Goal: Use online tool/utility: Utilize a website feature to perform a specific function

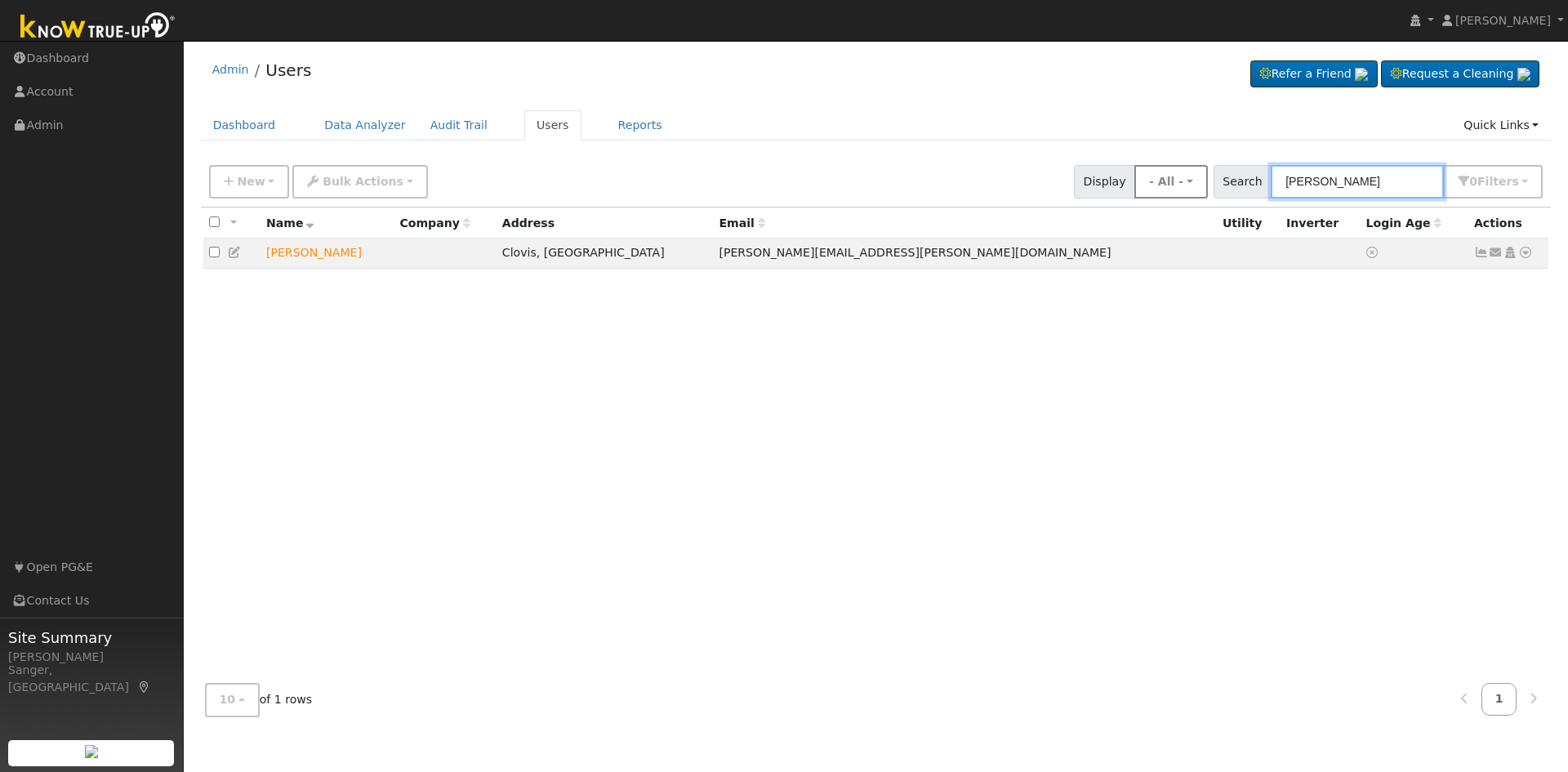
drag, startPoint x: 1394, startPoint y: 182, endPoint x: 1188, endPoint y: 184, distance: 206.0
click at [1188, 184] on div "New Add User Quick Add Quick Connect Quick Convert Lead Bulk Actions Send Email…" at bounding box center [876, 178] width 1340 height 39
paste input "Nick Driver"
type input "Nick Driver"
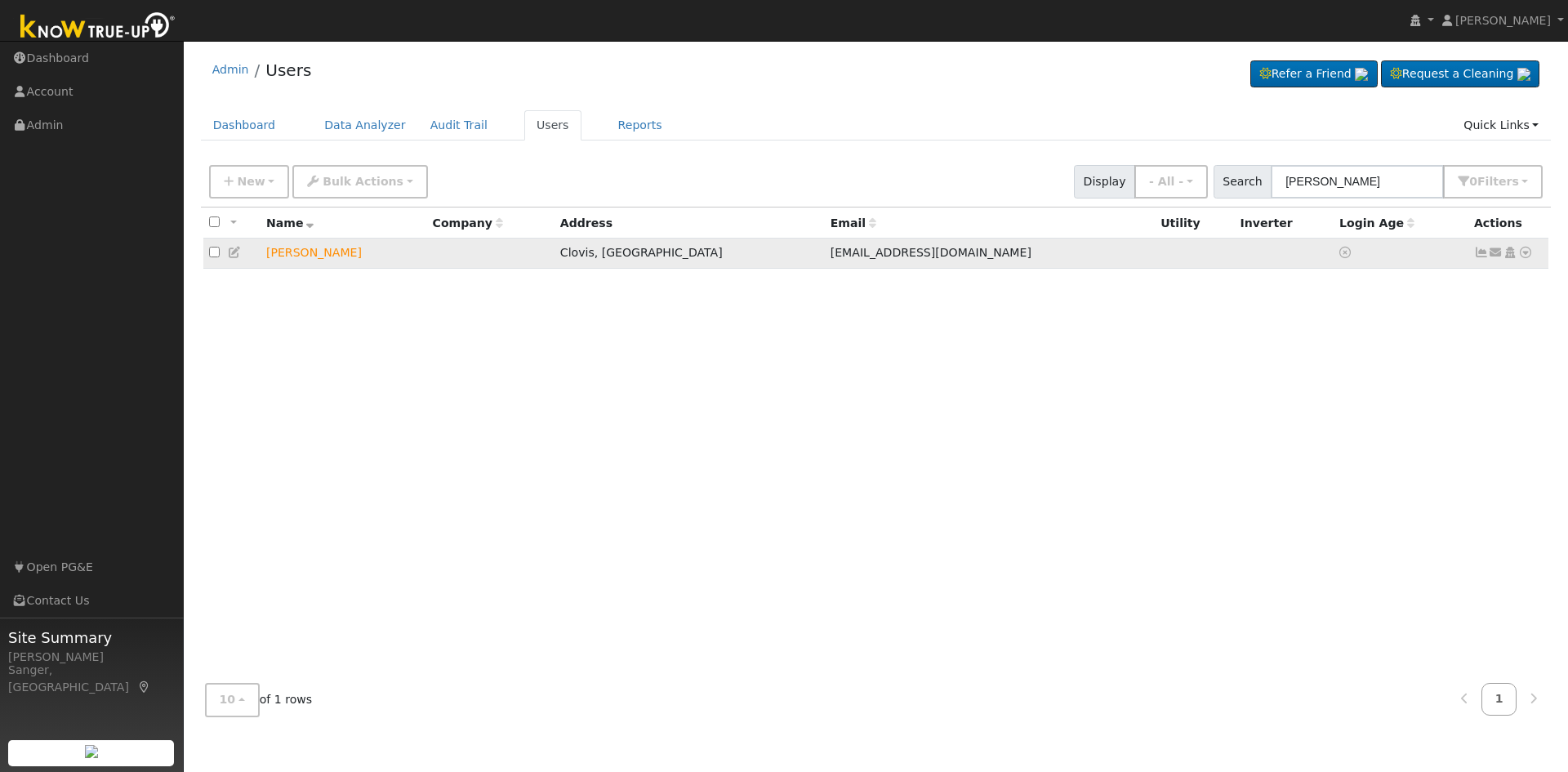
click at [1501, 257] on icon at bounding box center [1496, 252] width 14 height 12
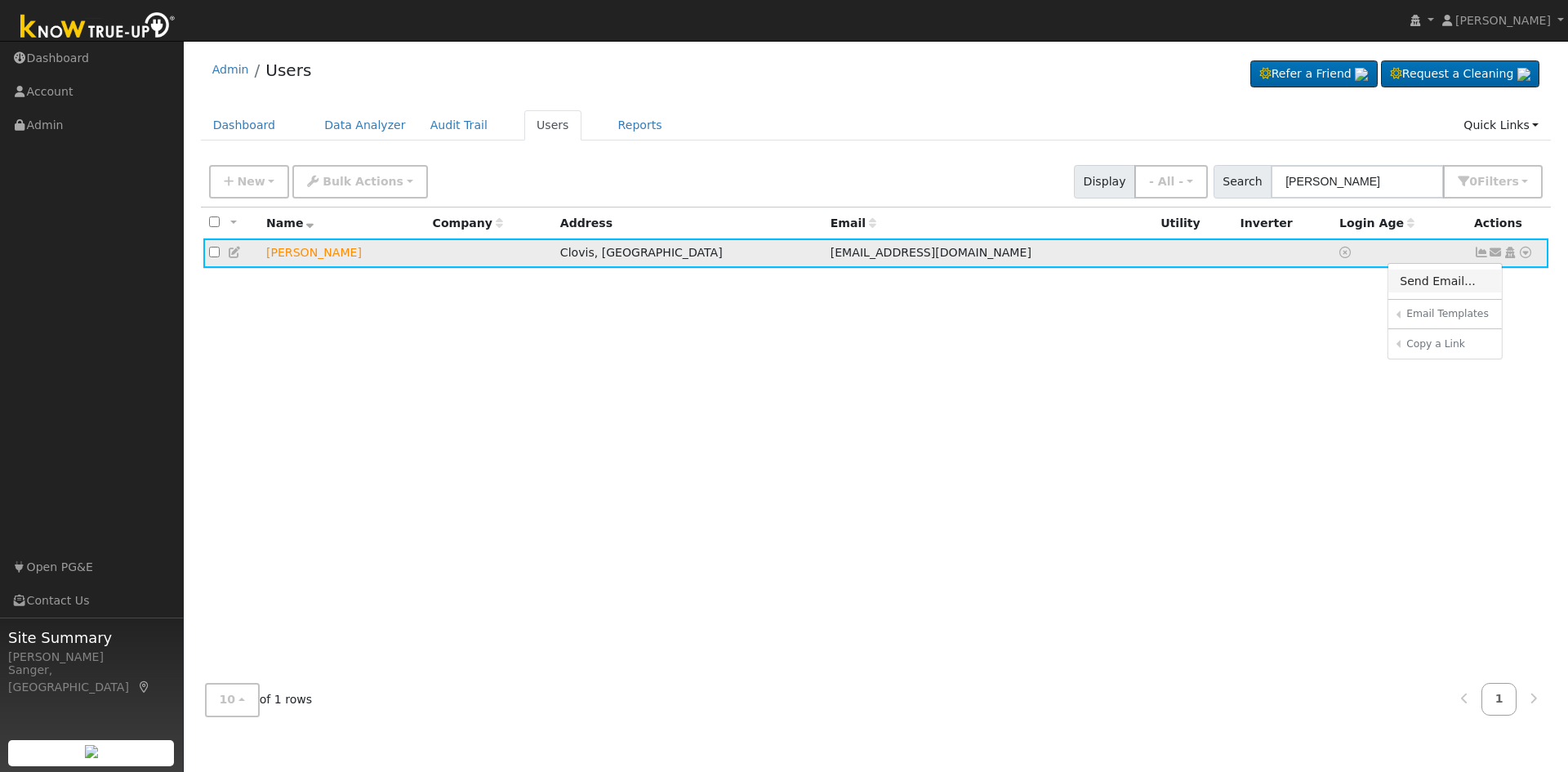
click at [1441, 282] on link "Send Email..." at bounding box center [1445, 280] width 114 height 23
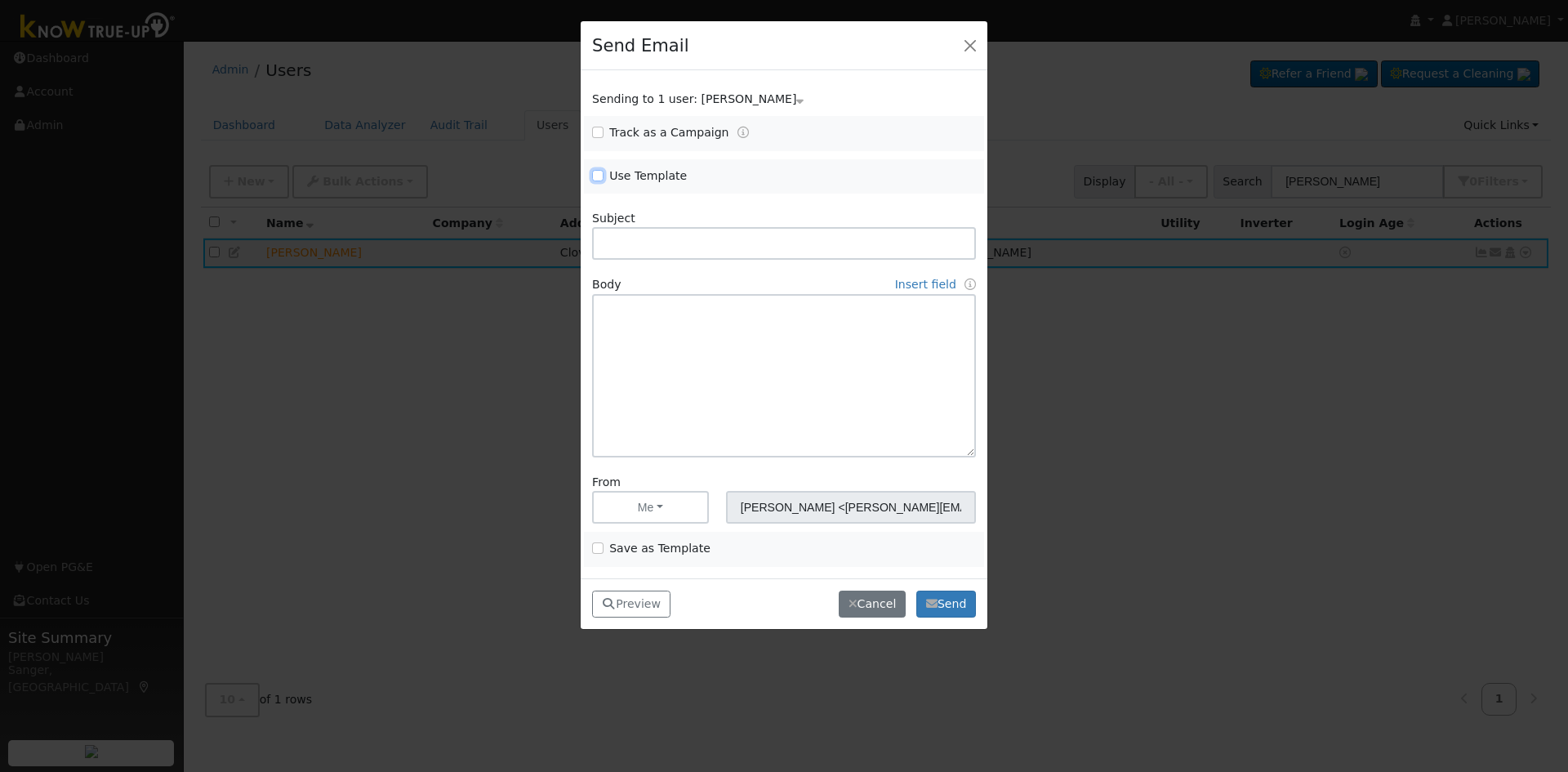
click at [598, 174] on input "Use Template" at bounding box center [597, 175] width 12 height 12
checkbox input "true"
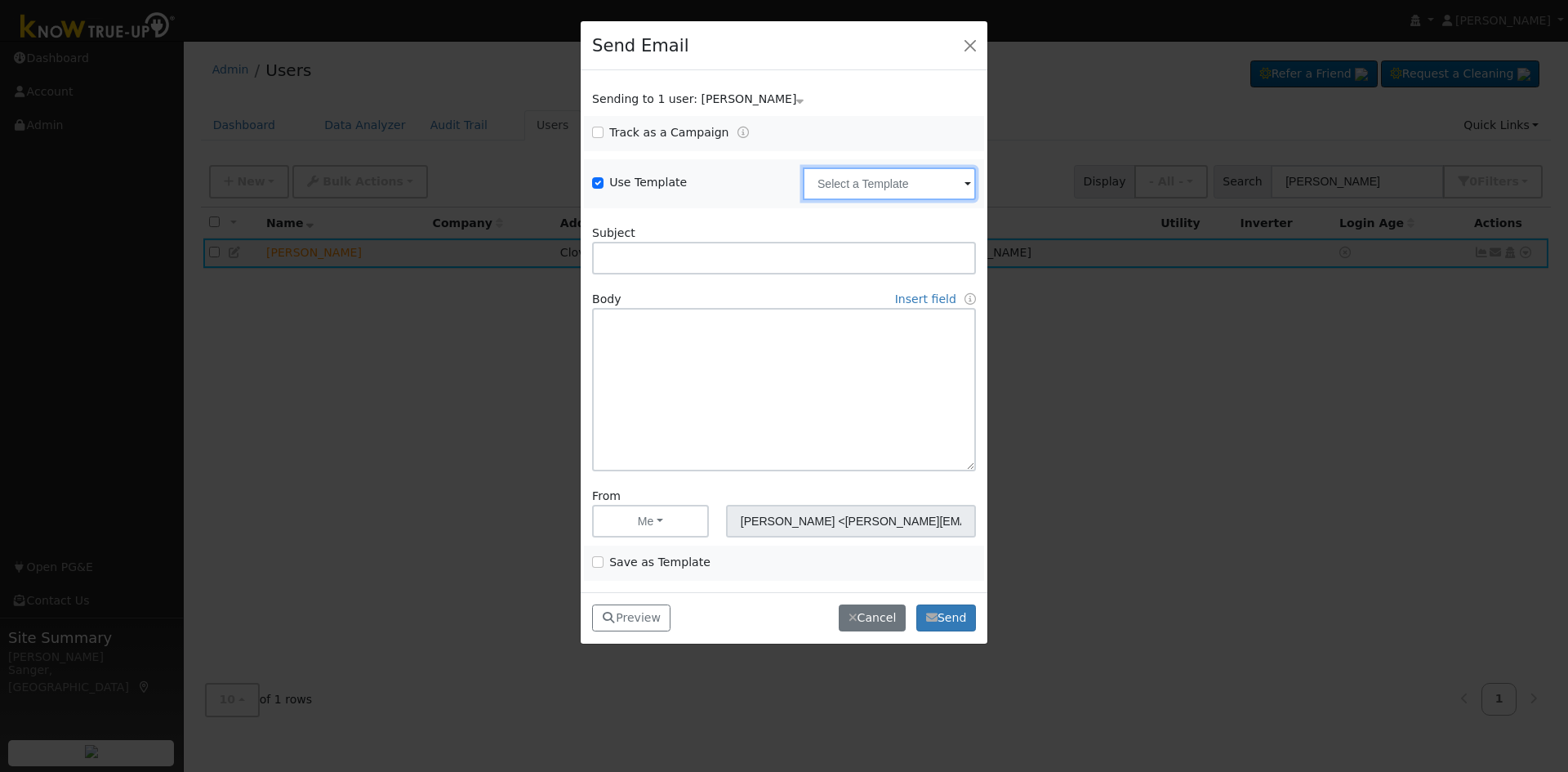
click at [881, 193] on input "text" at bounding box center [889, 184] width 174 height 33
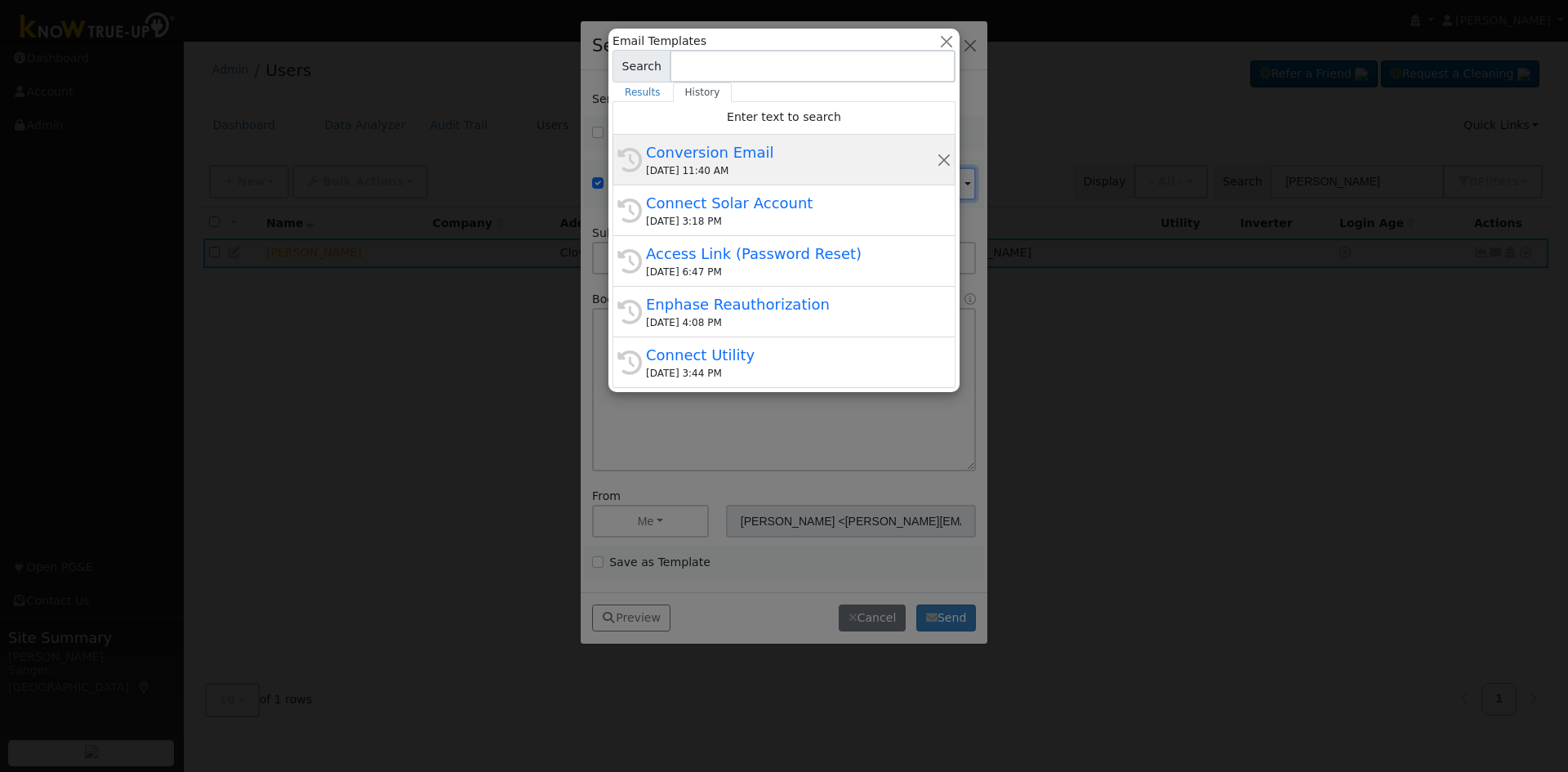
click at [726, 165] on div "10/03/2025 11:40 AM" at bounding box center [792, 171] width 291 height 14
type input "Conversion Email"
type input "Connect Your Utility Account"
type textarea "Dear {user_fname}, The first step is to connect your electric utility account. …"
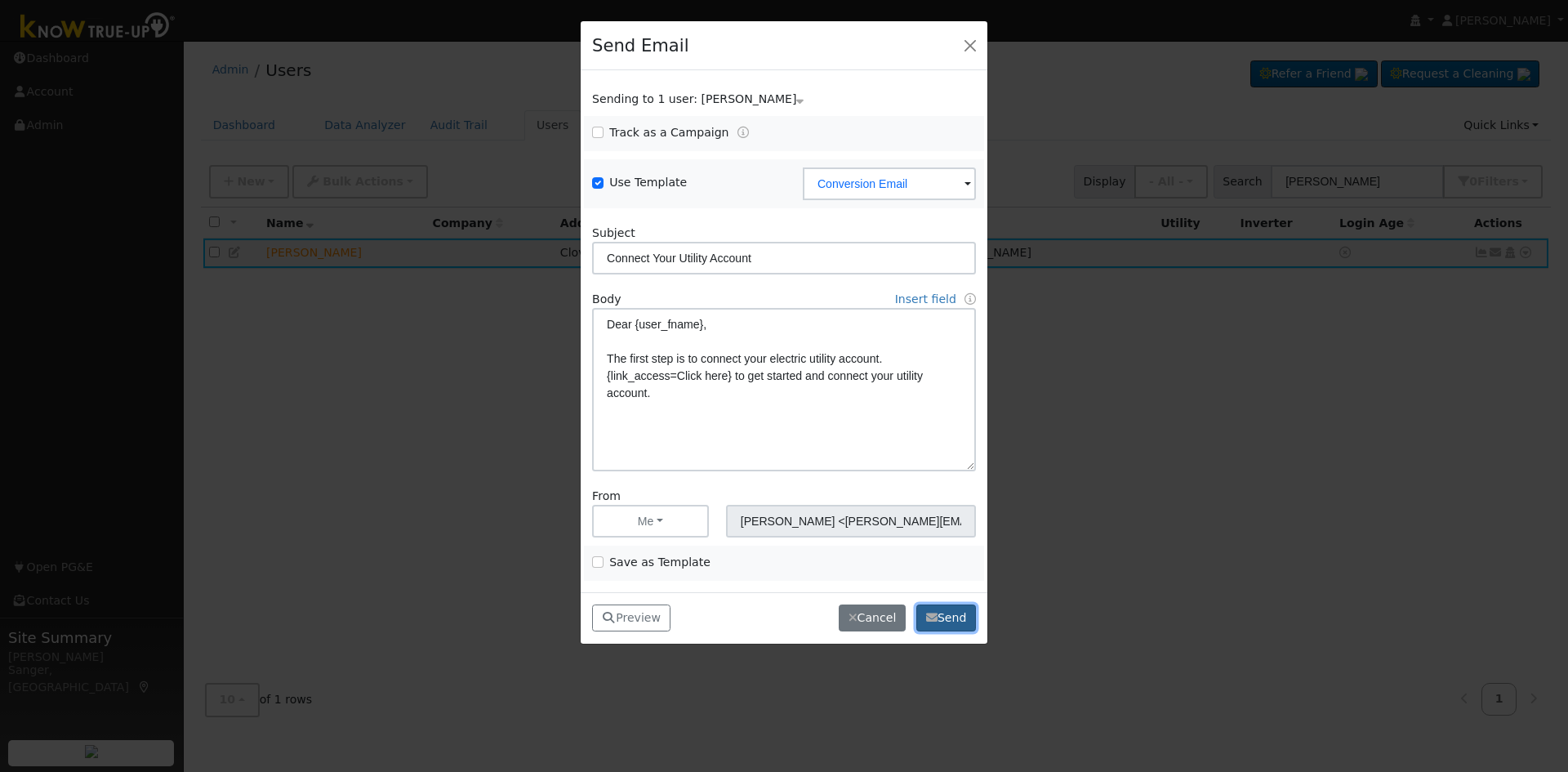
click at [945, 617] on button "Send" at bounding box center [946, 618] width 60 height 28
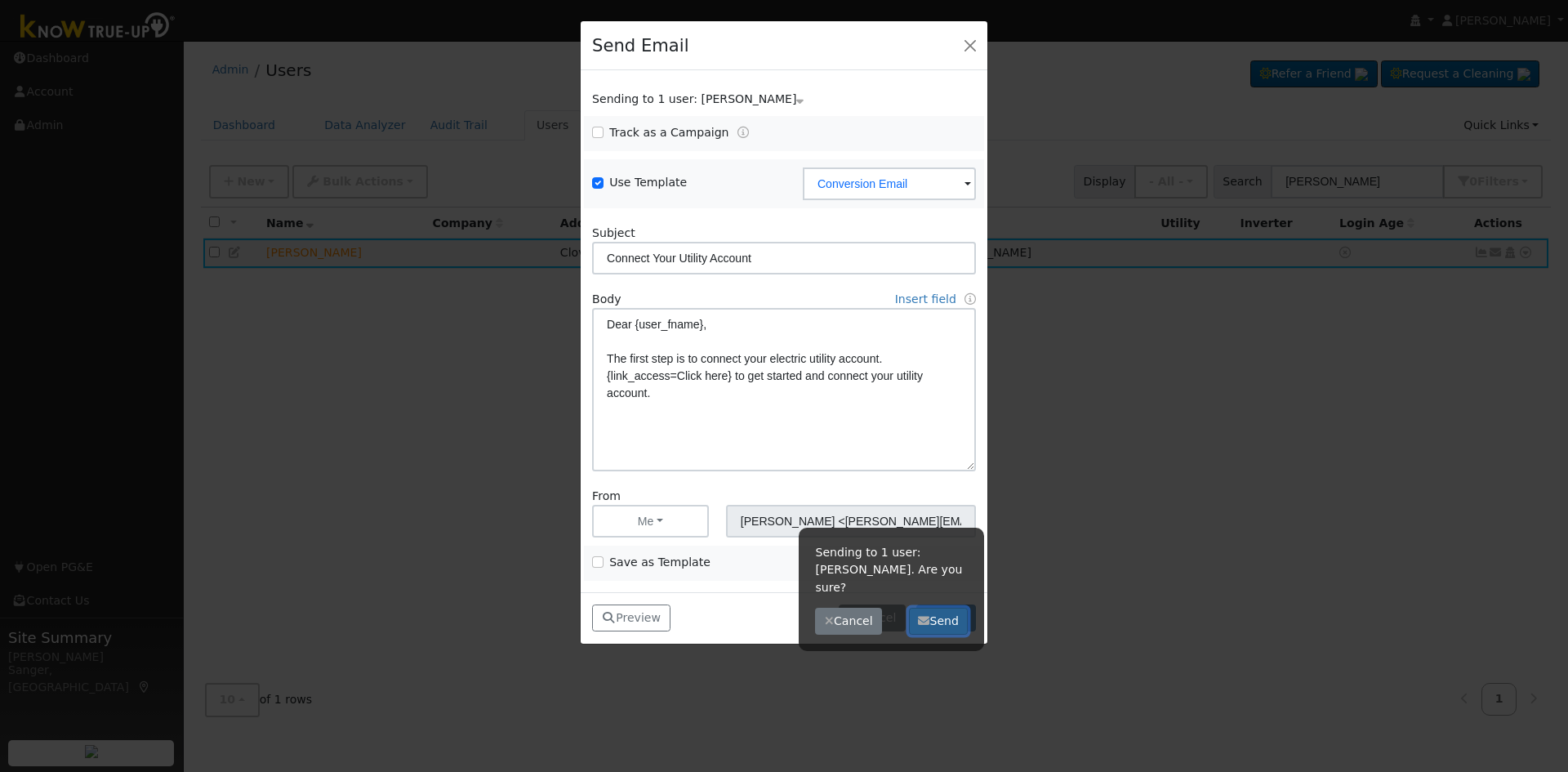
click at [940, 607] on button "Send" at bounding box center [939, 621] width 60 height 28
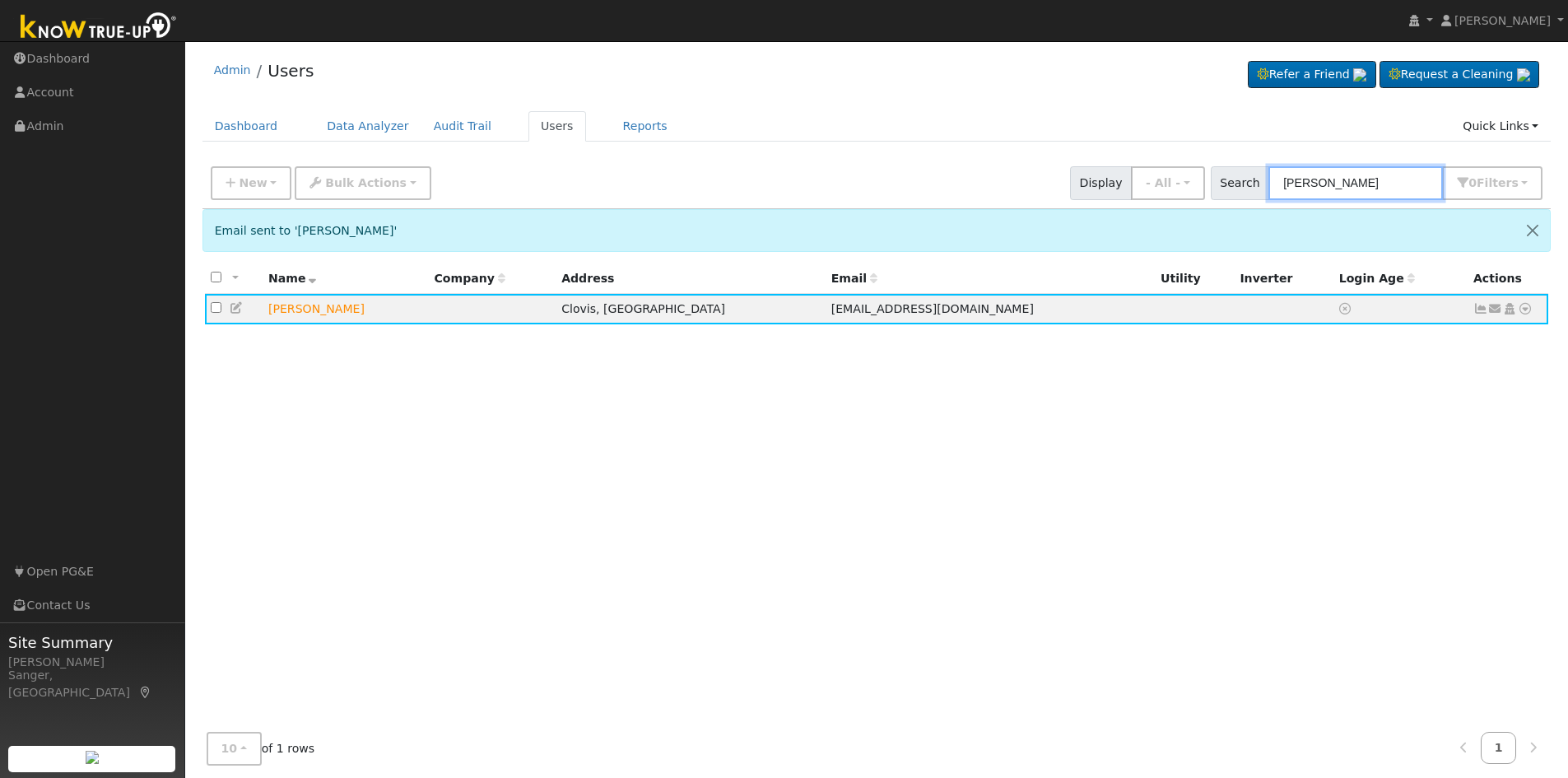
drag, startPoint x: 1373, startPoint y: 185, endPoint x: 1255, endPoint y: 188, distance: 118.0
click at [1255, 188] on div "Search Nick Driver 0 Filter s My accounts Role Show - All - Show Leads Admin Bi…" at bounding box center [1377, 183] width 333 height 34
paste input "Bertilio Portillo"
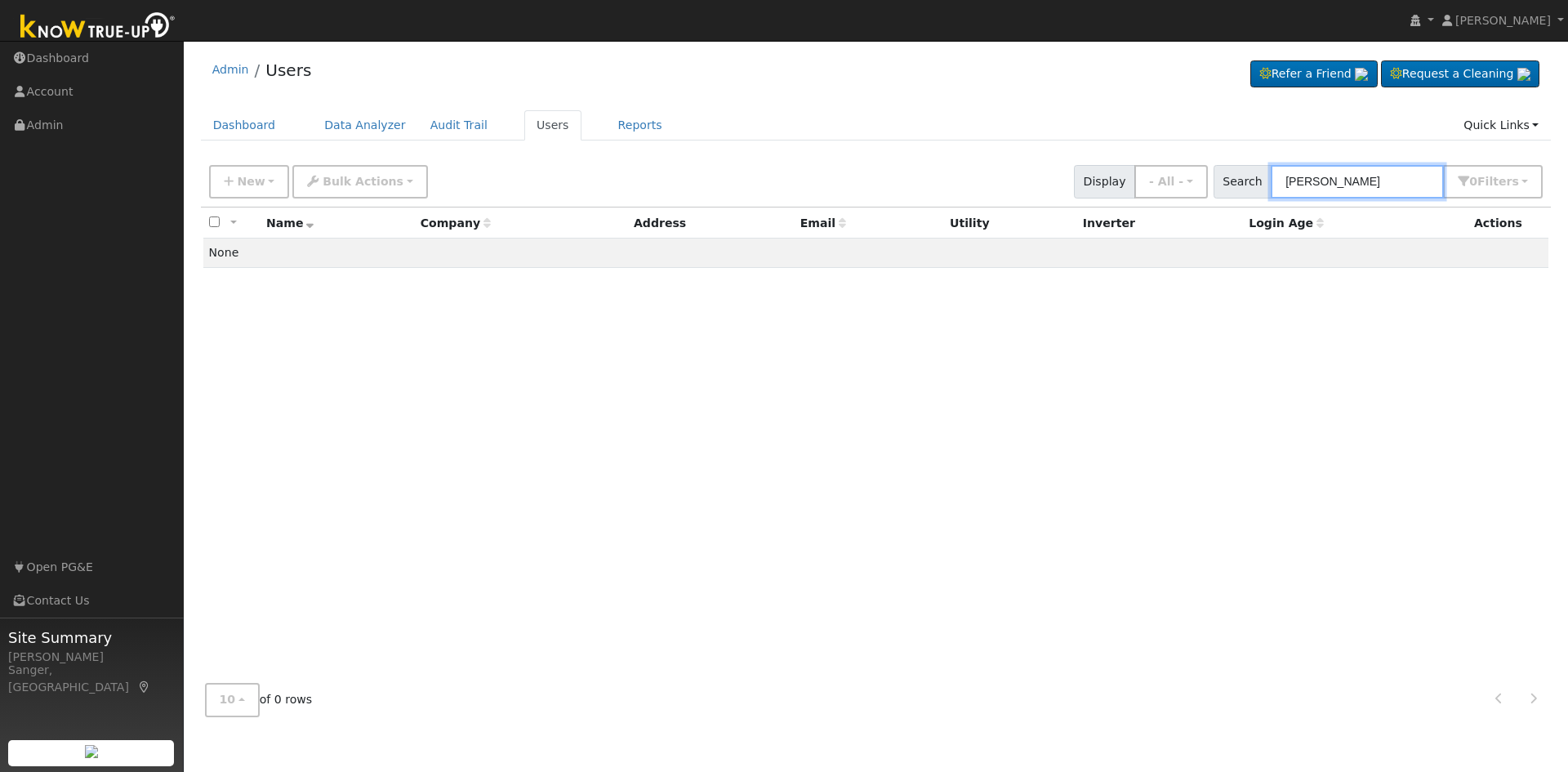
drag, startPoint x: 1332, startPoint y: 181, endPoint x: 1267, endPoint y: 181, distance: 65.0
click at [1267, 181] on div "Search Bertilio Portillo 0 Filter s My accounts Role Show - All - Show Leads Ad…" at bounding box center [1378, 182] width 330 height 33
type input "[PERSON_NAME]"
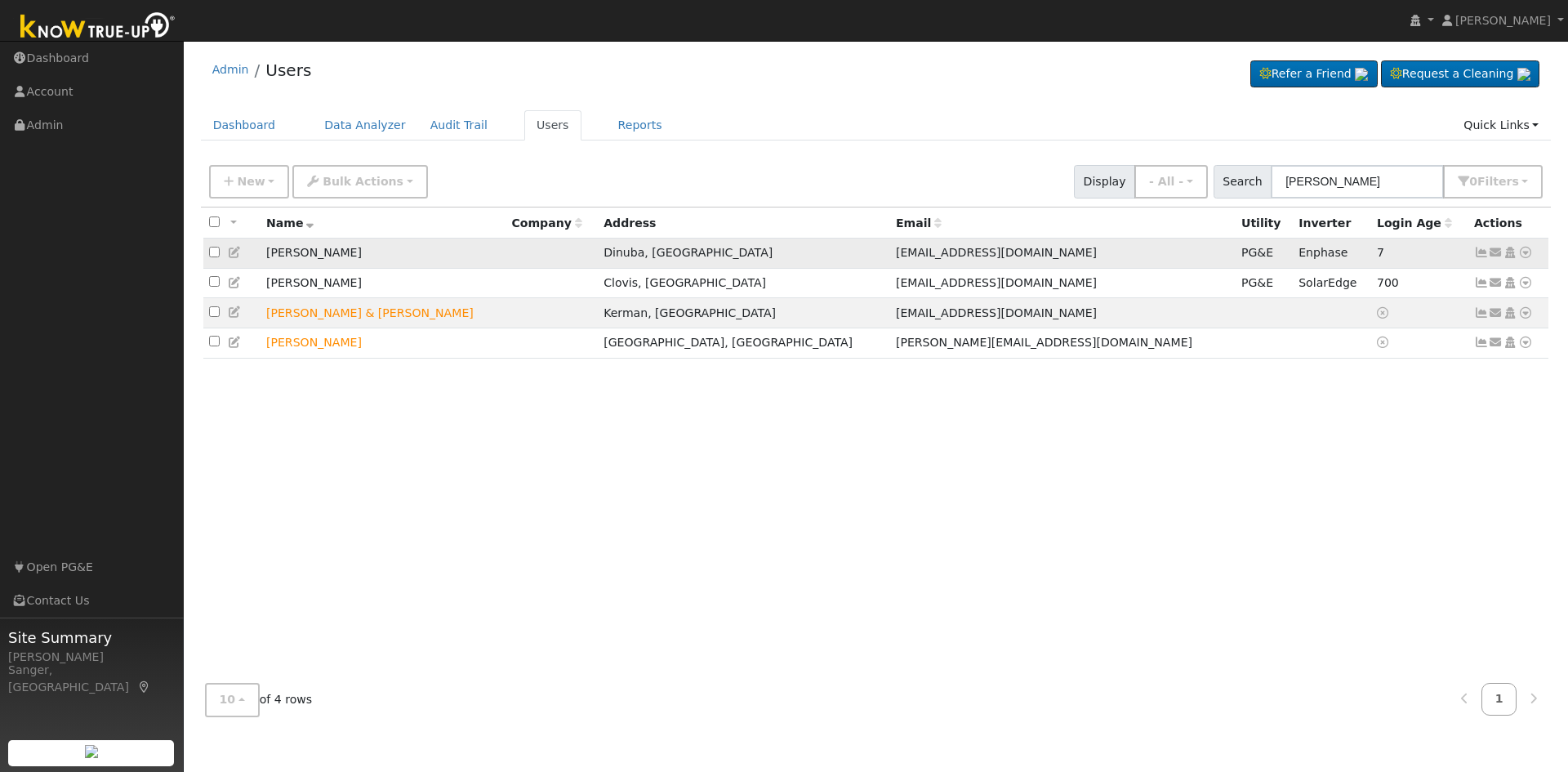
click at [1522, 255] on icon at bounding box center [1526, 252] width 14 height 12
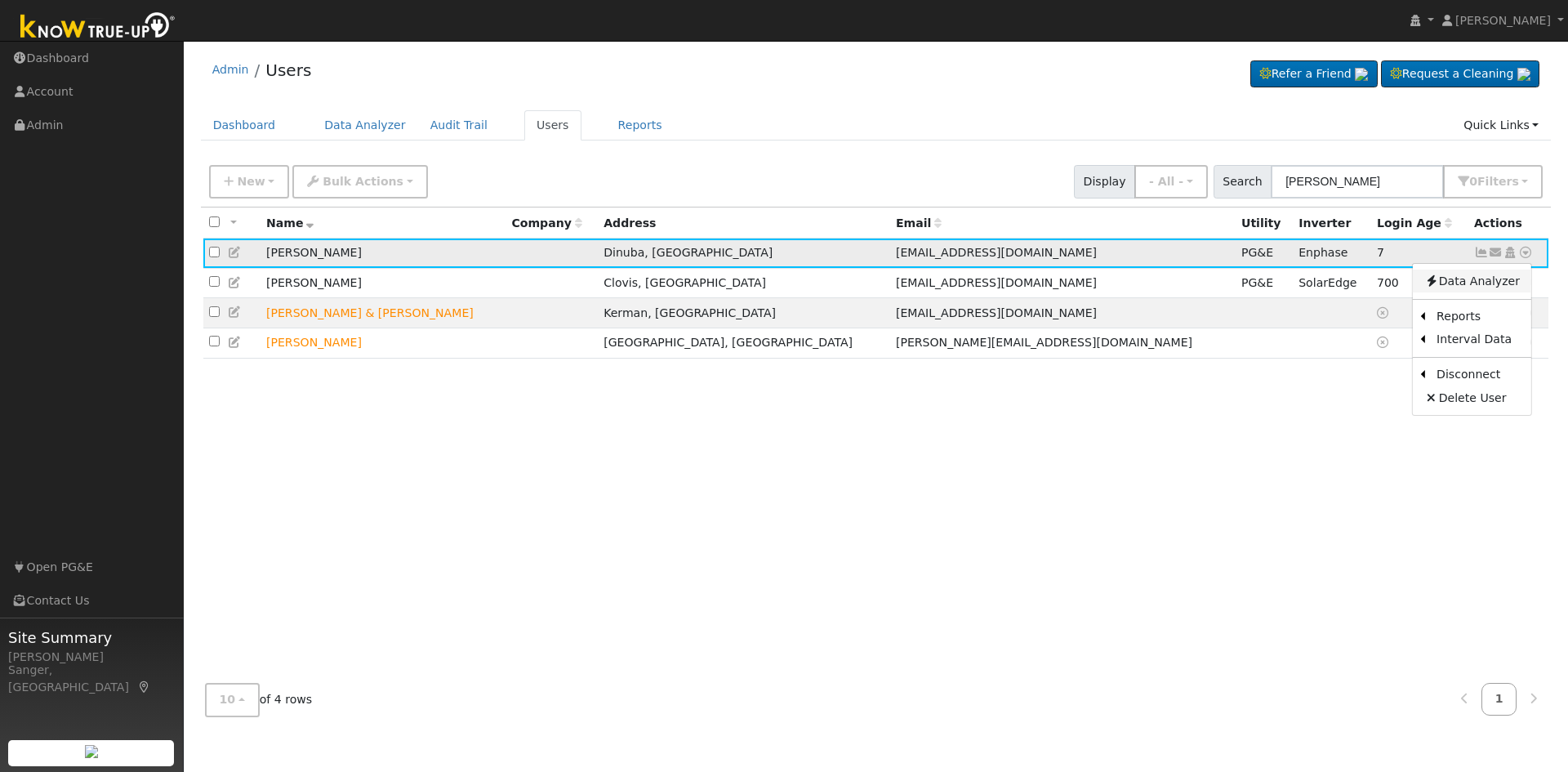
click at [1469, 286] on link "Data Analyzer" at bounding box center [1471, 280] width 118 height 23
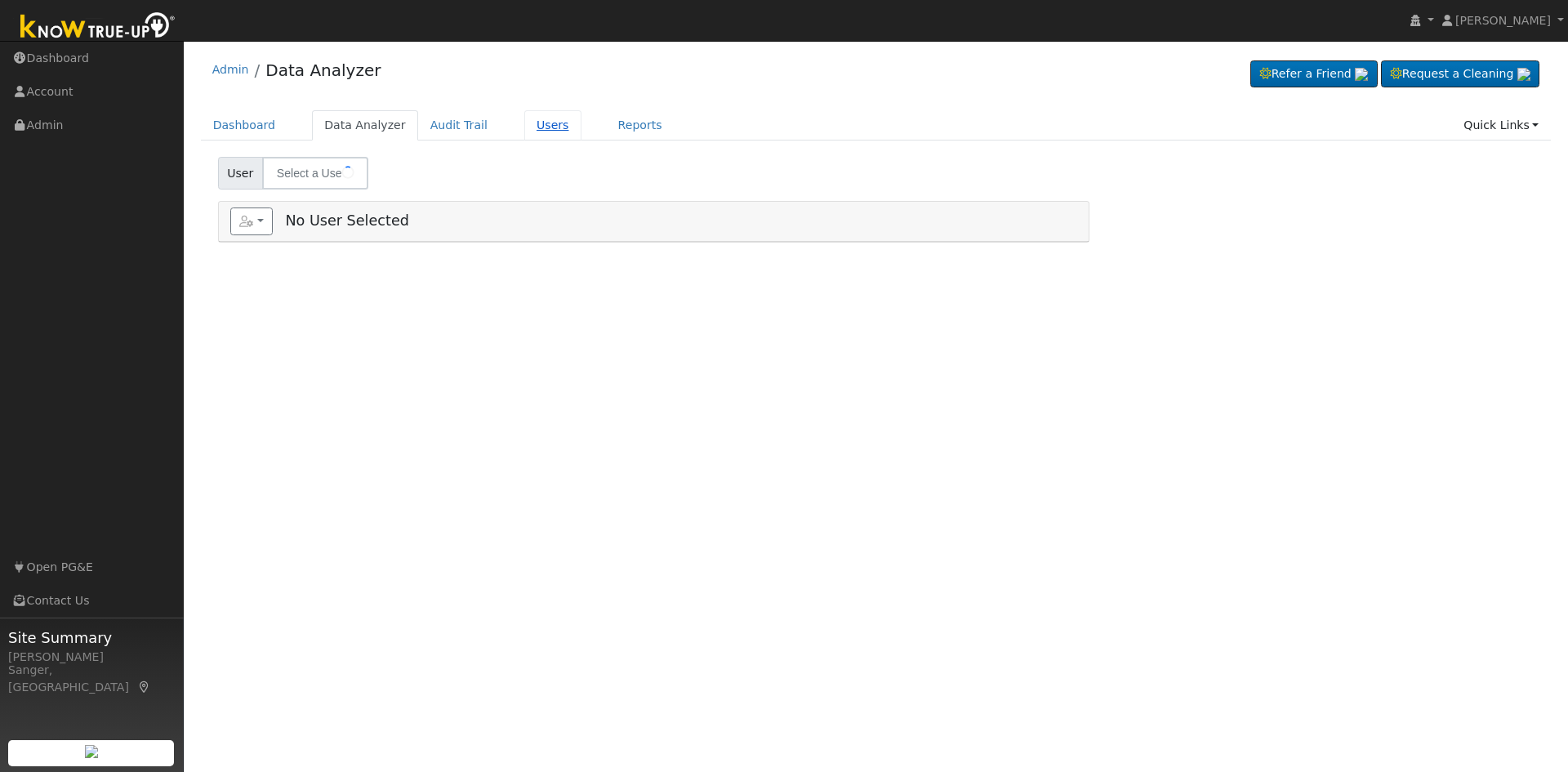
click at [524, 125] on link "Users" at bounding box center [552, 125] width 57 height 30
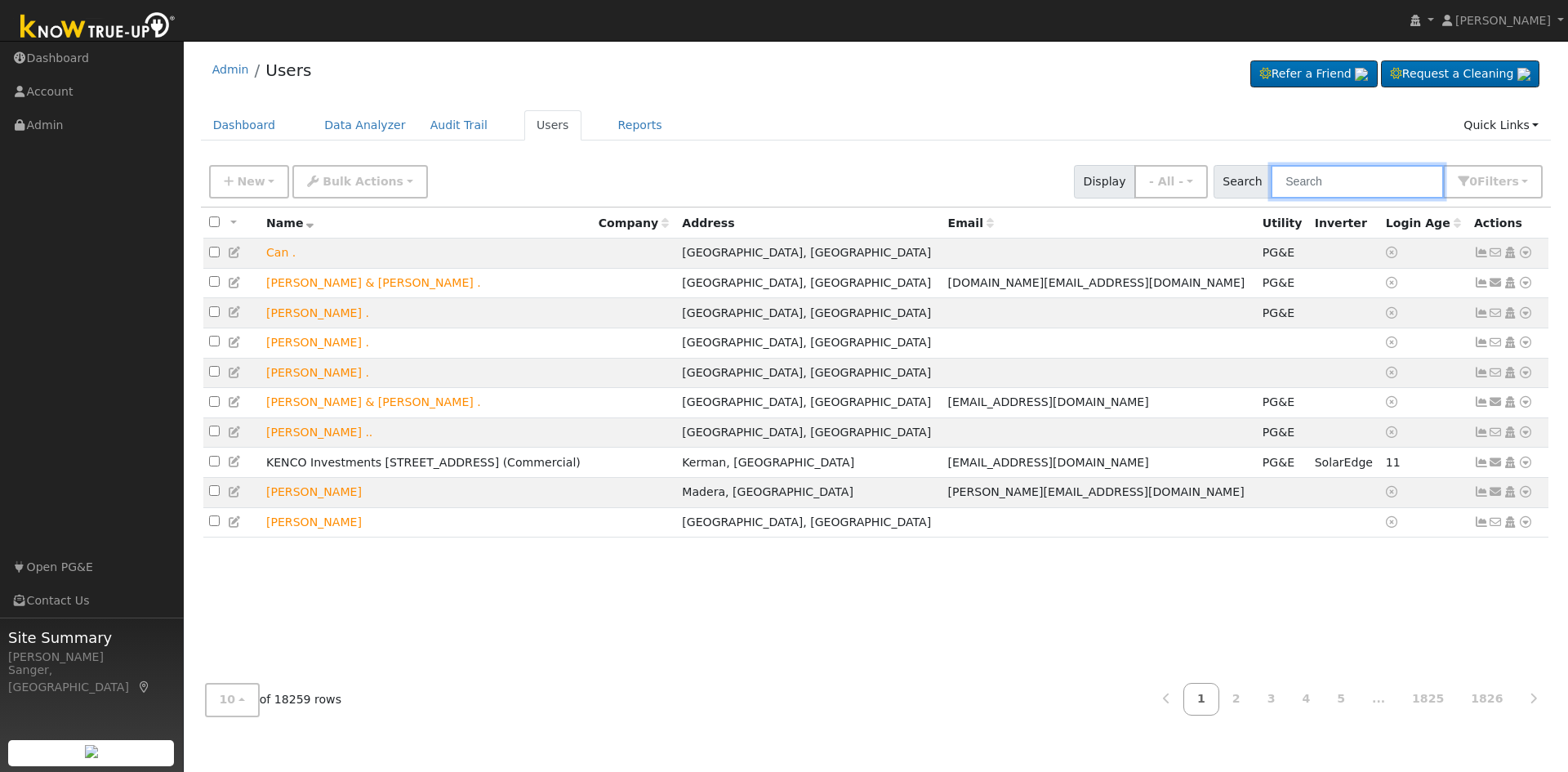
click at [1348, 185] on input "text" at bounding box center [1357, 182] width 174 height 33
paste input "Bertilio Portillo"
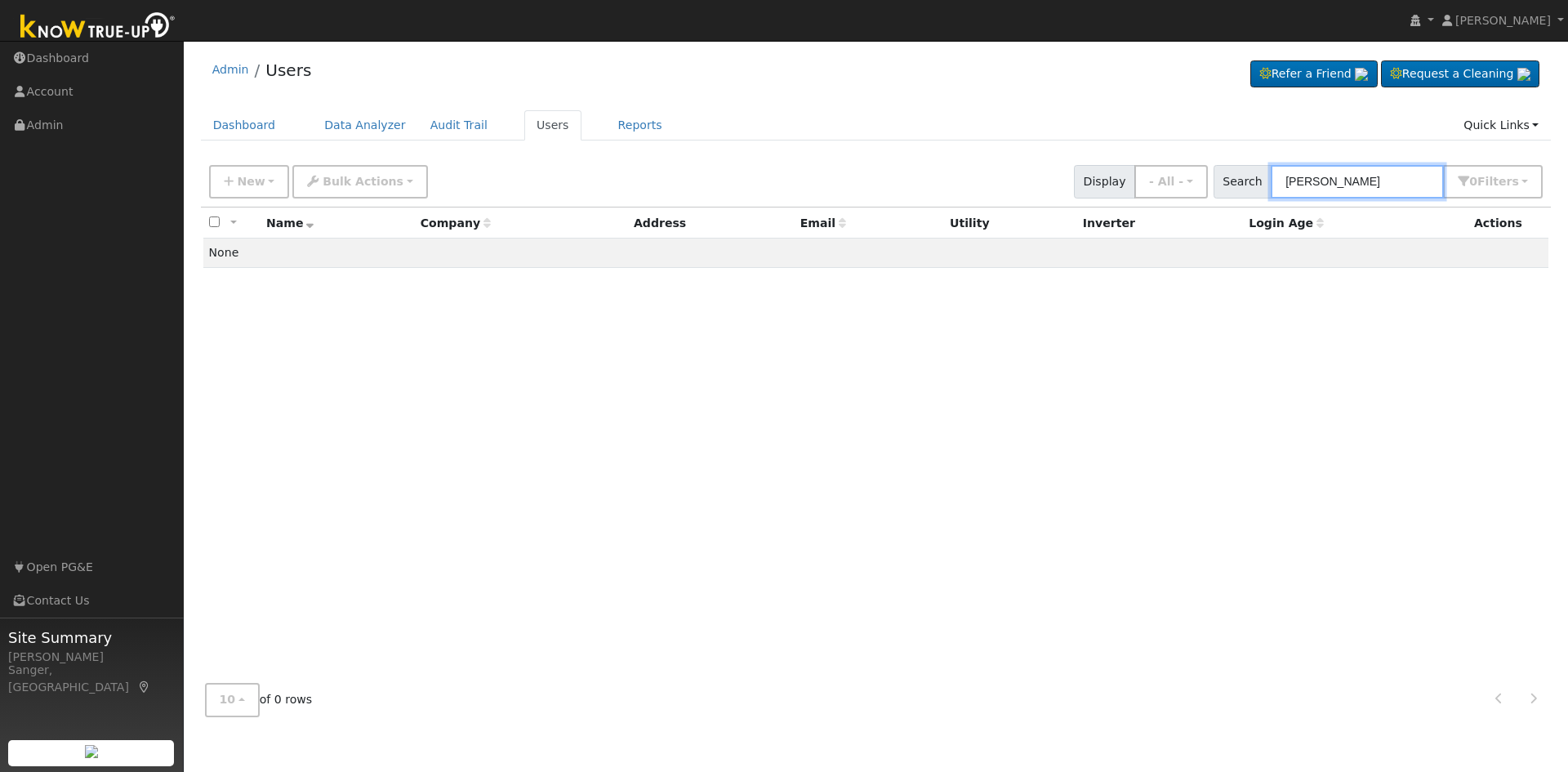
drag, startPoint x: 1336, startPoint y: 183, endPoint x: 1253, endPoint y: 185, distance: 83.0
click at [1253, 185] on div "Search Bertilio Portillo 0 Filter s My accounts Role Show - All - Show Leads Ad…" at bounding box center [1378, 182] width 330 height 33
type input "[PERSON_NAME]"
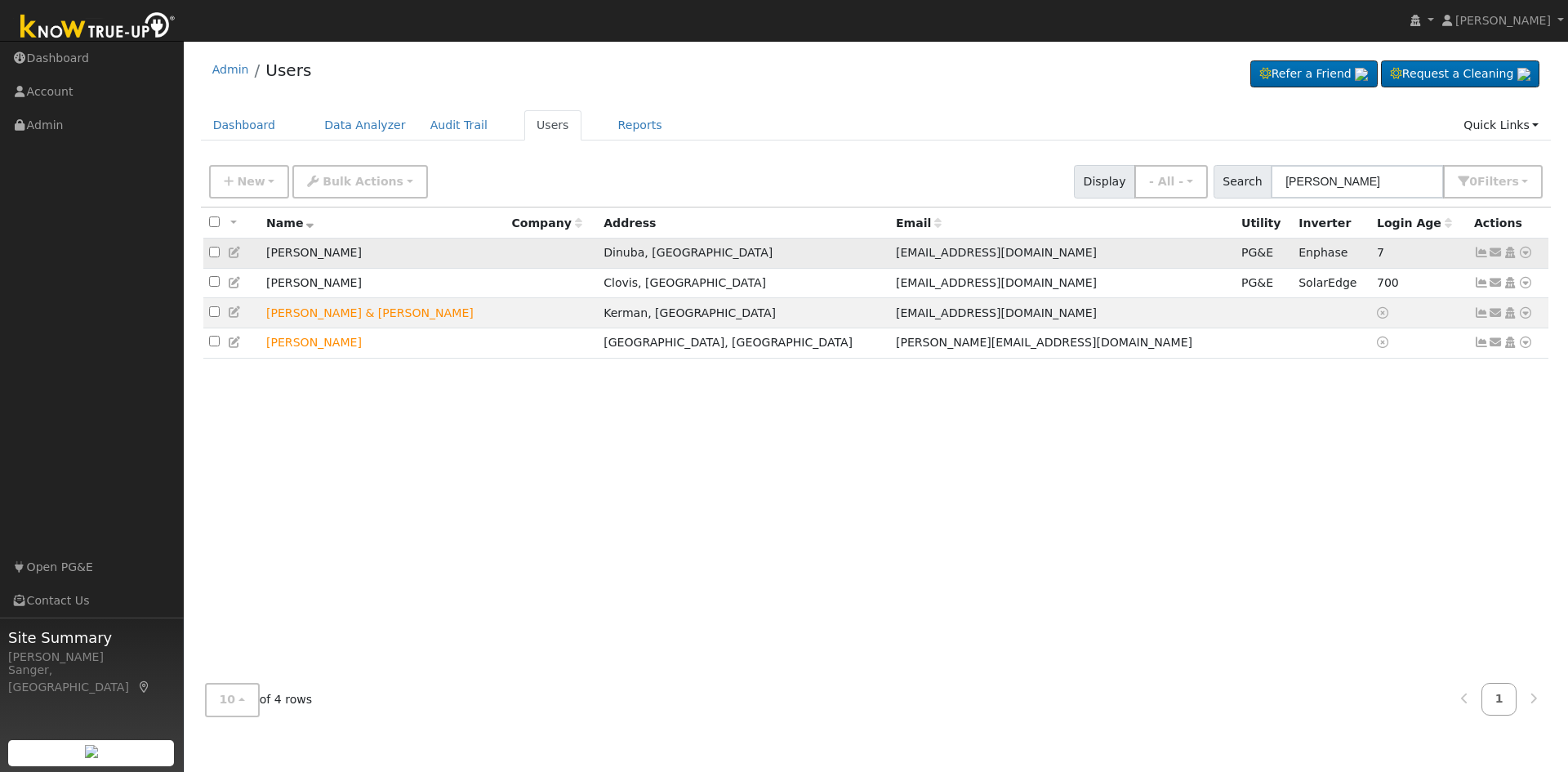
click at [1521, 253] on icon at bounding box center [1526, 252] width 14 height 12
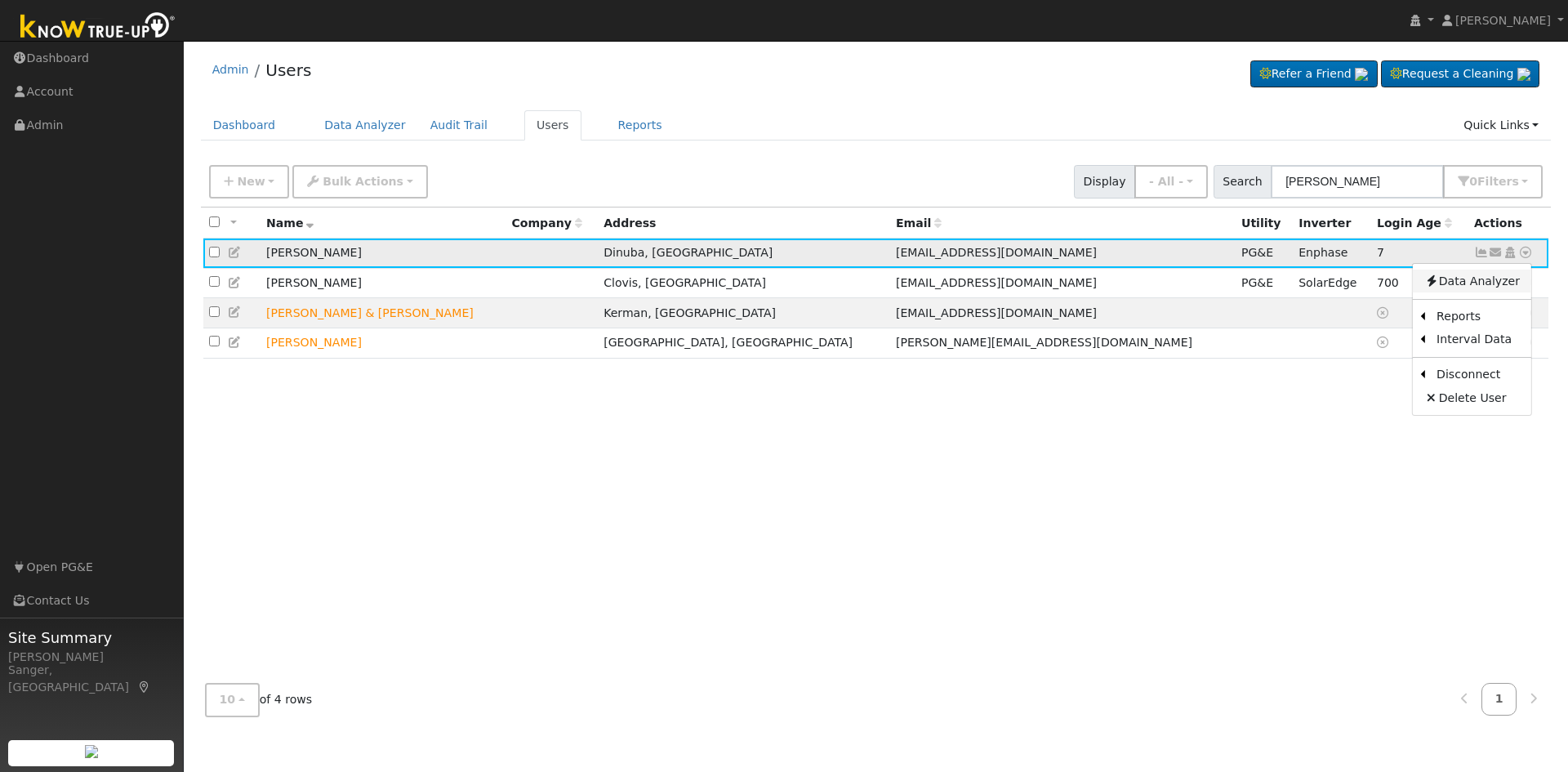
click at [1493, 275] on link "Data Analyzer" at bounding box center [1471, 280] width 118 height 23
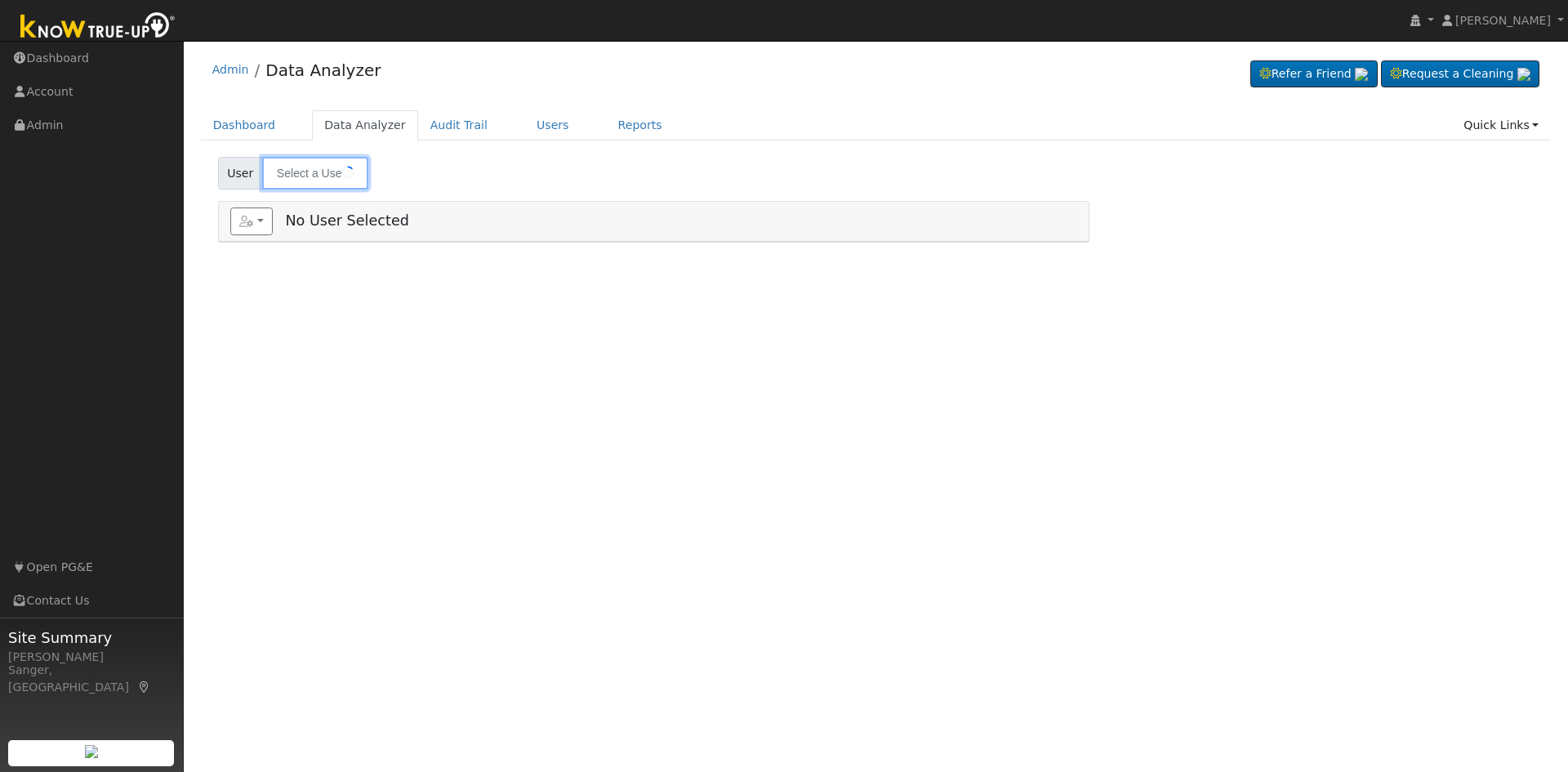
type input "[PERSON_NAME]"
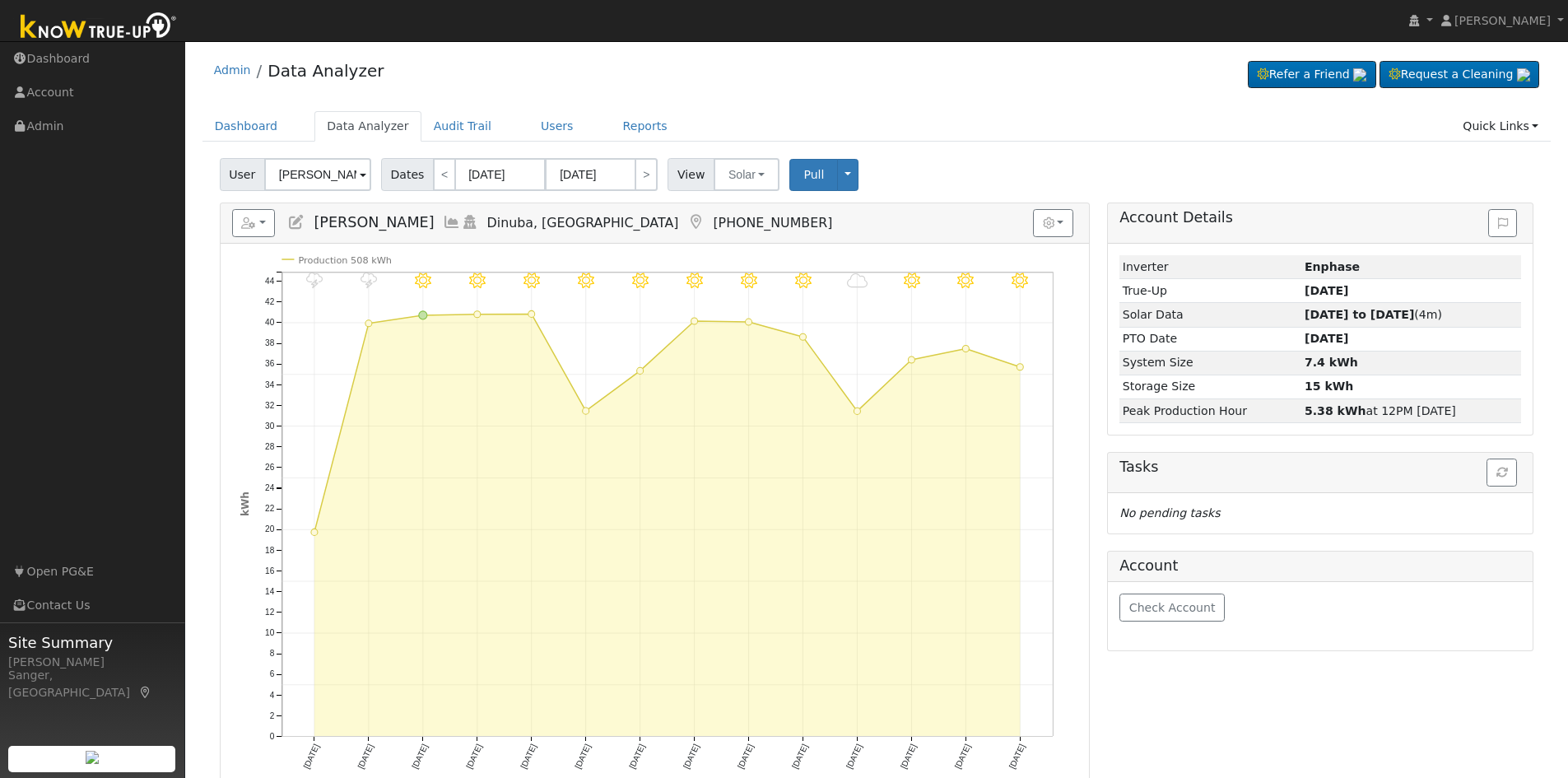
click at [443, 220] on icon at bounding box center [452, 222] width 18 height 15
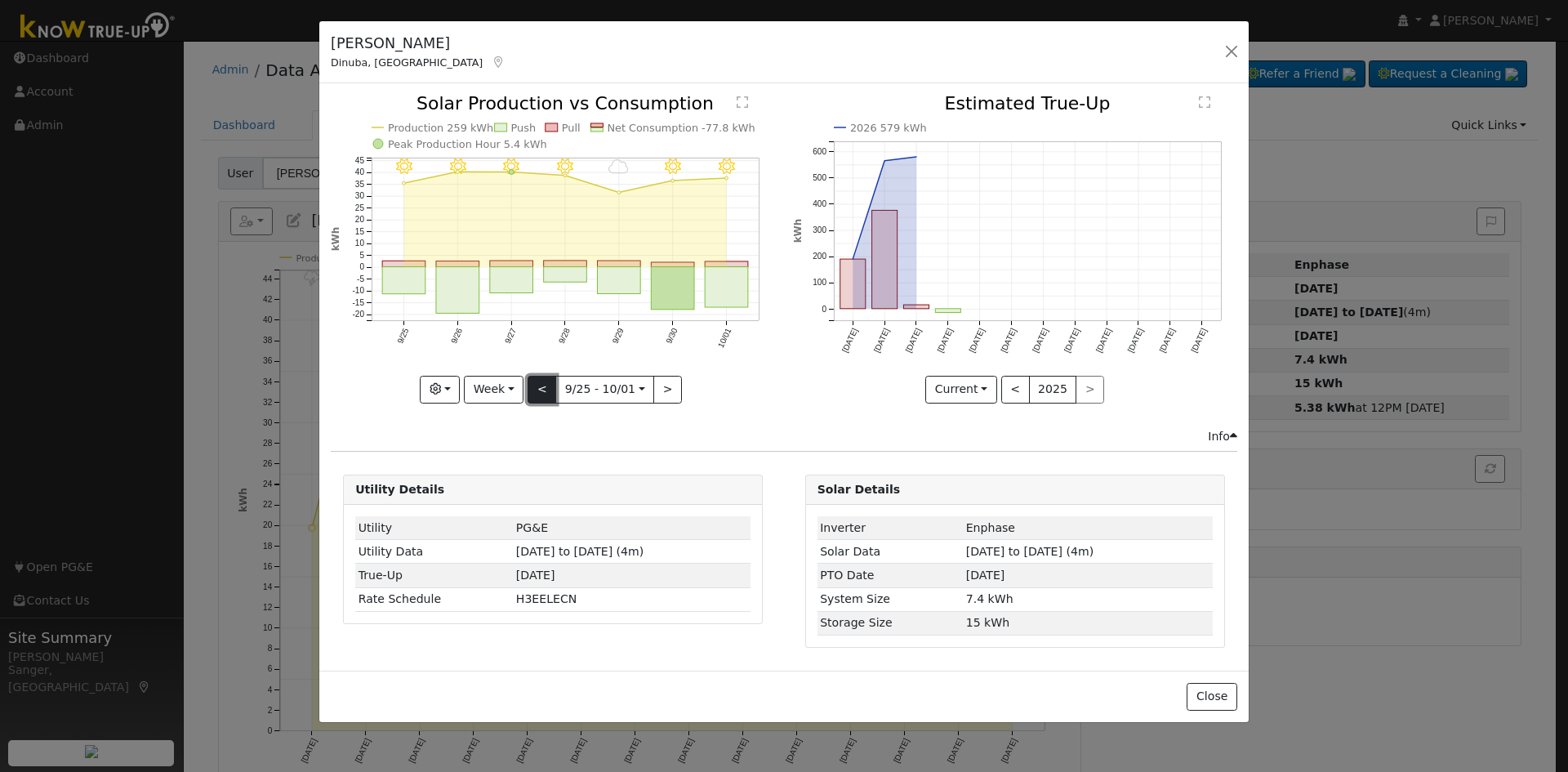
click at [543, 389] on button "<" at bounding box center [542, 390] width 29 height 28
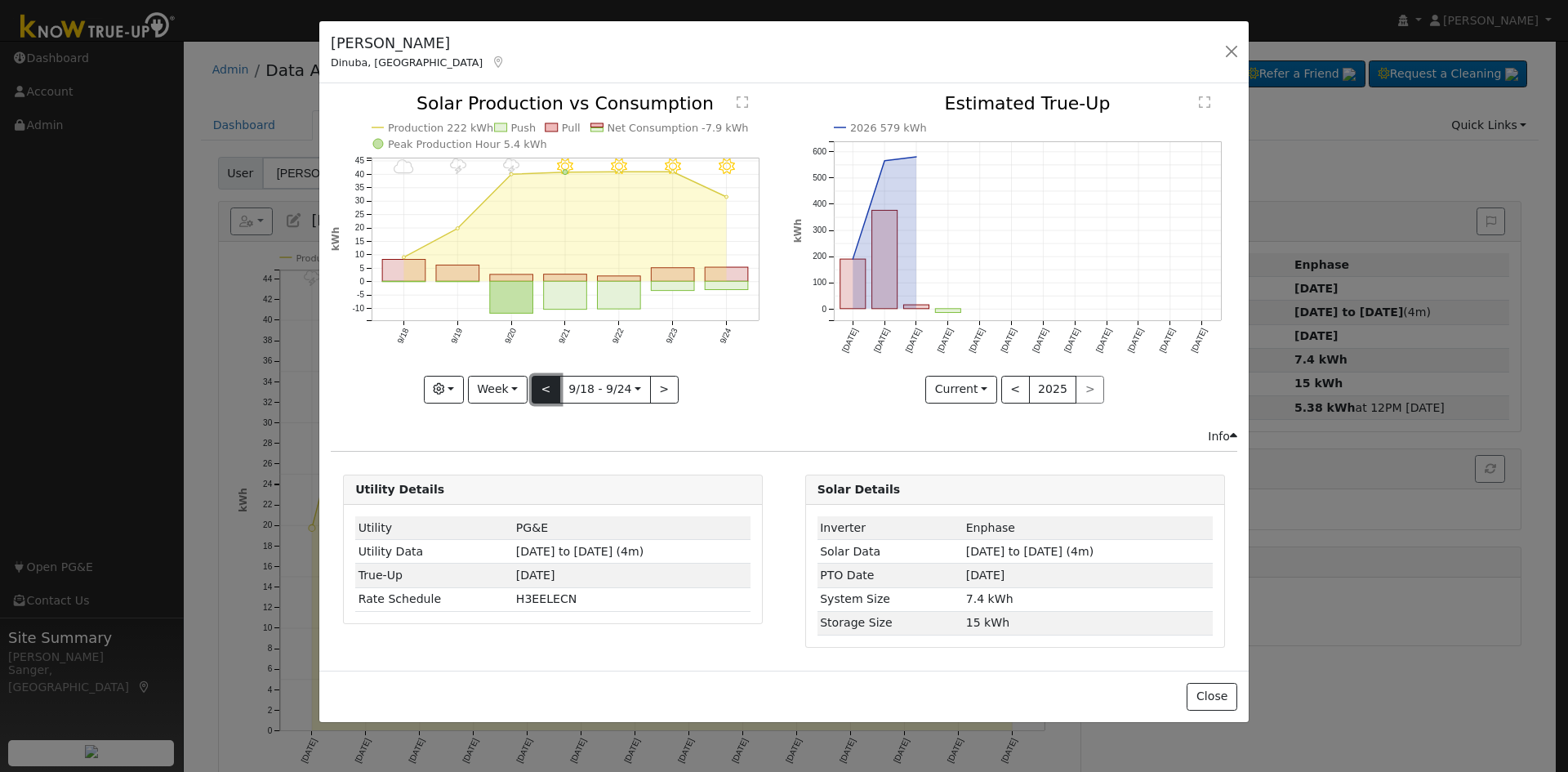
click at [543, 389] on button "<" at bounding box center [546, 390] width 29 height 28
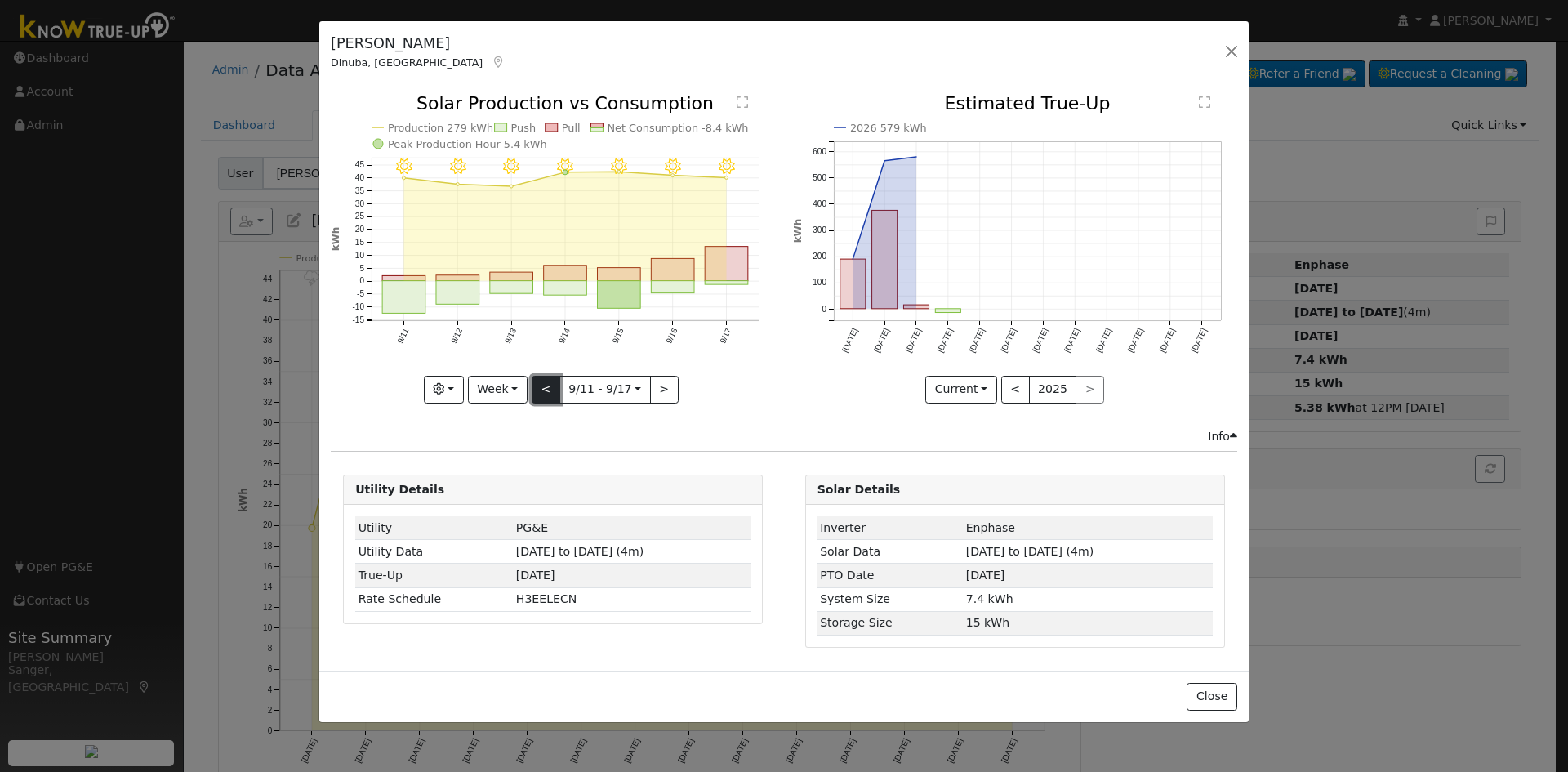
click at [543, 387] on button "<" at bounding box center [546, 390] width 29 height 28
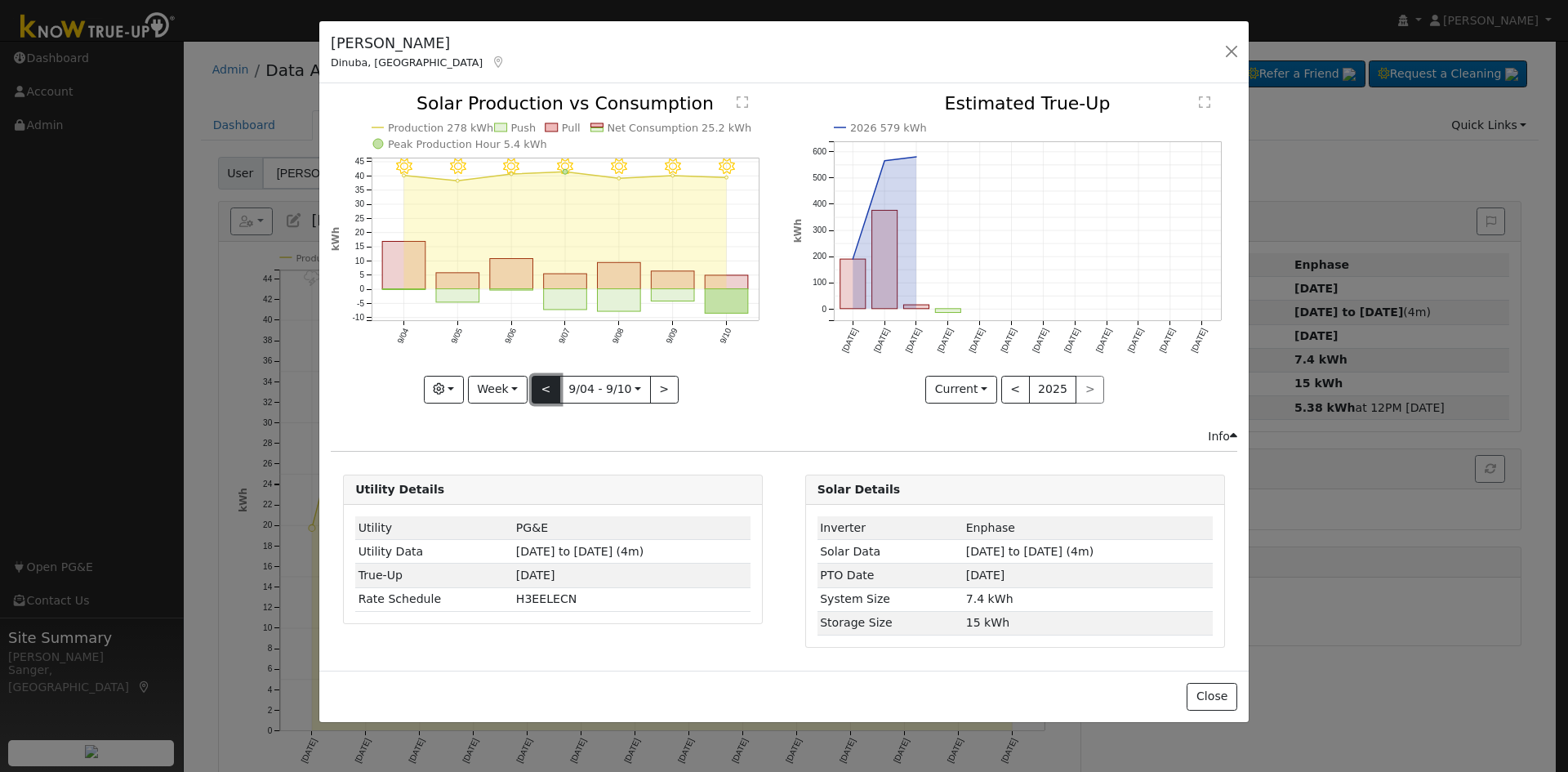
click at [543, 387] on button "<" at bounding box center [546, 390] width 29 height 28
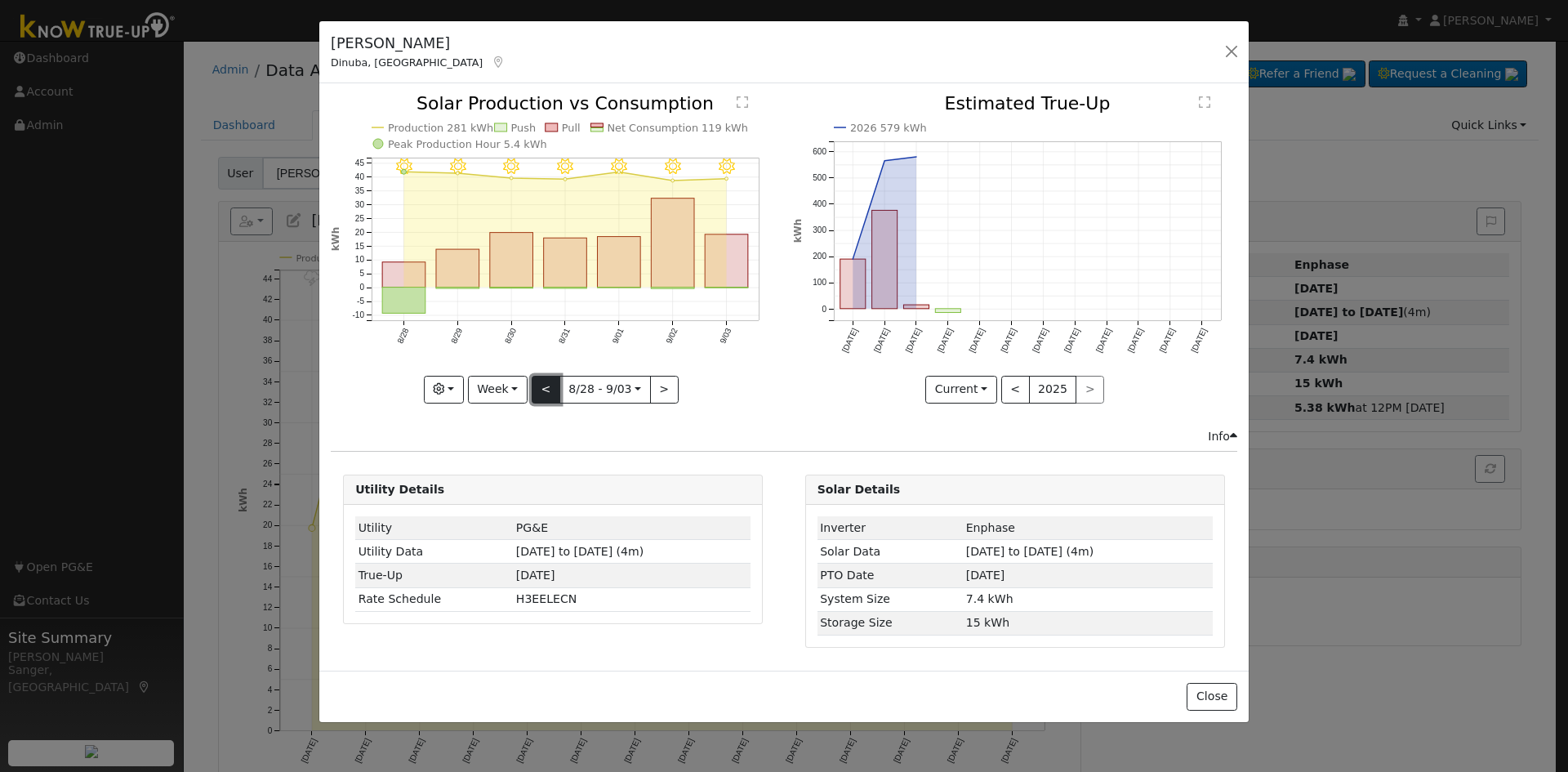
click at [543, 387] on button "<" at bounding box center [546, 390] width 29 height 28
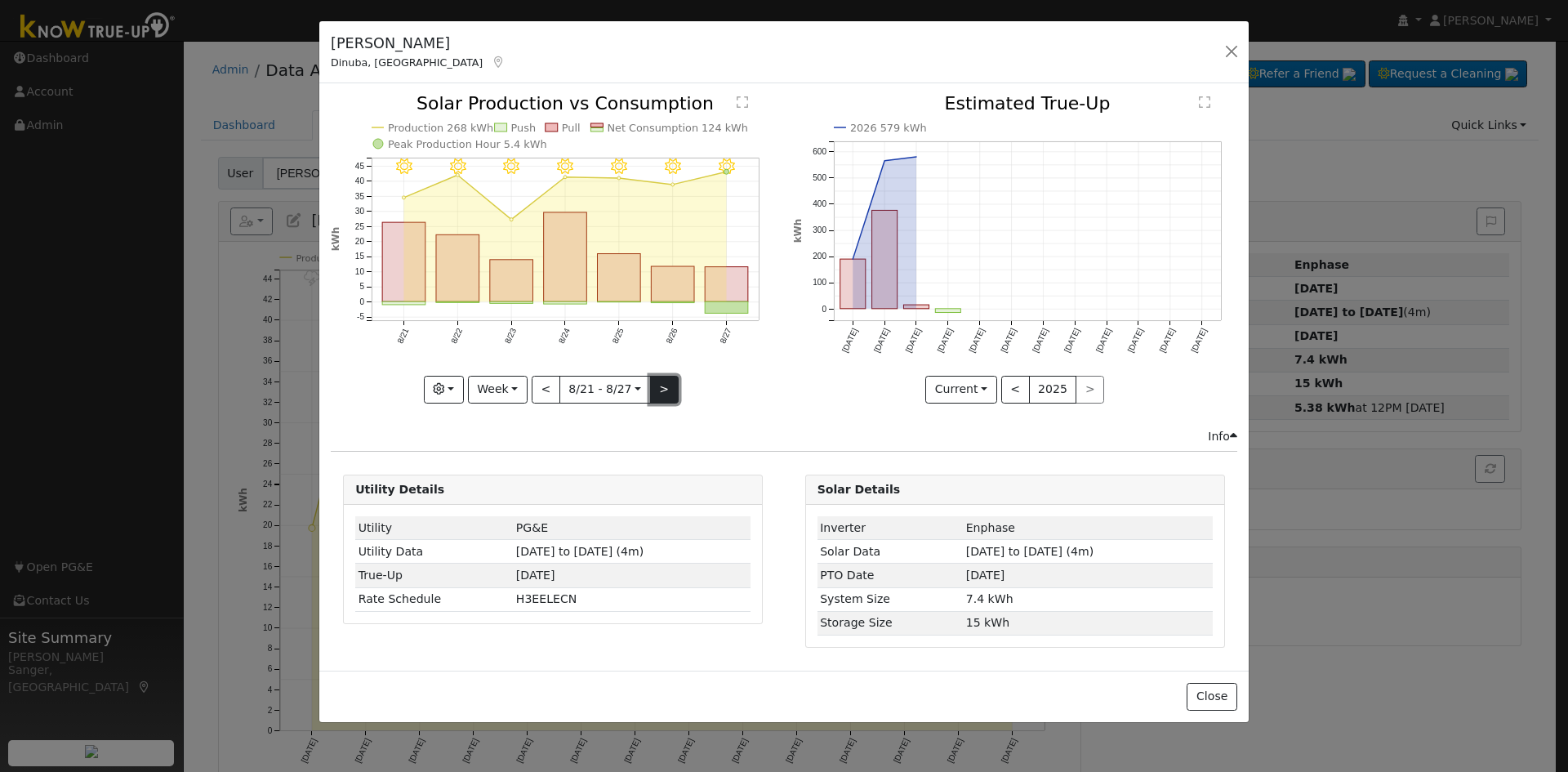
click at [666, 383] on button ">" at bounding box center [664, 390] width 29 height 28
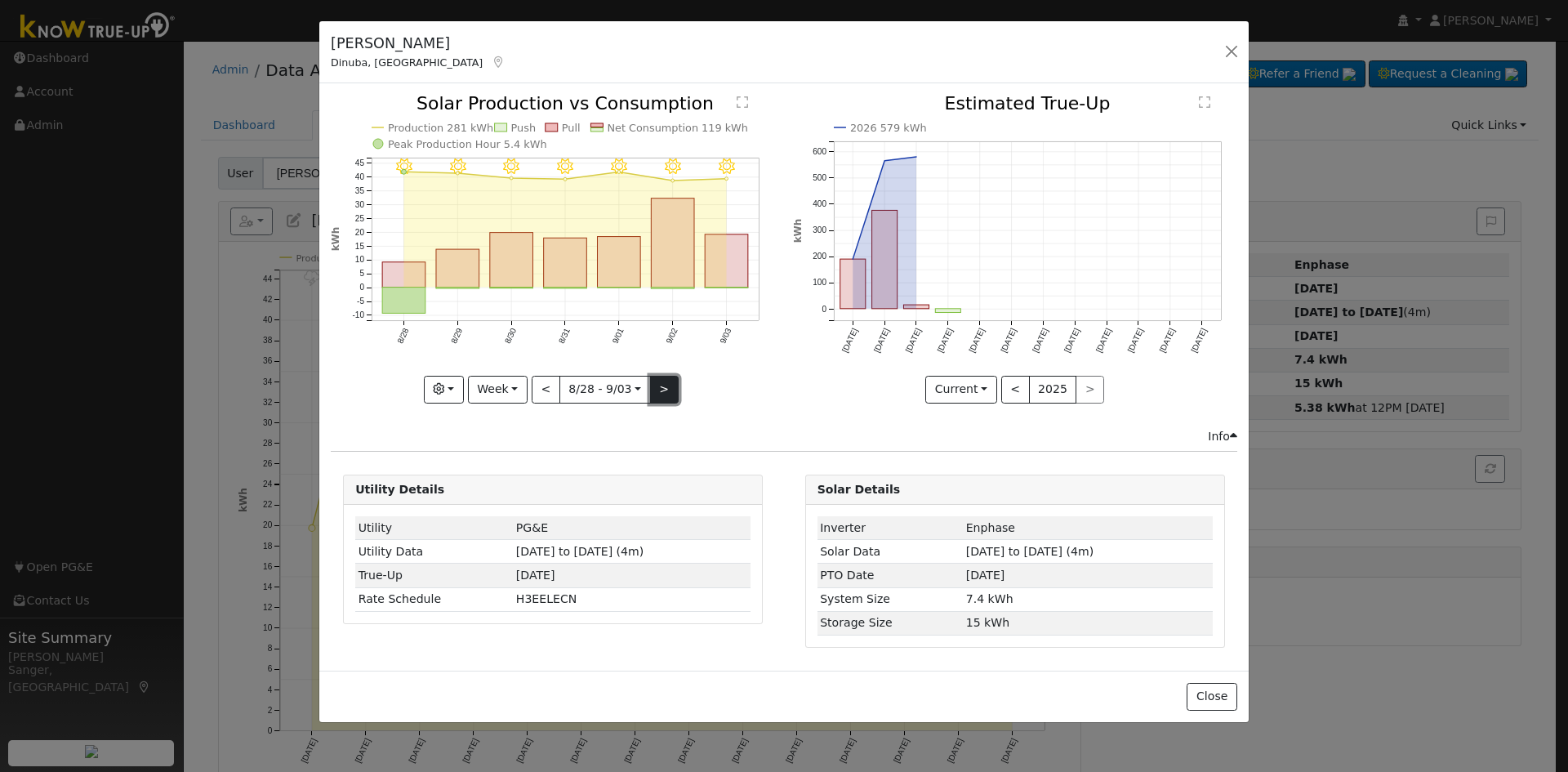
click at [666, 383] on button ">" at bounding box center [664, 390] width 29 height 28
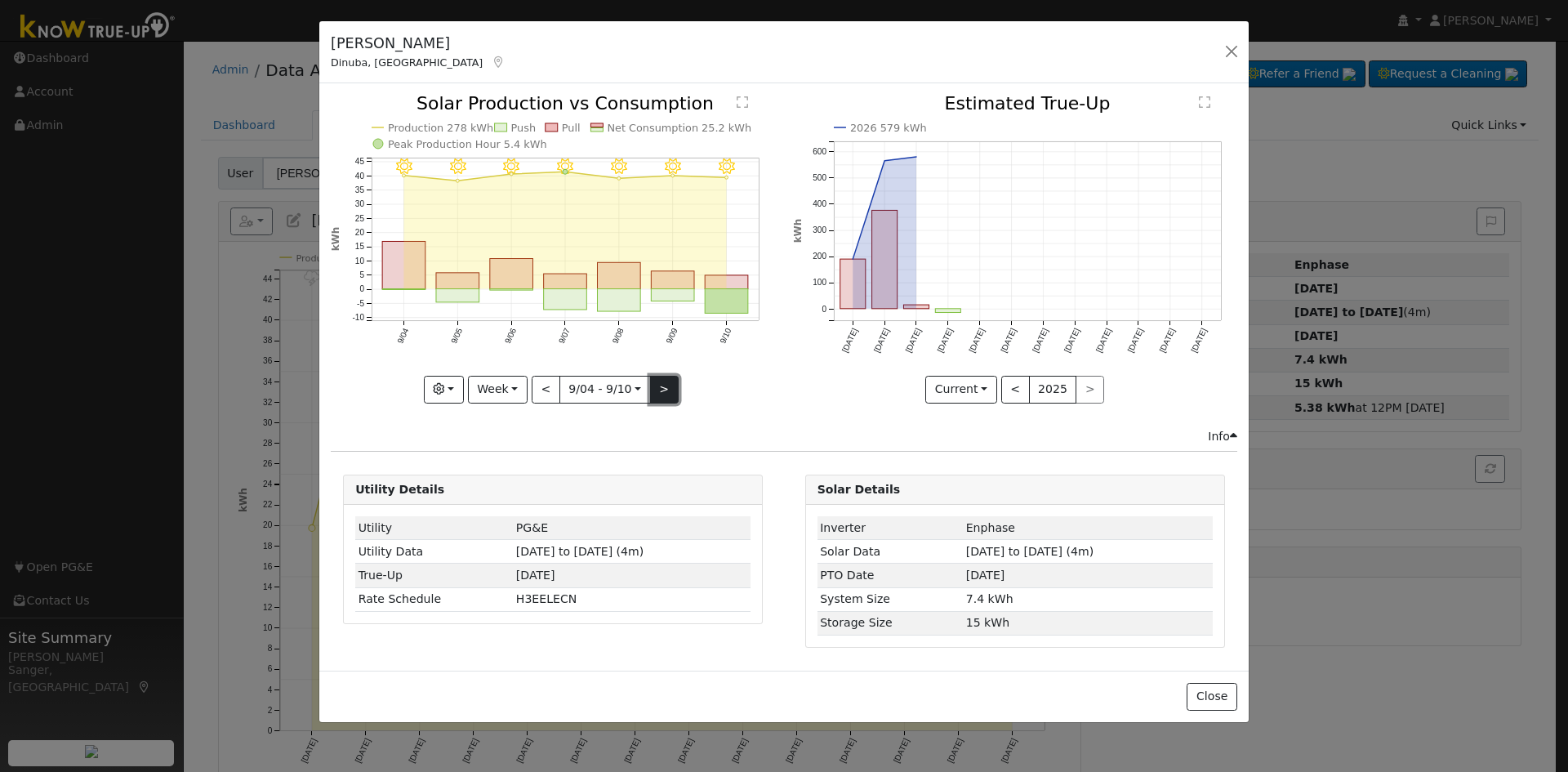
click at [666, 383] on button ">" at bounding box center [664, 390] width 29 height 28
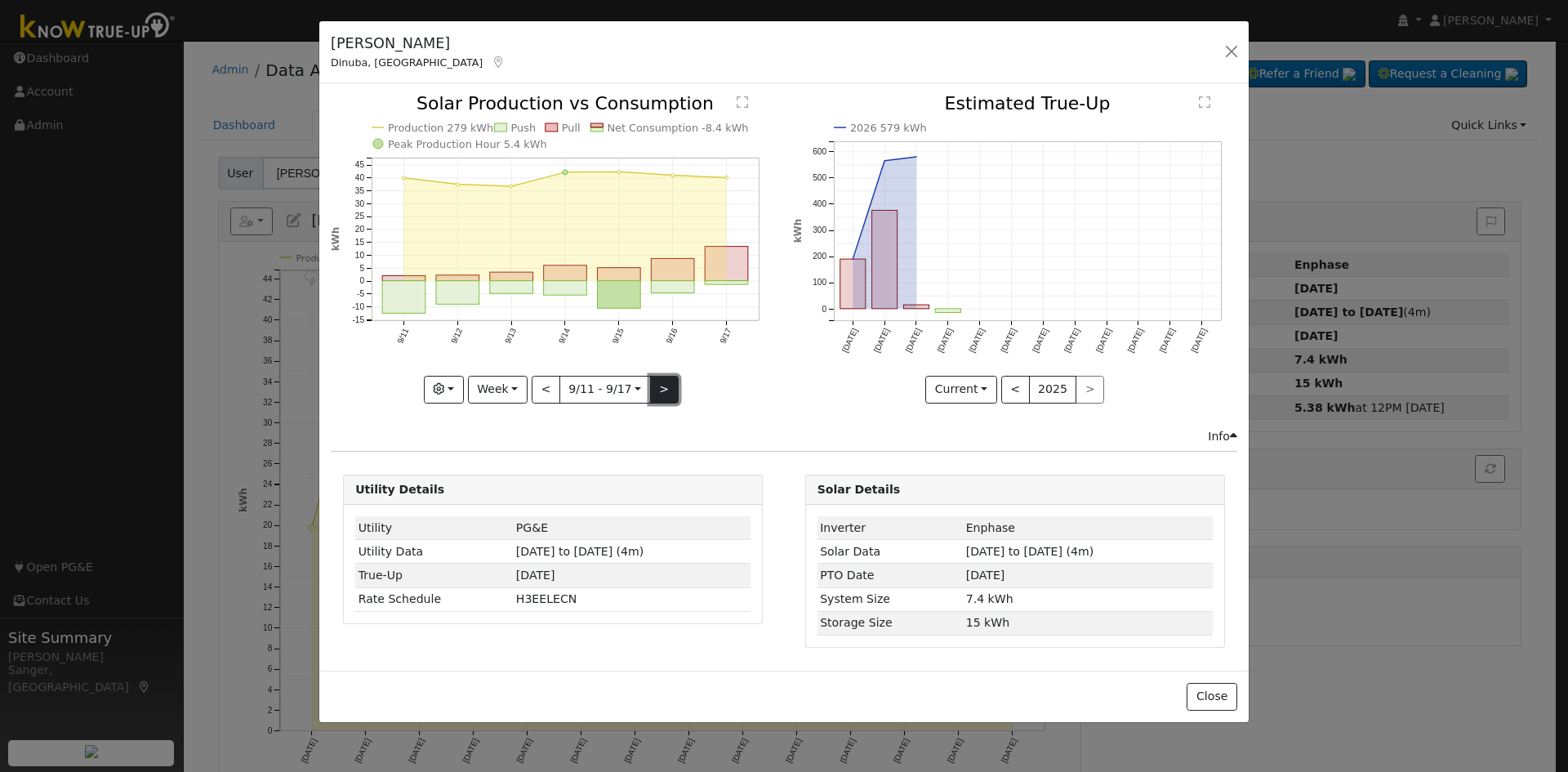
click at [666, 383] on button ">" at bounding box center [664, 390] width 29 height 28
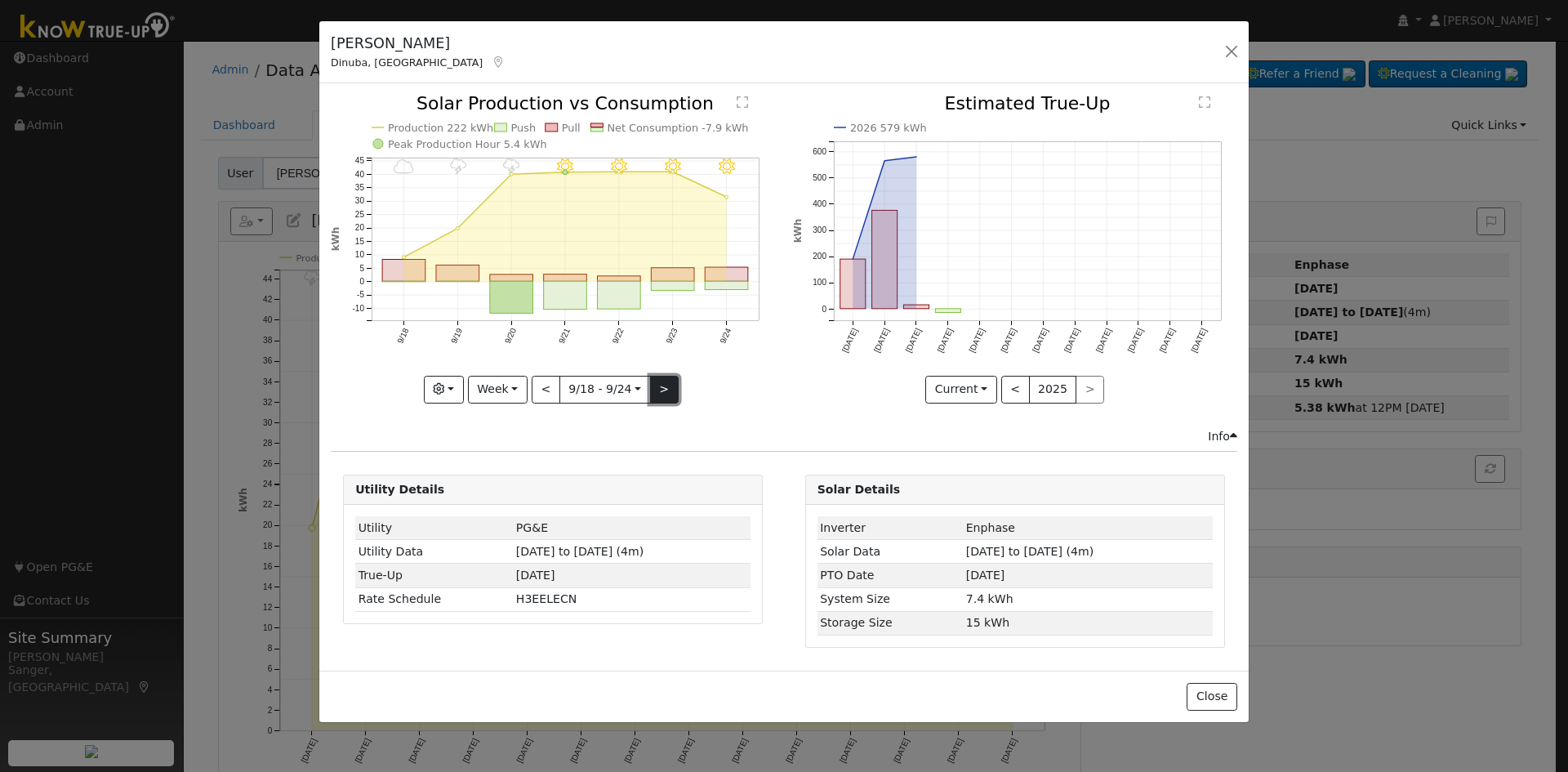
click at [666, 383] on button ">" at bounding box center [664, 390] width 29 height 28
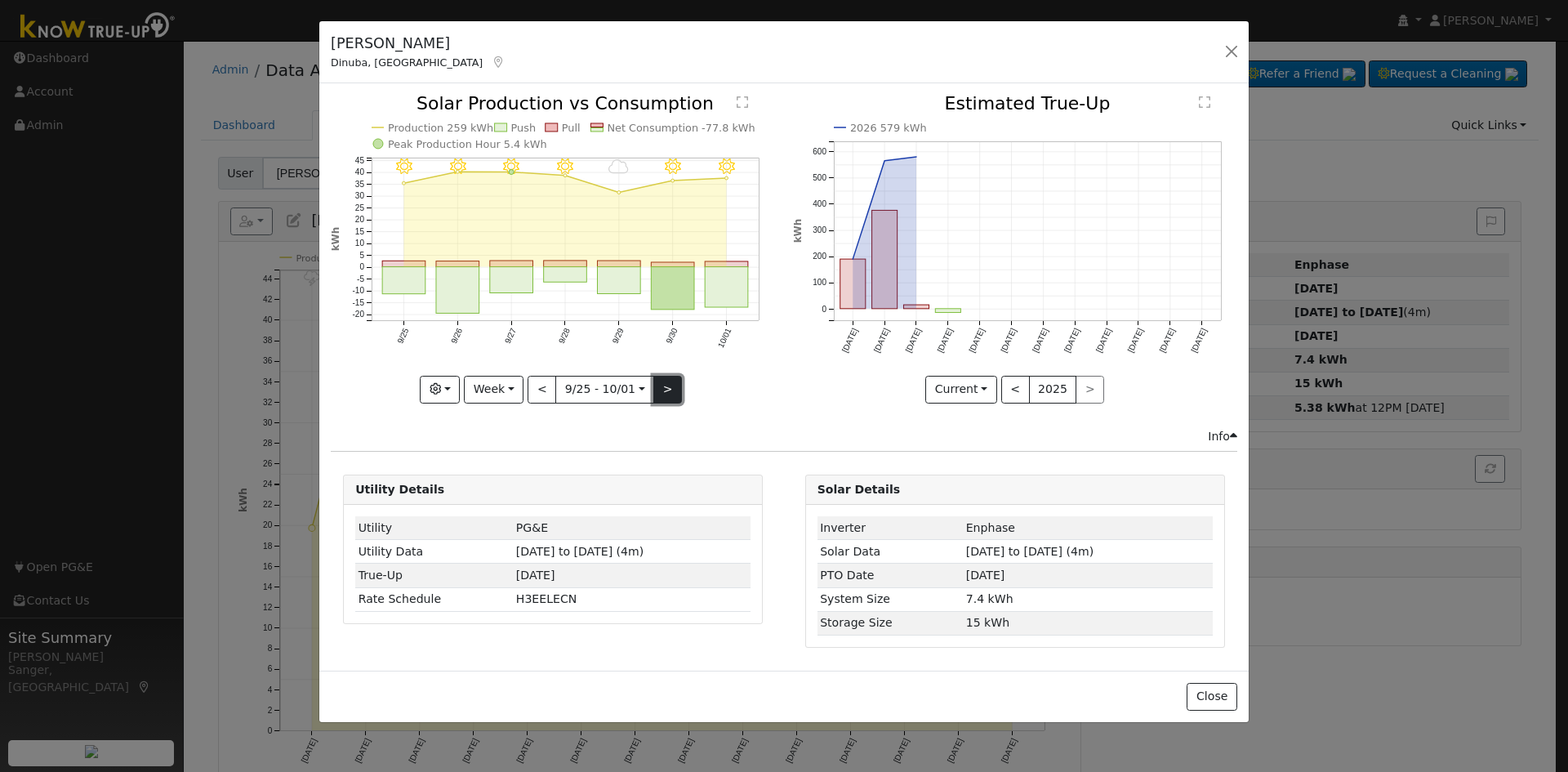
click at [666, 383] on button ">" at bounding box center [668, 390] width 29 height 28
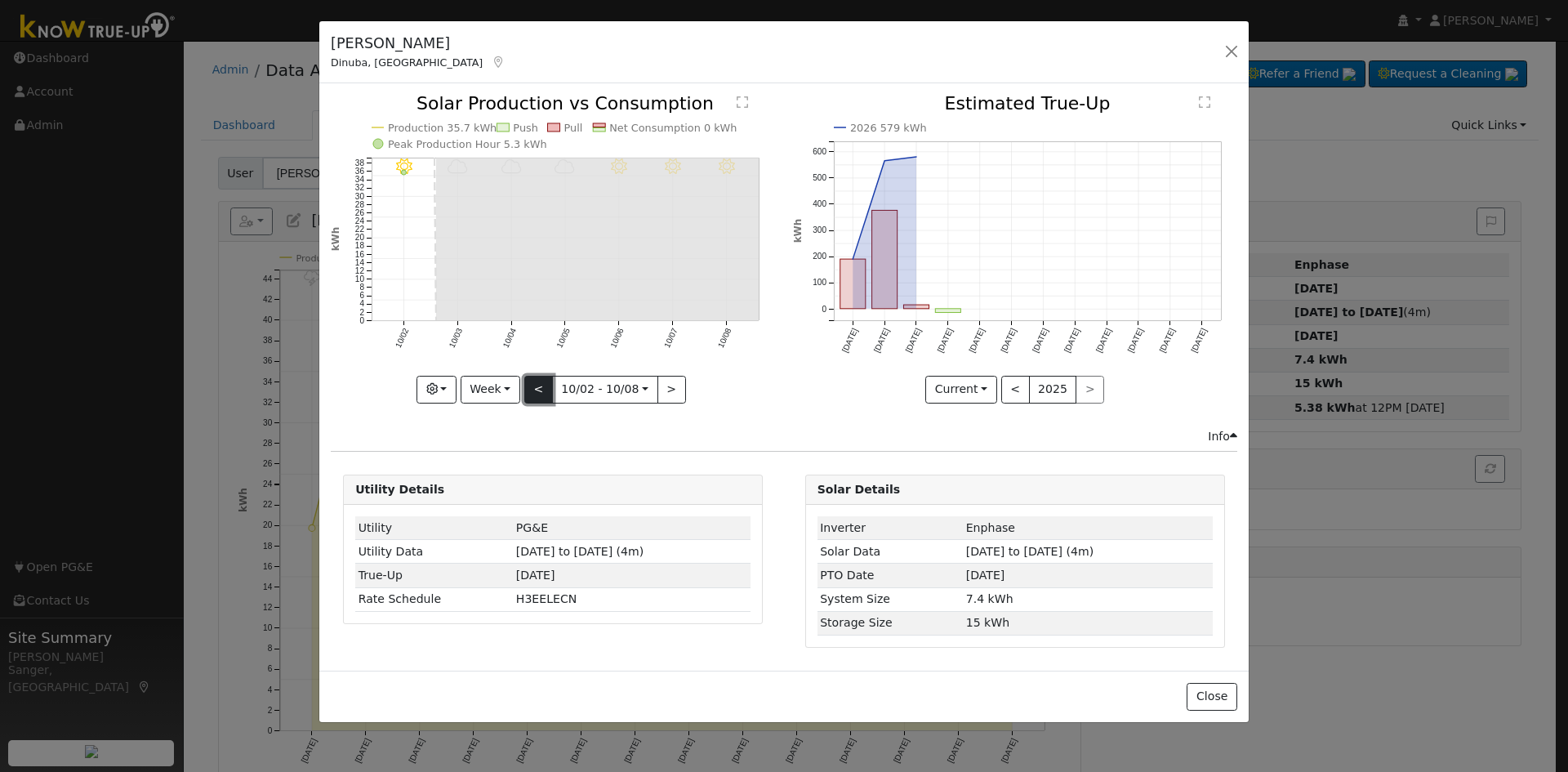
click at [529, 385] on button "<" at bounding box center [539, 390] width 29 height 28
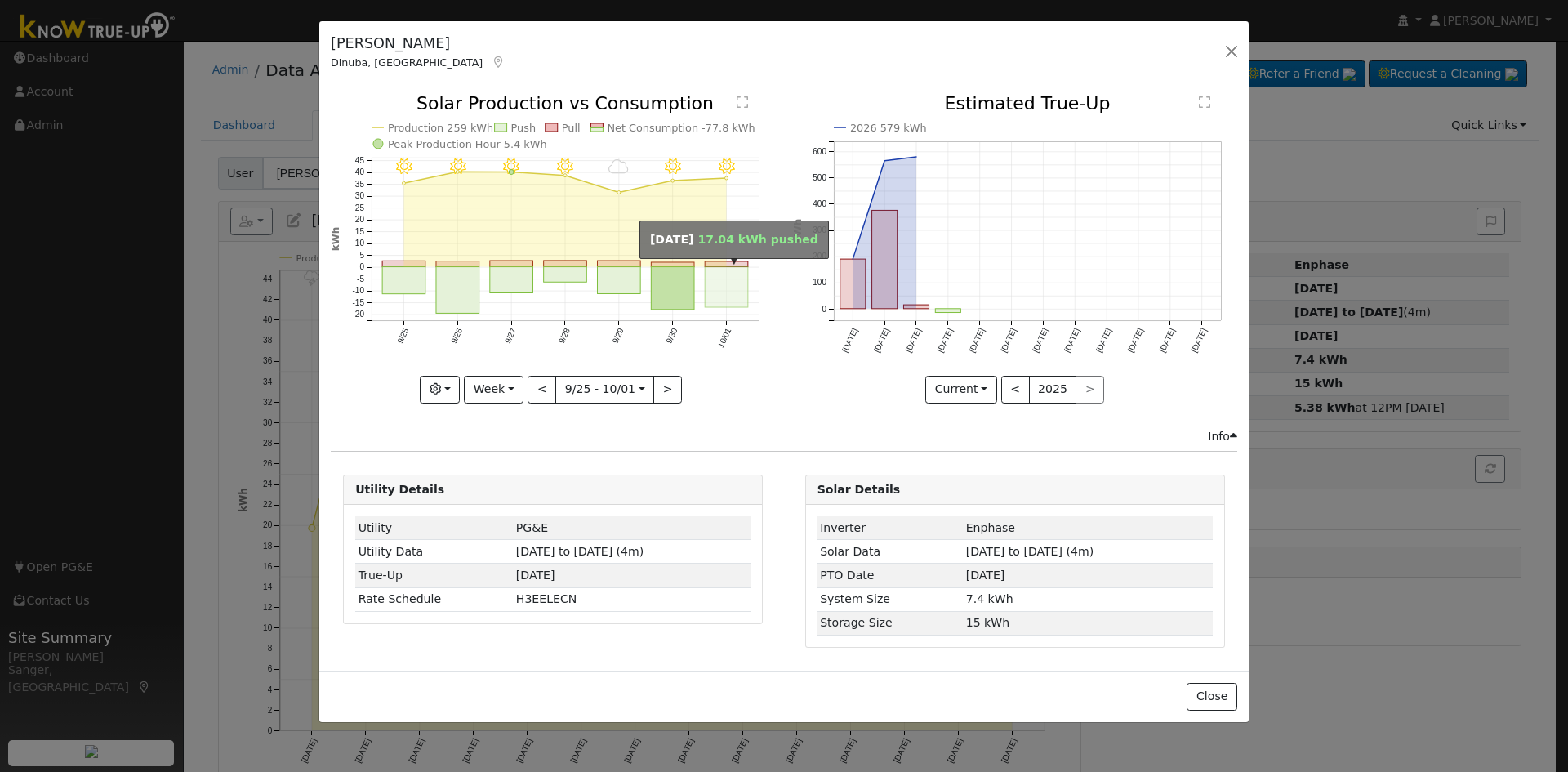
click at [710, 292] on rect "onclick=""" at bounding box center [728, 287] width 43 height 40
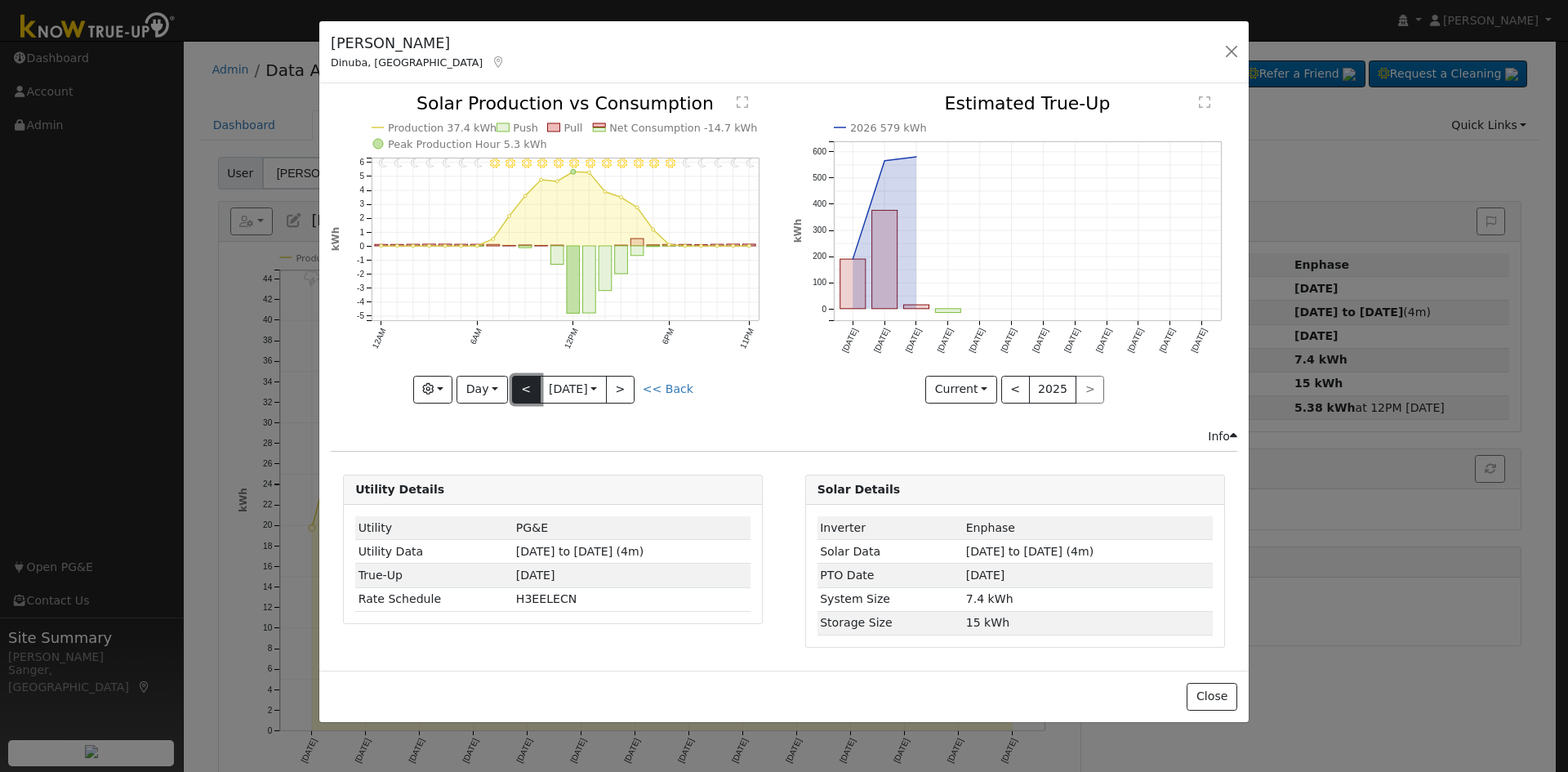
click at [521, 385] on button "<" at bounding box center [526, 390] width 29 height 28
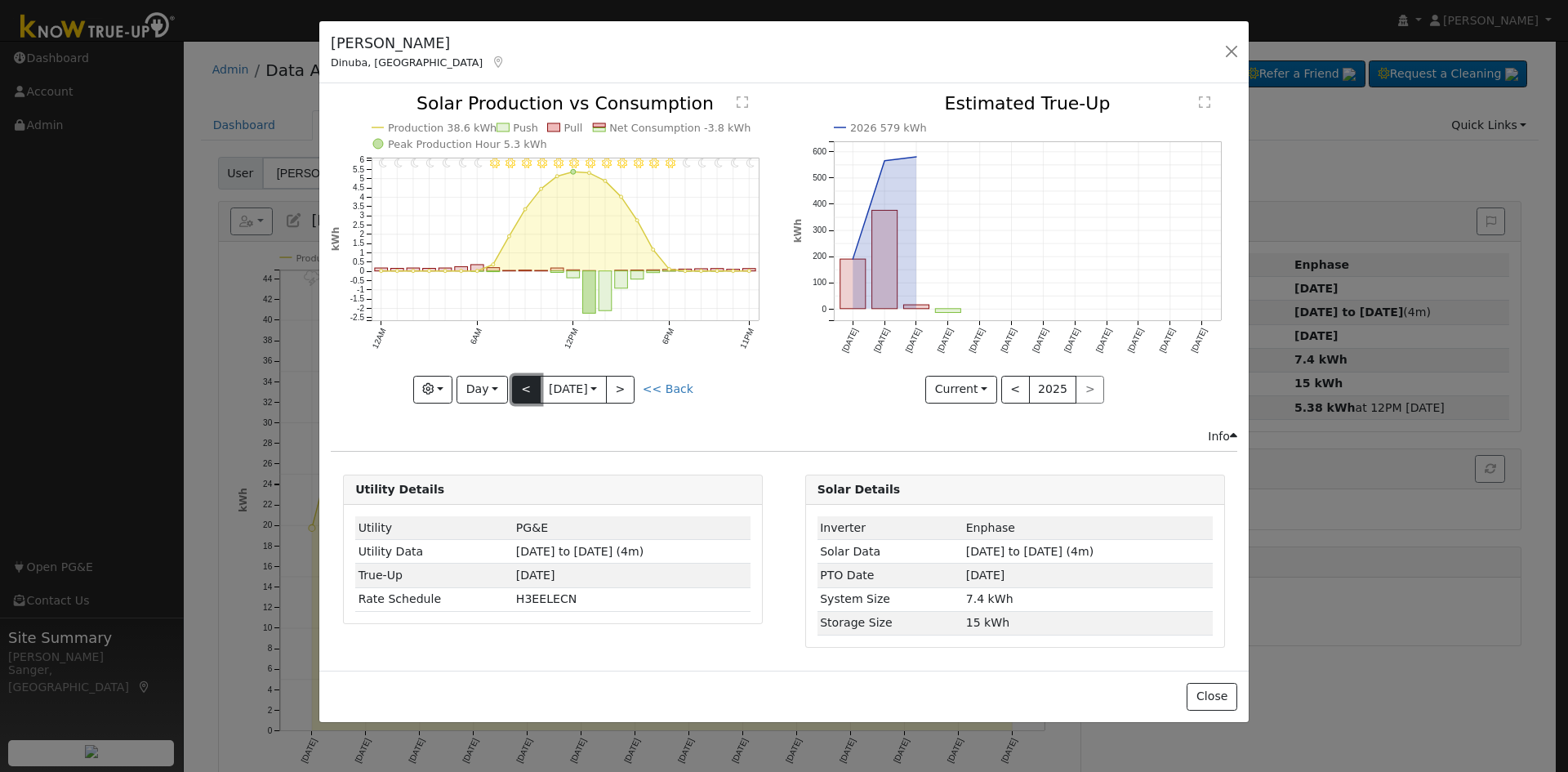
click at [521, 385] on button "<" at bounding box center [526, 390] width 29 height 28
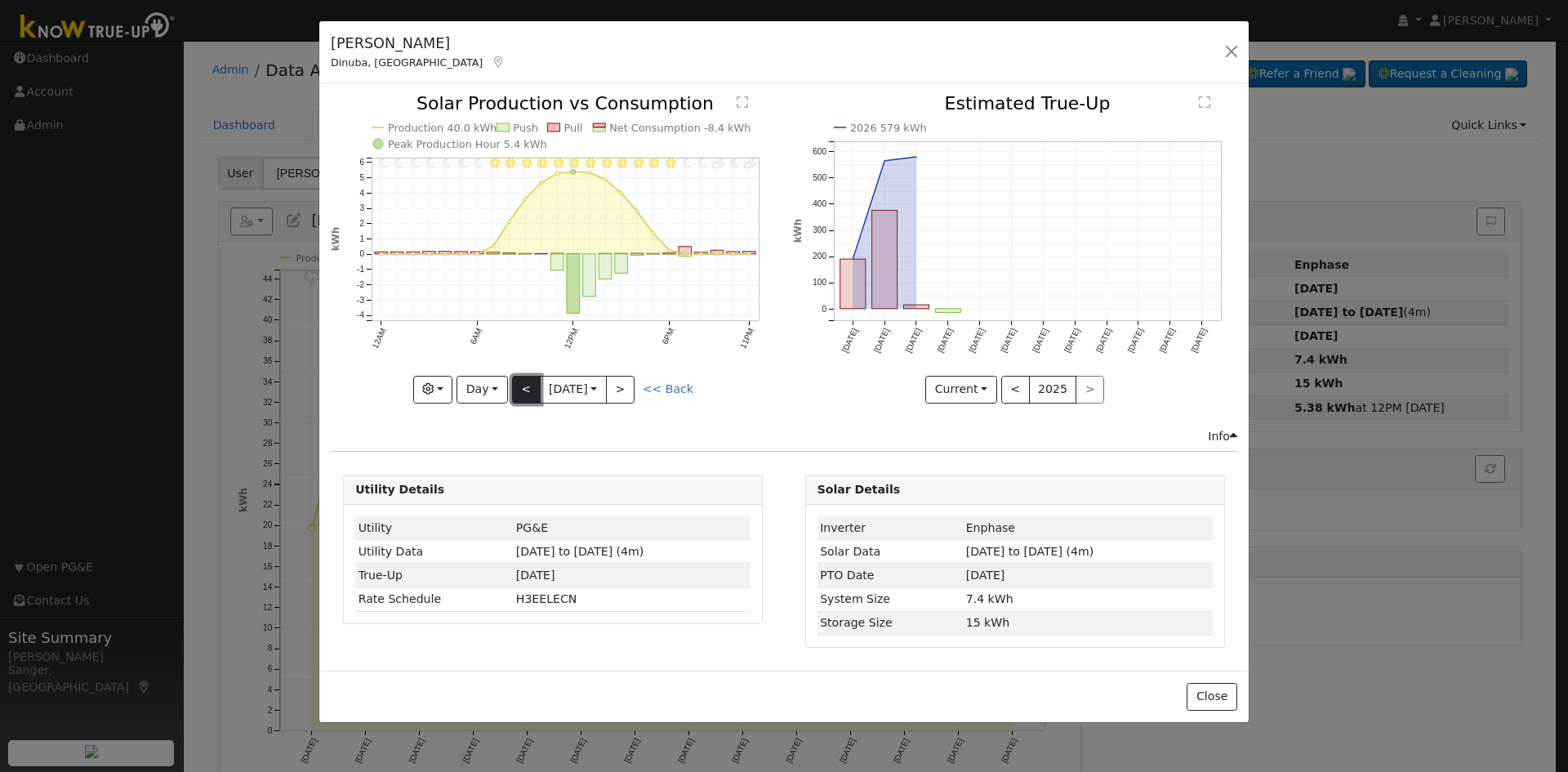
click at [521, 385] on button "<" at bounding box center [526, 390] width 29 height 28
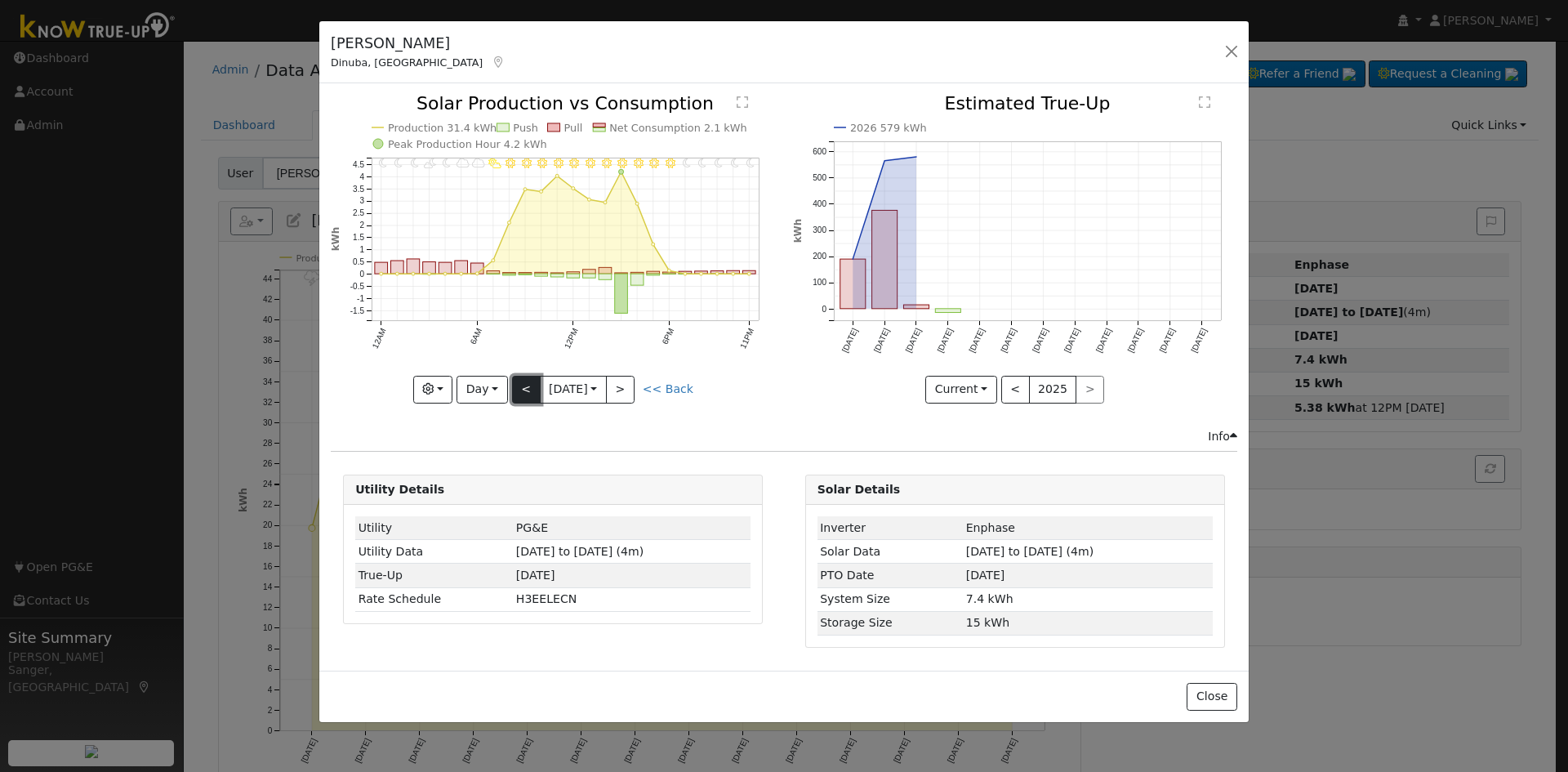
click at [521, 385] on button "<" at bounding box center [526, 390] width 29 height 28
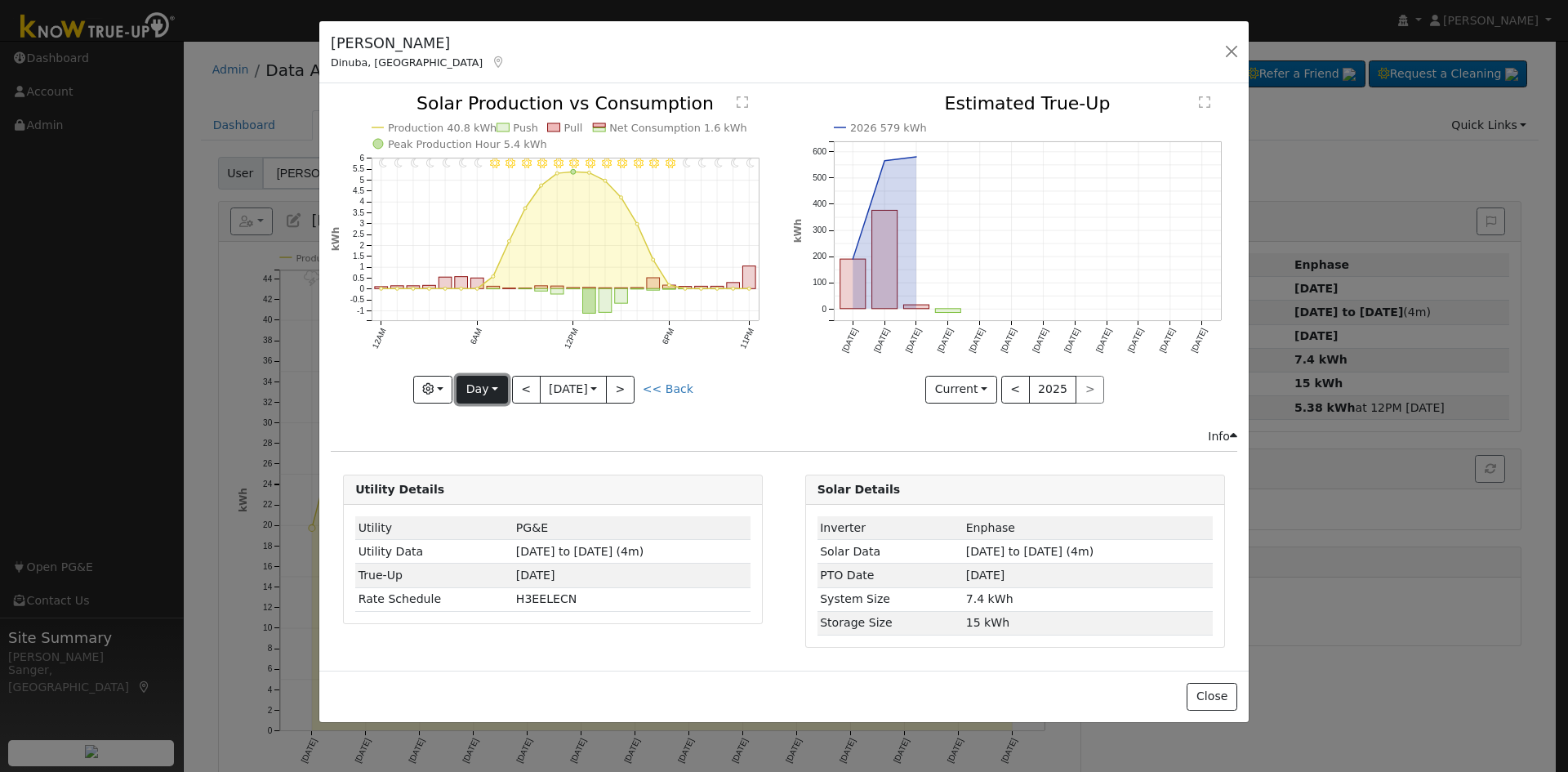
click at [478, 388] on button "Day" at bounding box center [482, 390] width 51 height 28
click at [493, 461] on link "Month" at bounding box center [514, 468] width 114 height 23
type input "2025-09-01"
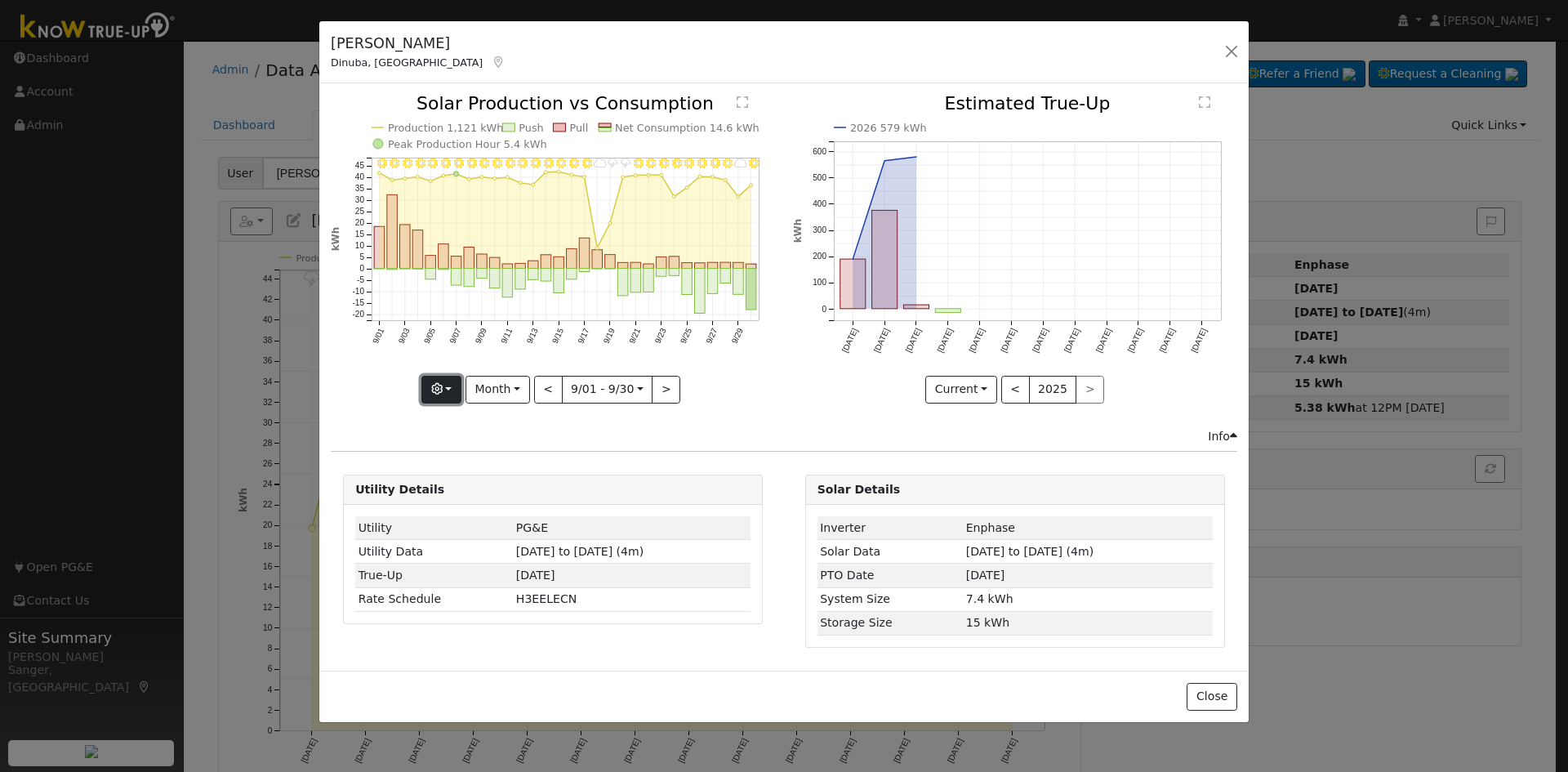
click at [447, 385] on button "button" at bounding box center [441, 390] width 40 height 28
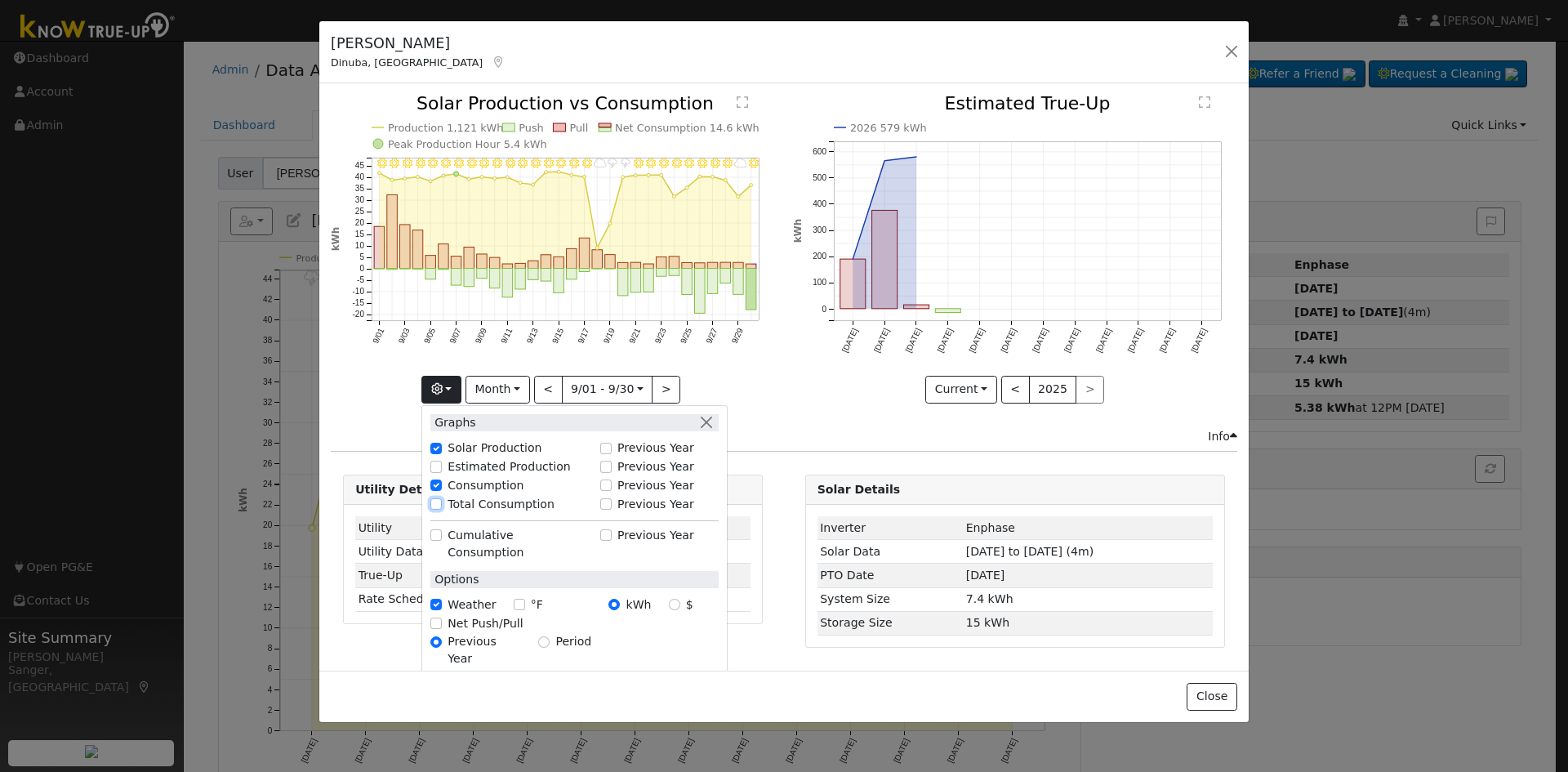
click at [440, 500] on input "Total Consumption" at bounding box center [436, 504] width 12 height 12
checkbox input "true"
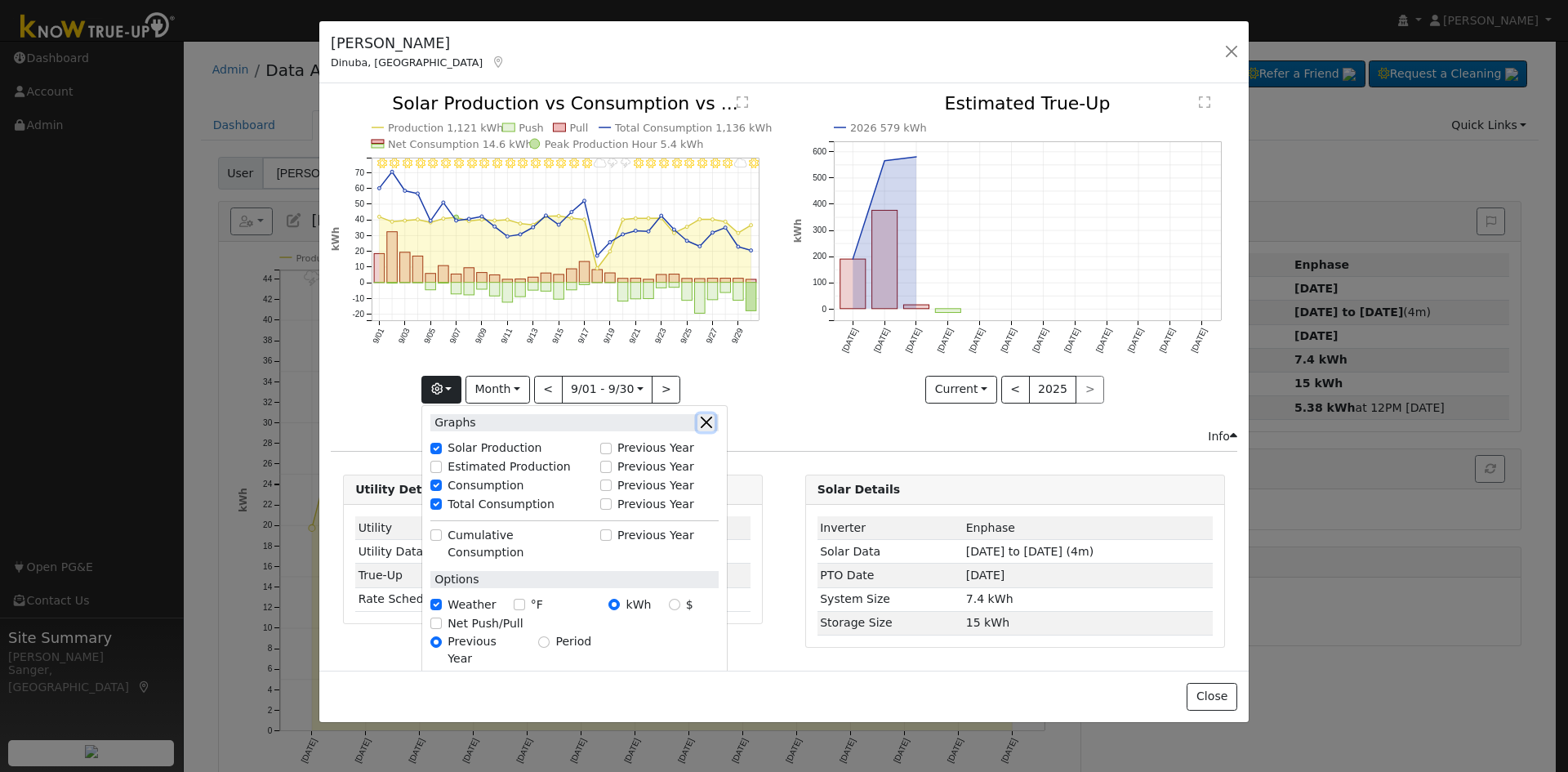
click at [712, 420] on button "button" at bounding box center [706, 422] width 17 height 17
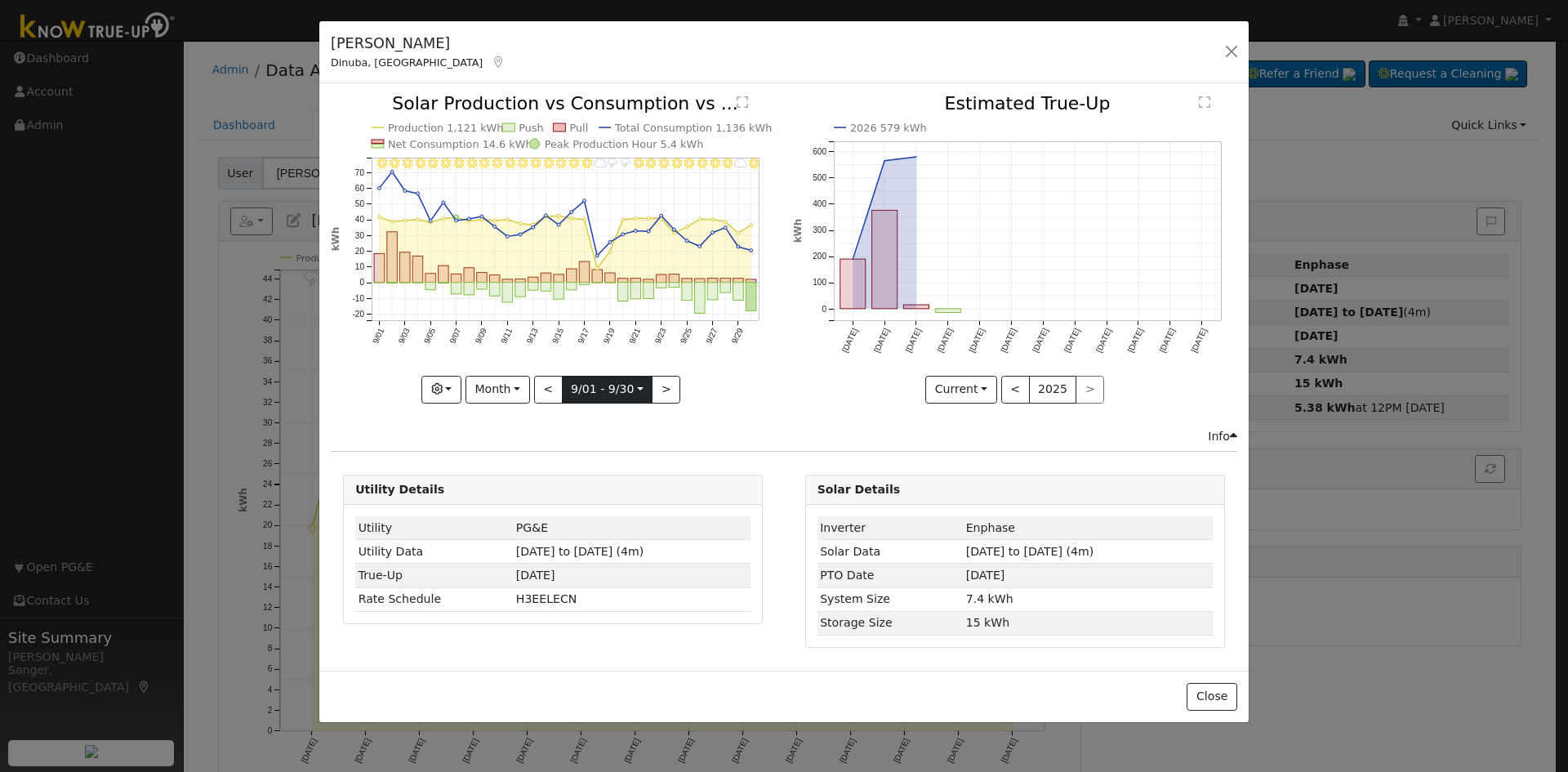
click at [606, 390] on input "2025-09-01" at bounding box center [607, 390] width 89 height 26
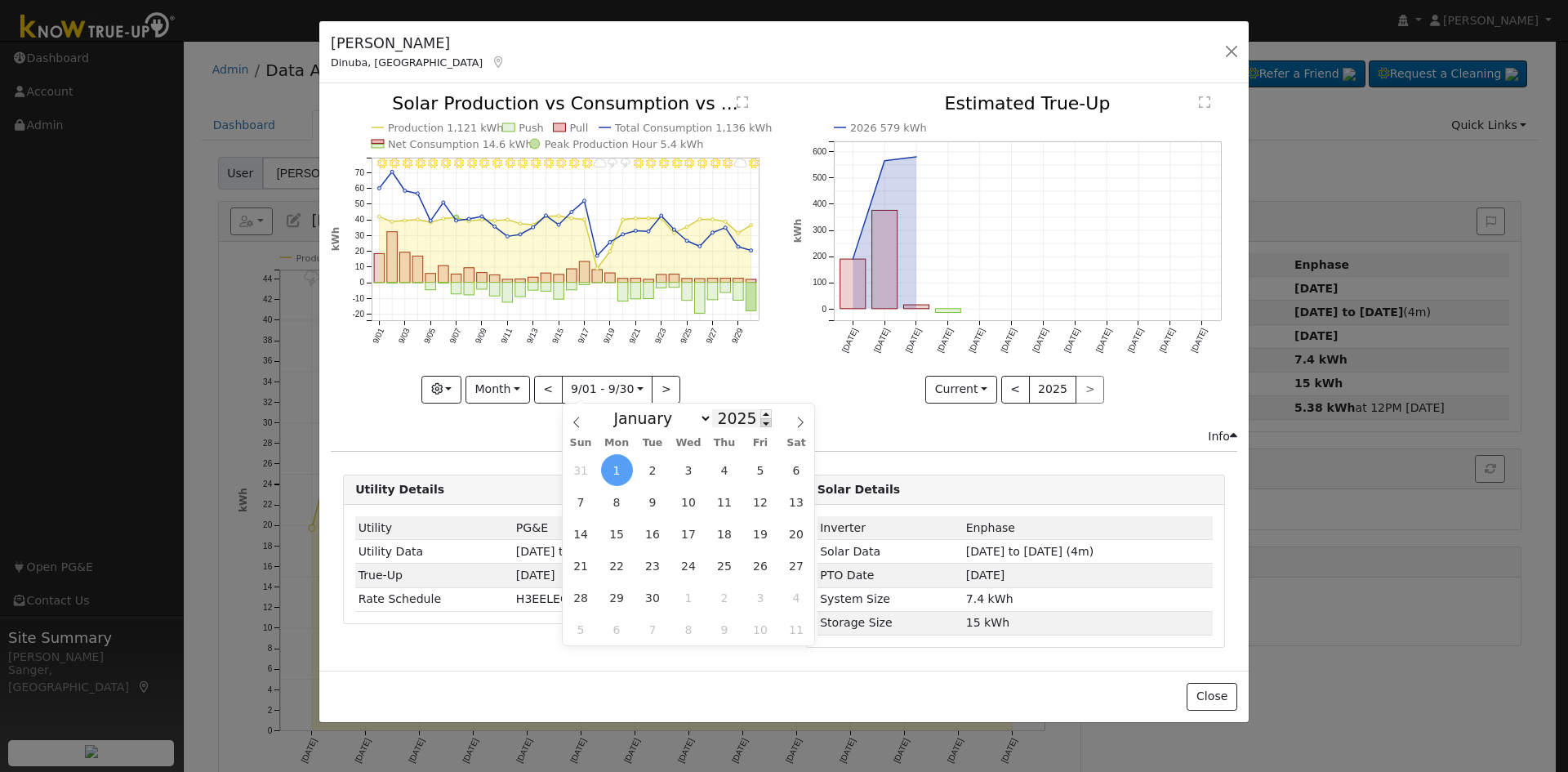
click at [760, 427] on span at bounding box center [765, 423] width 12 height 9
type input "2024"
click at [588, 470] on span "1" at bounding box center [580, 469] width 32 height 32
type input "2024-09-01"
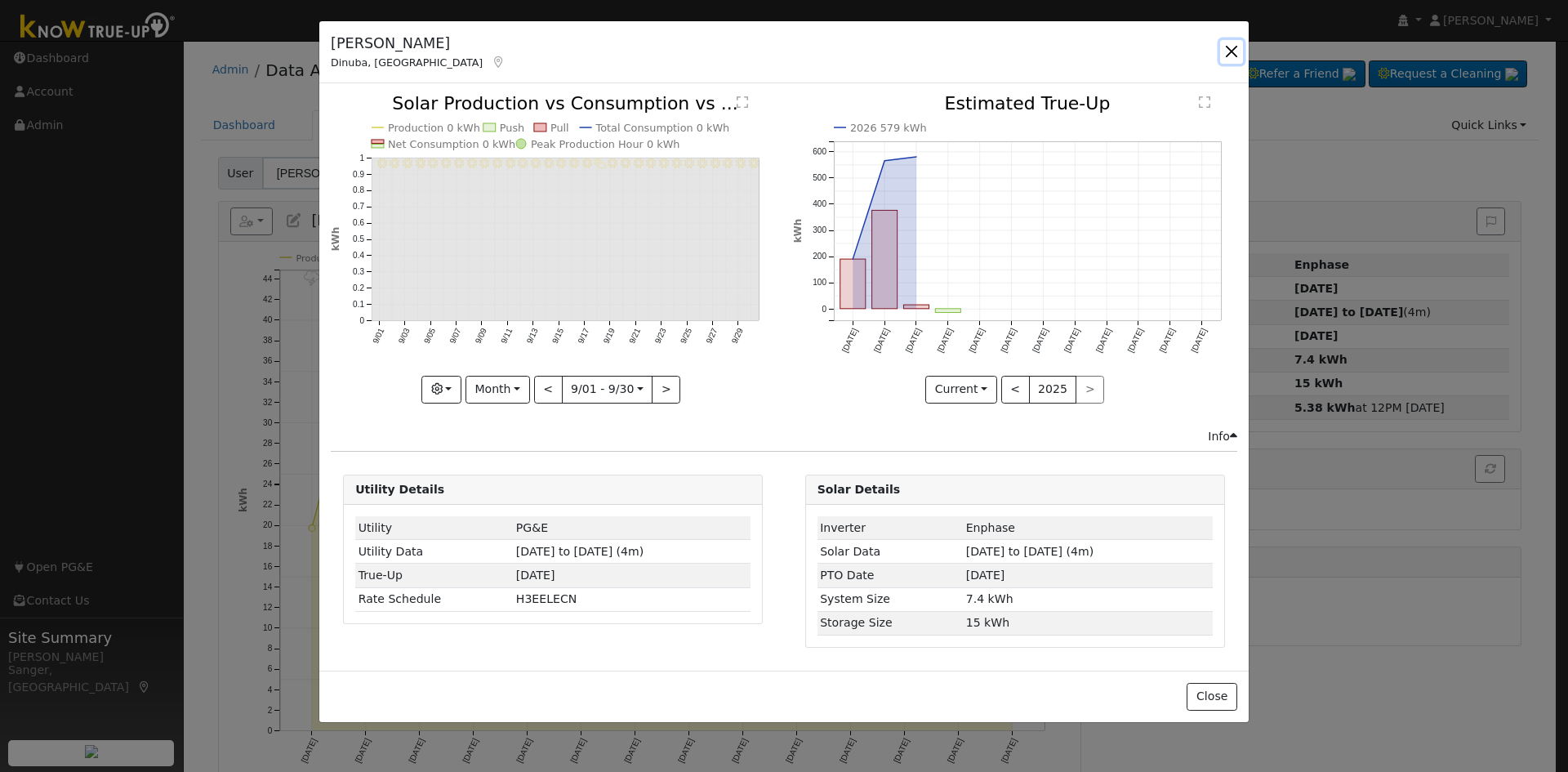
click at [1233, 48] on button "button" at bounding box center [1231, 51] width 23 height 23
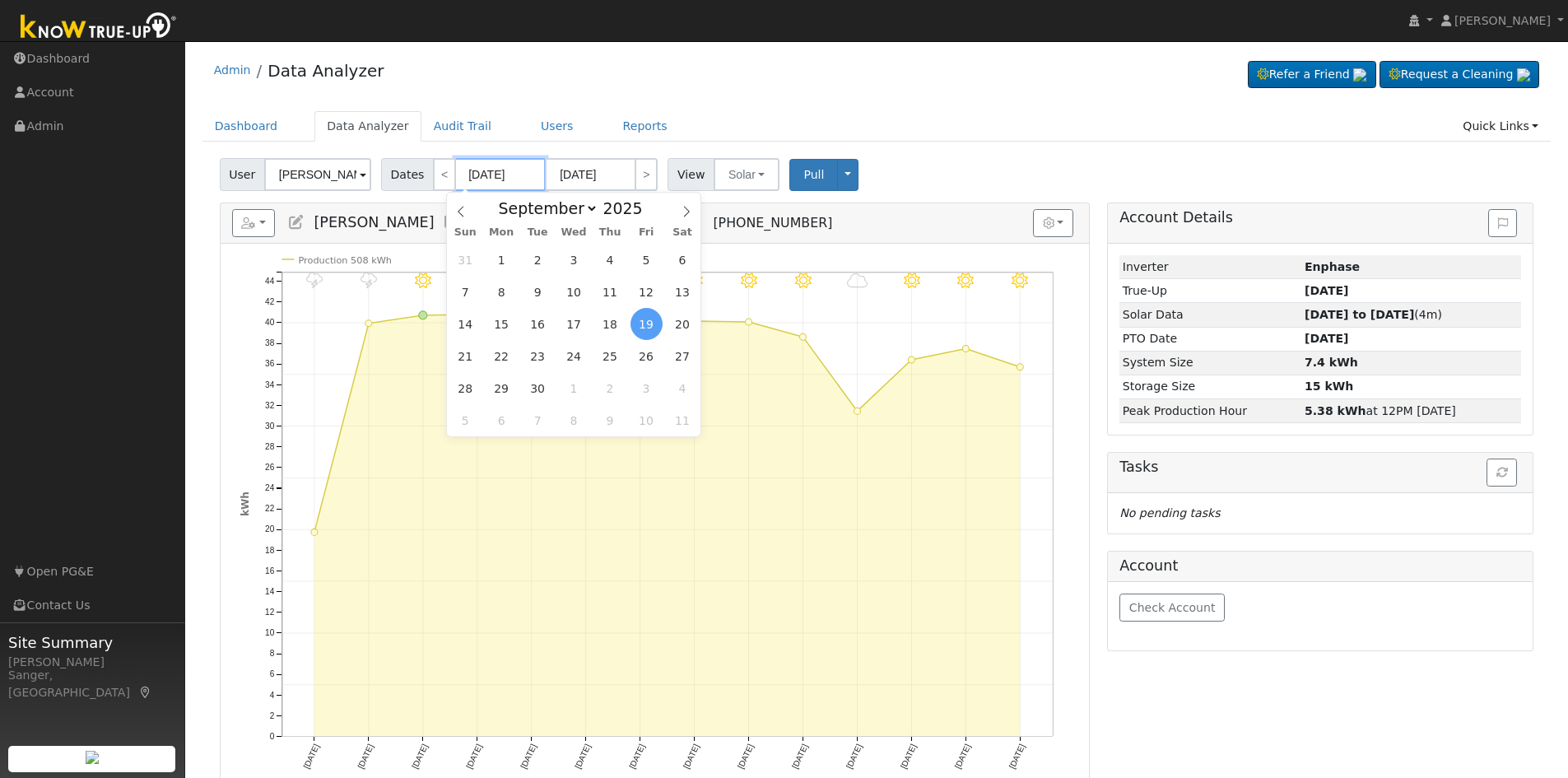
click at [466, 173] on input "09/19/2025" at bounding box center [500, 174] width 90 height 33
click at [646, 215] on span at bounding box center [651, 213] width 12 height 9
type input "2024"
click at [477, 265] on span "1" at bounding box center [465, 259] width 32 height 32
type input "09/01/2024"
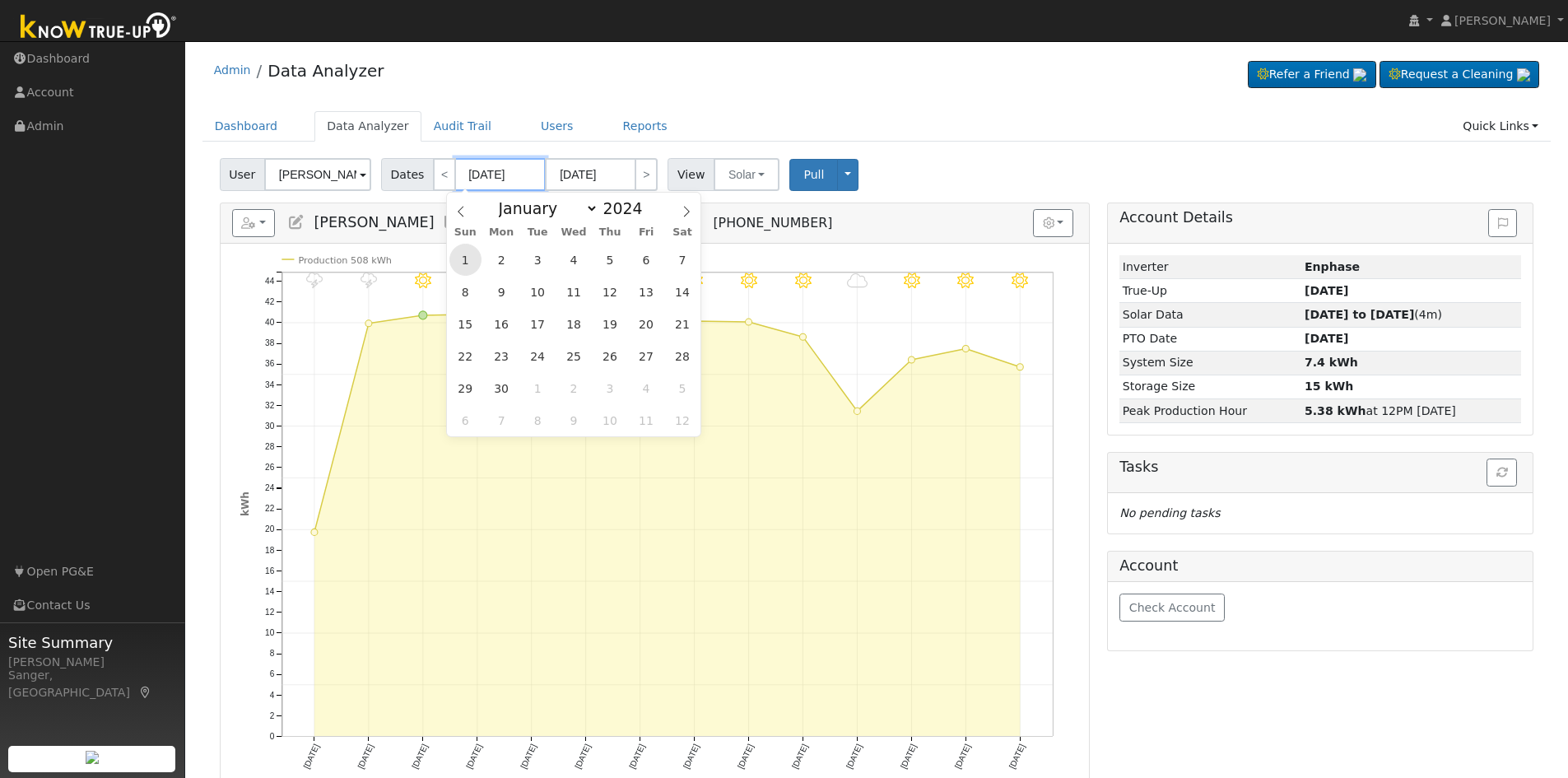
type input "09/30/2024"
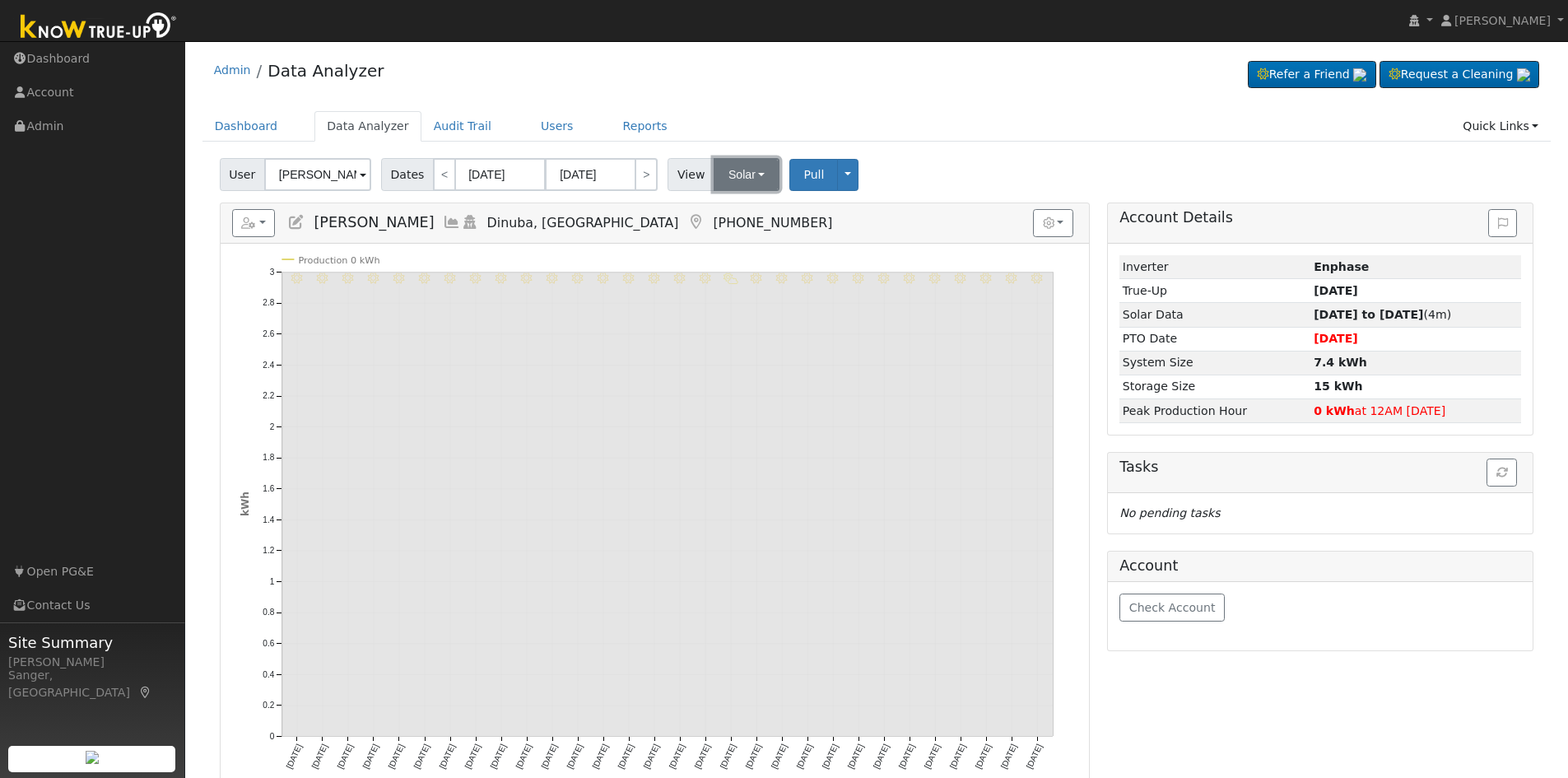
click at [723, 169] on button "Solar" at bounding box center [746, 174] width 66 height 33
click at [729, 208] on link "Utility" at bounding box center [769, 210] width 115 height 23
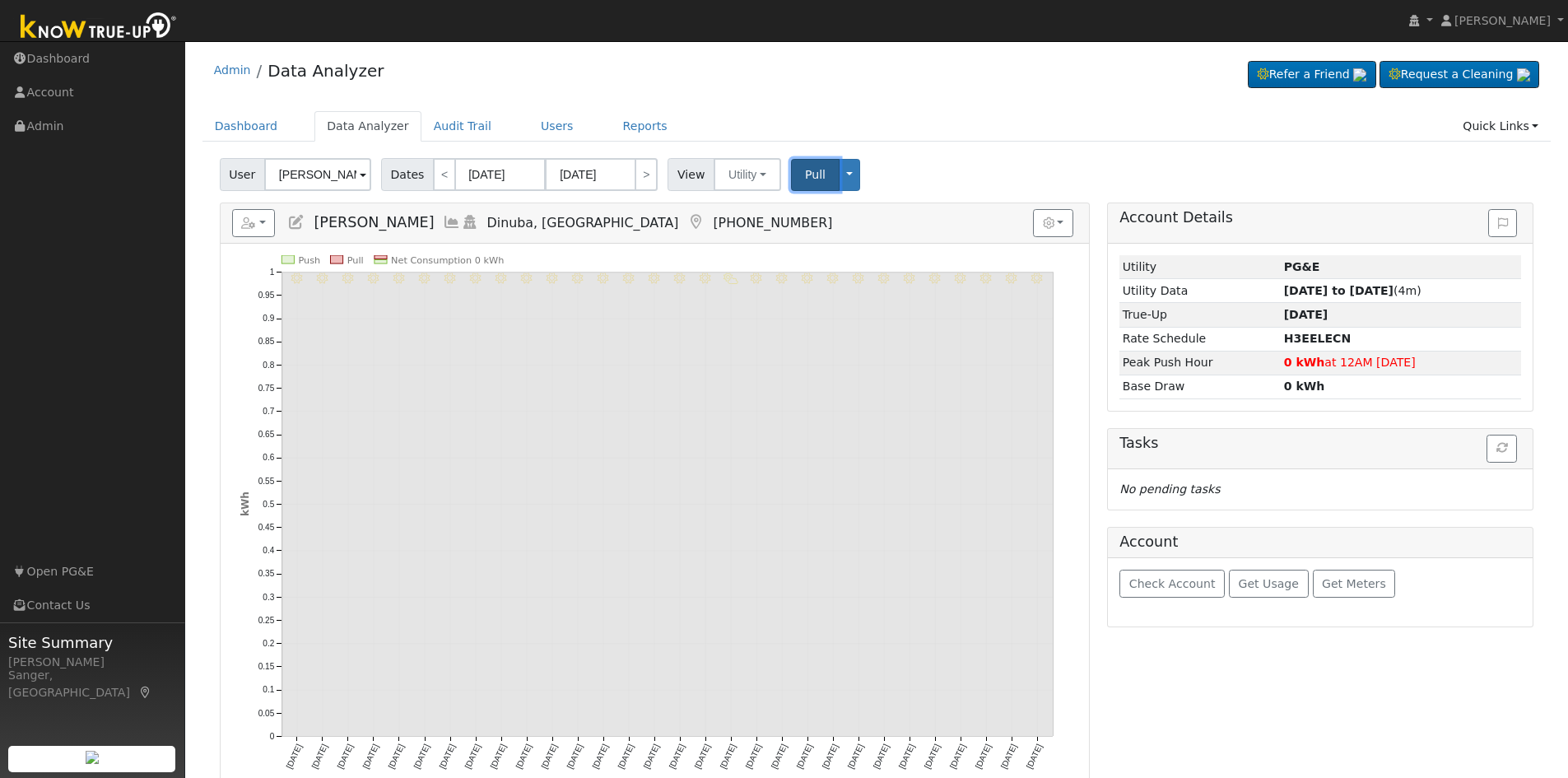
click at [805, 172] on span "Pull" at bounding box center [815, 174] width 21 height 13
click at [791, 172] on button "Pull" at bounding box center [815, 174] width 48 height 32
click at [473, 169] on input "09/01/2024" at bounding box center [500, 174] width 90 height 33
click at [1508, 224] on button at bounding box center [1503, 222] width 29 height 28
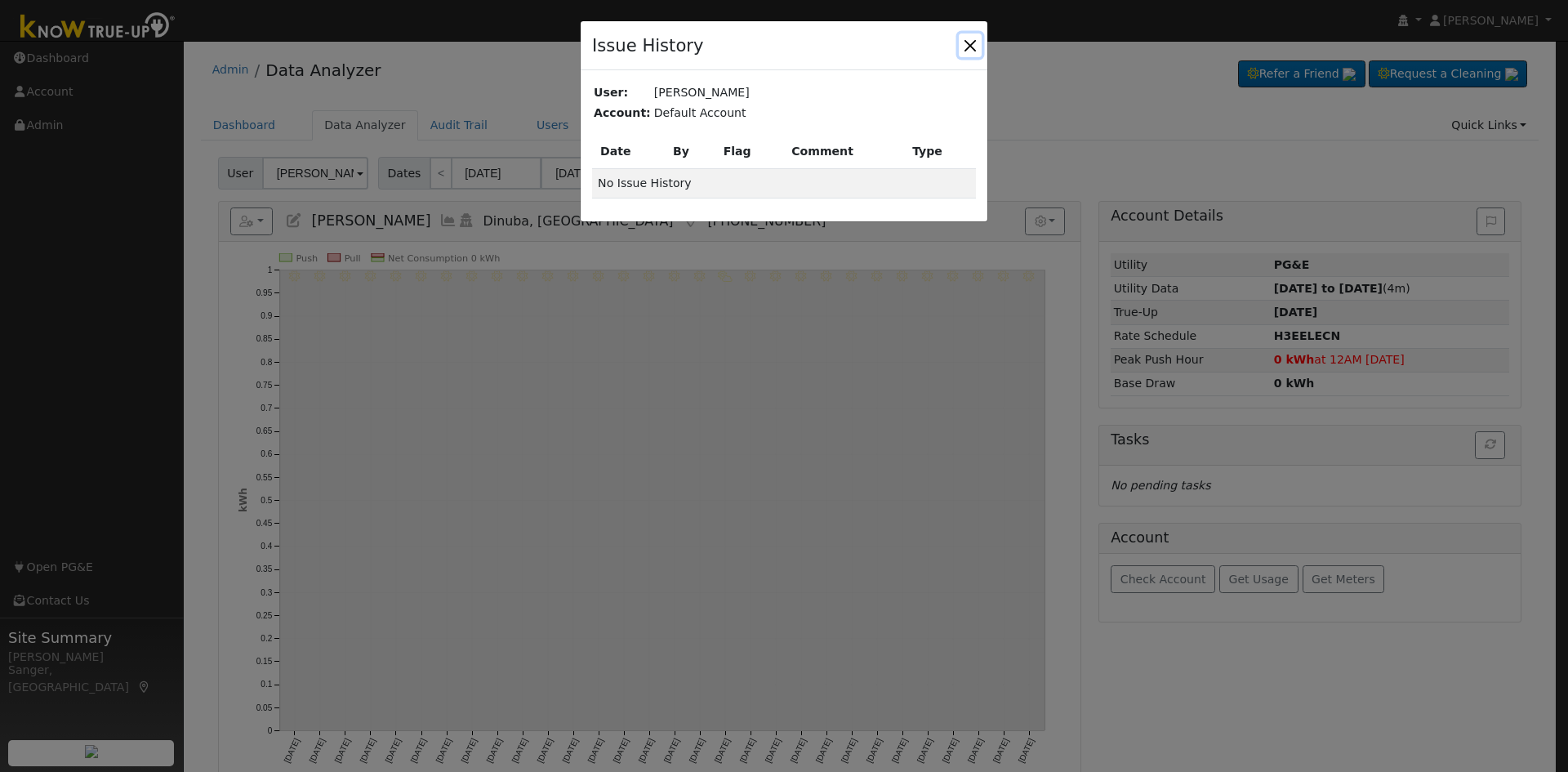
drag, startPoint x: 968, startPoint y: 44, endPoint x: 1299, endPoint y: 104, distance: 336.4
click at [969, 44] on button "button" at bounding box center [970, 44] width 23 height 23
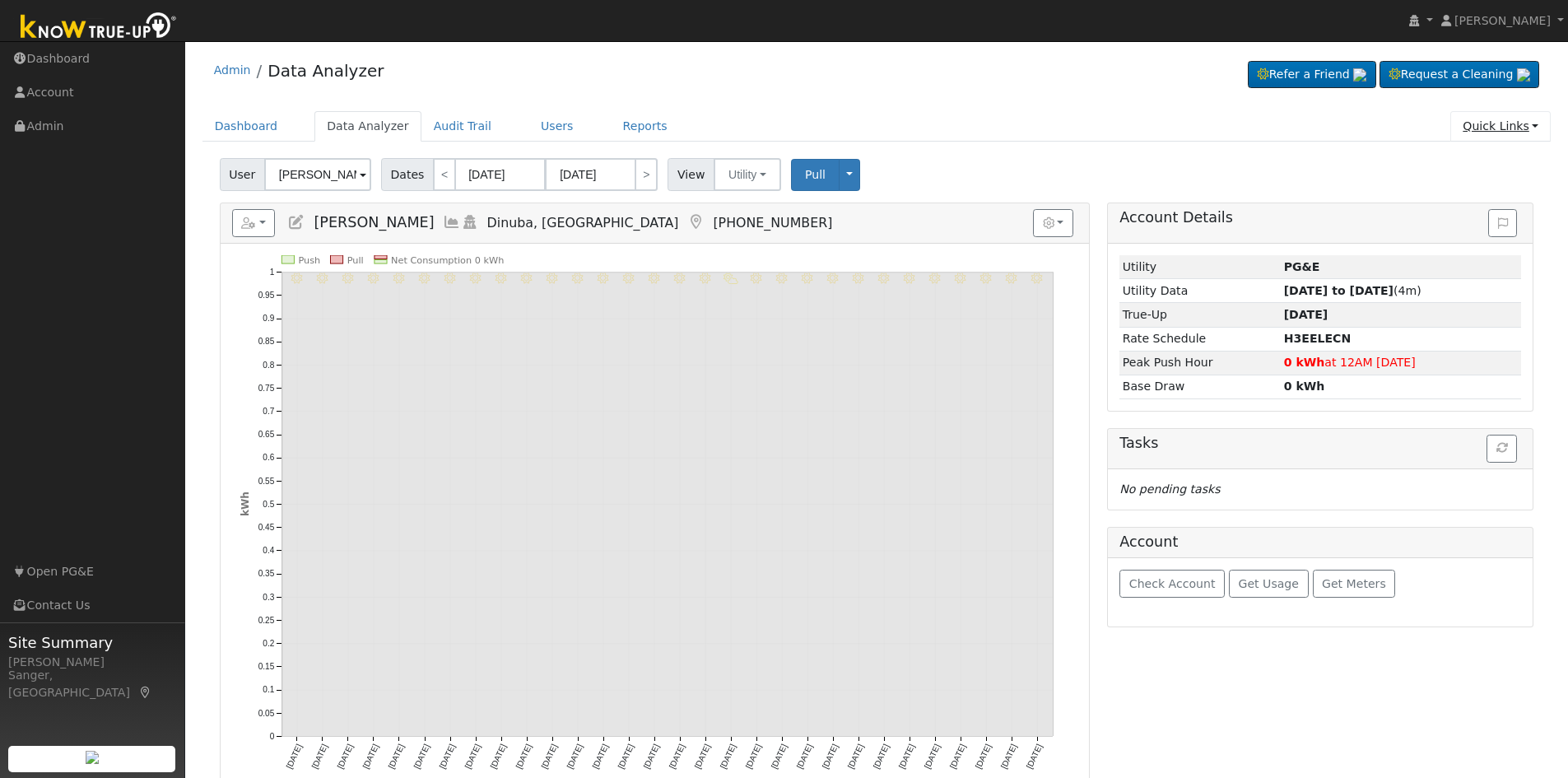
click at [1518, 128] on link "Quick Links" at bounding box center [1501, 126] width 100 height 30
click at [1494, 223] on link "Run a Scenario Report" at bounding box center [1467, 220] width 167 height 23
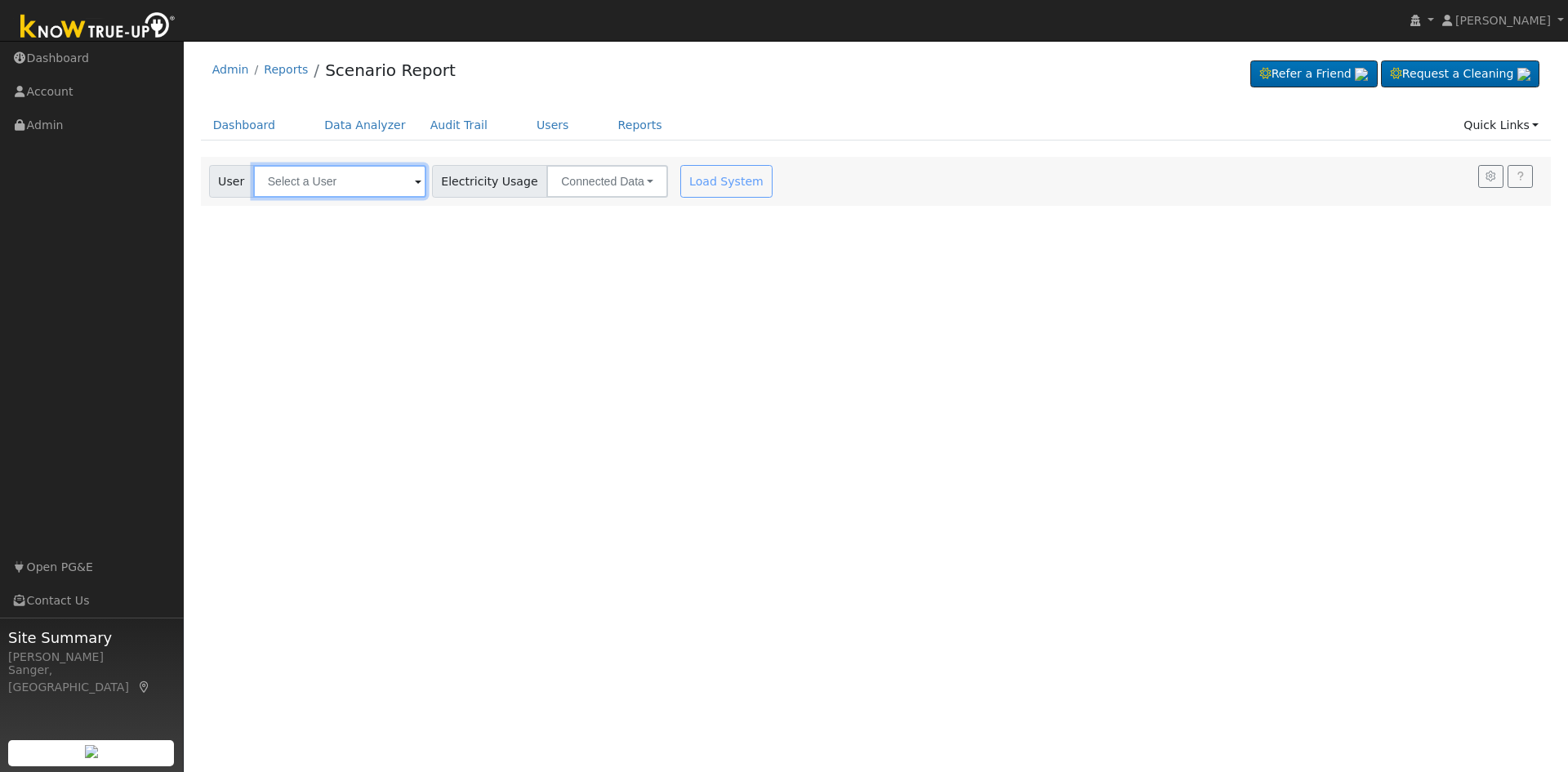
click at [308, 182] on input "text" at bounding box center [340, 182] width 174 height 33
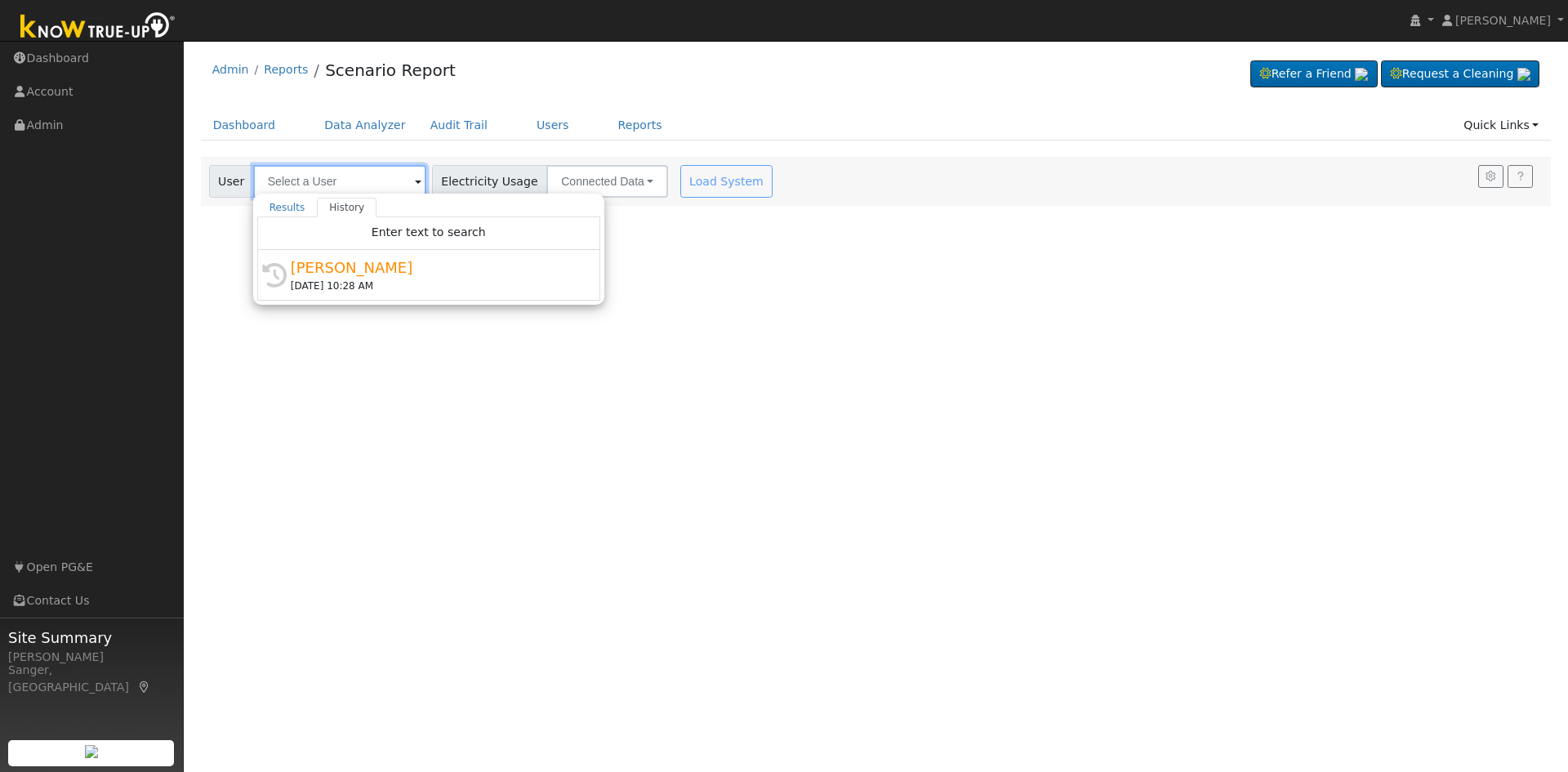
paste input "[PERSON_NAME]"
type input "[PERSON_NAME]"
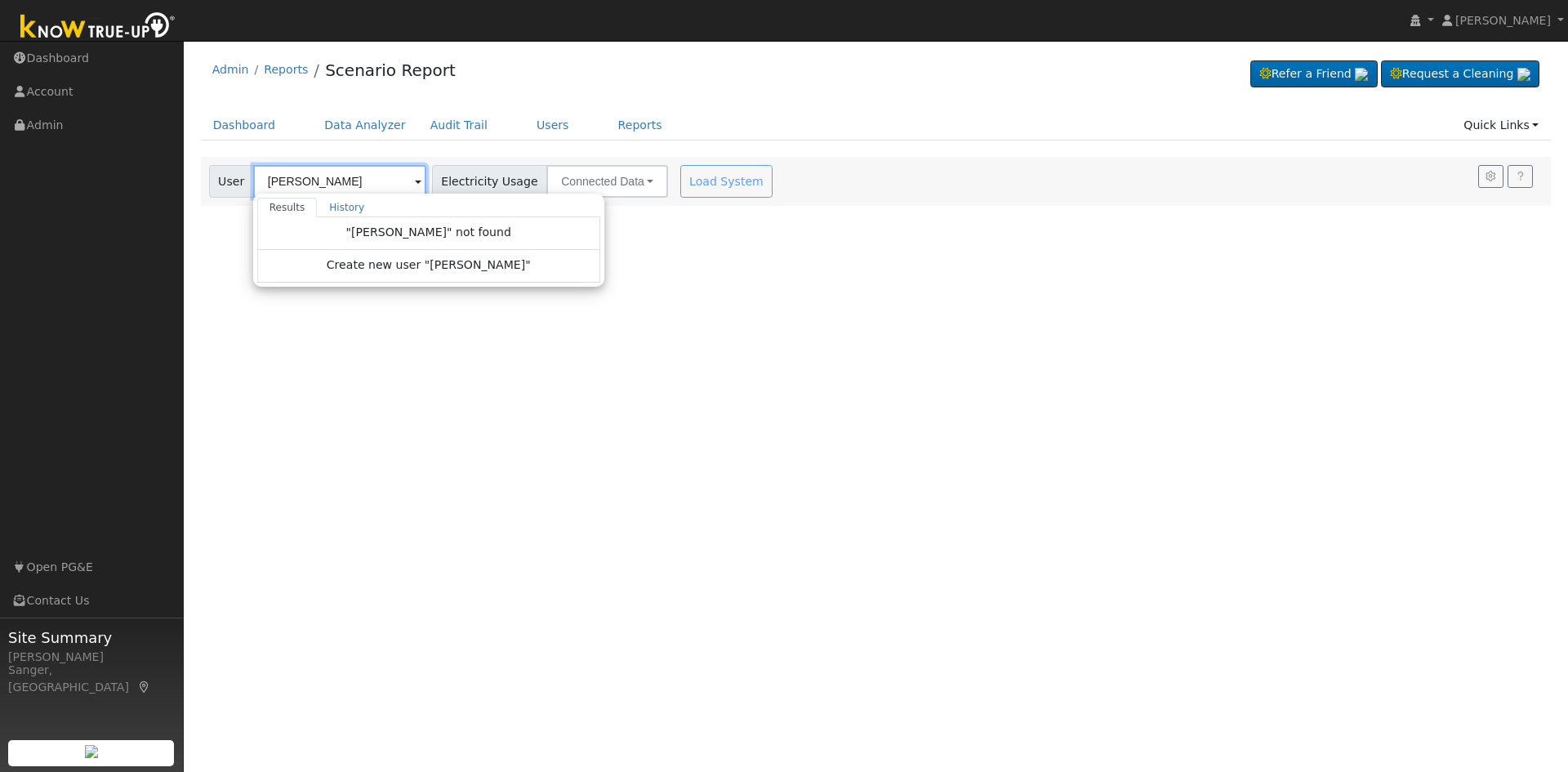
drag, startPoint x: 302, startPoint y: 182, endPoint x: 230, endPoint y: 181, distance: 72.0
click at [230, 181] on div "User [PERSON_NAME] Results History "[PERSON_NAME]" not found Create new user "[…" at bounding box center [317, 182] width 217 height 33
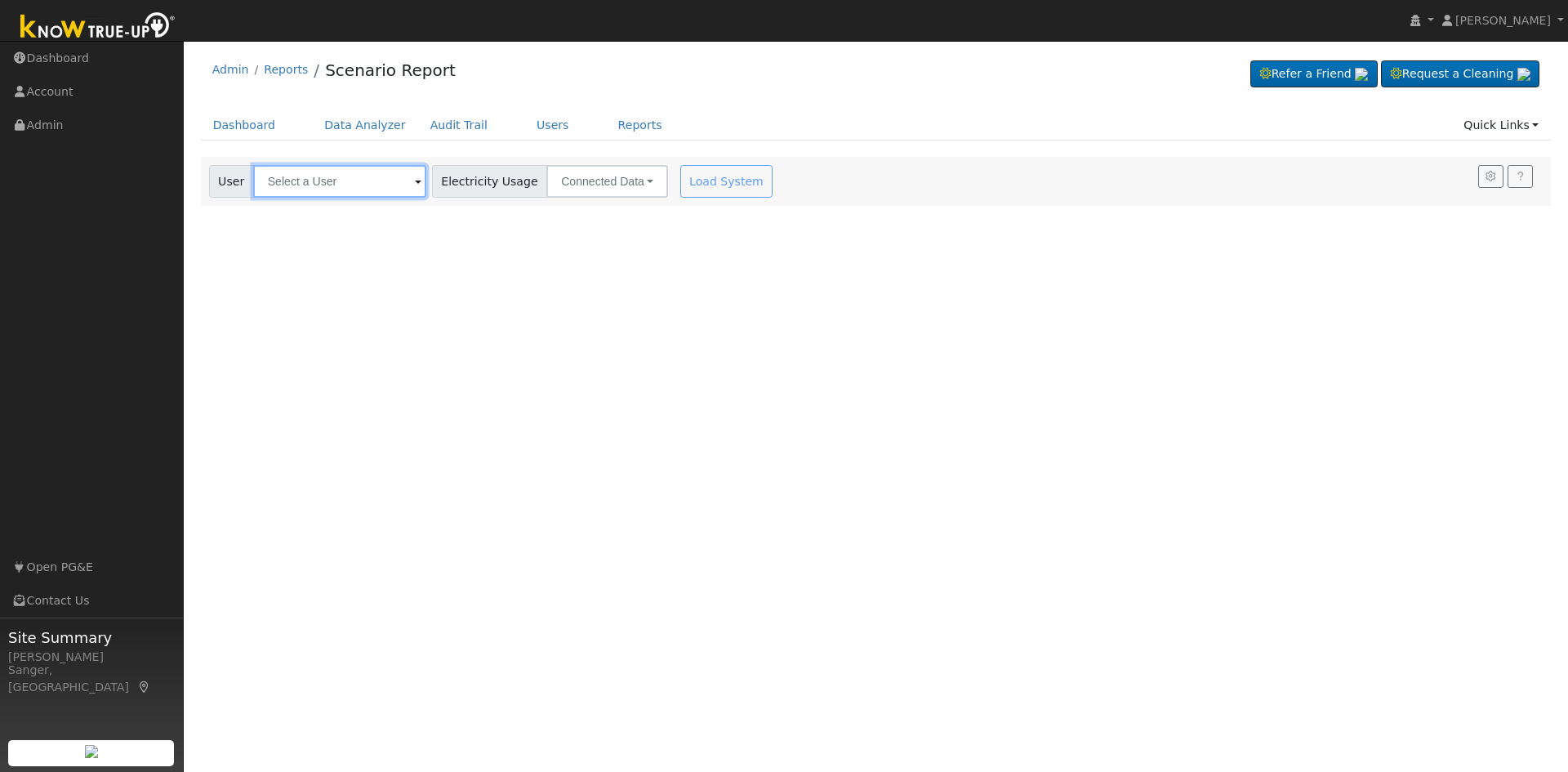
click at [303, 182] on input "text" at bounding box center [340, 182] width 174 height 33
paste input "[PERSON_NAME]"
type input "[PERSON_NAME]"
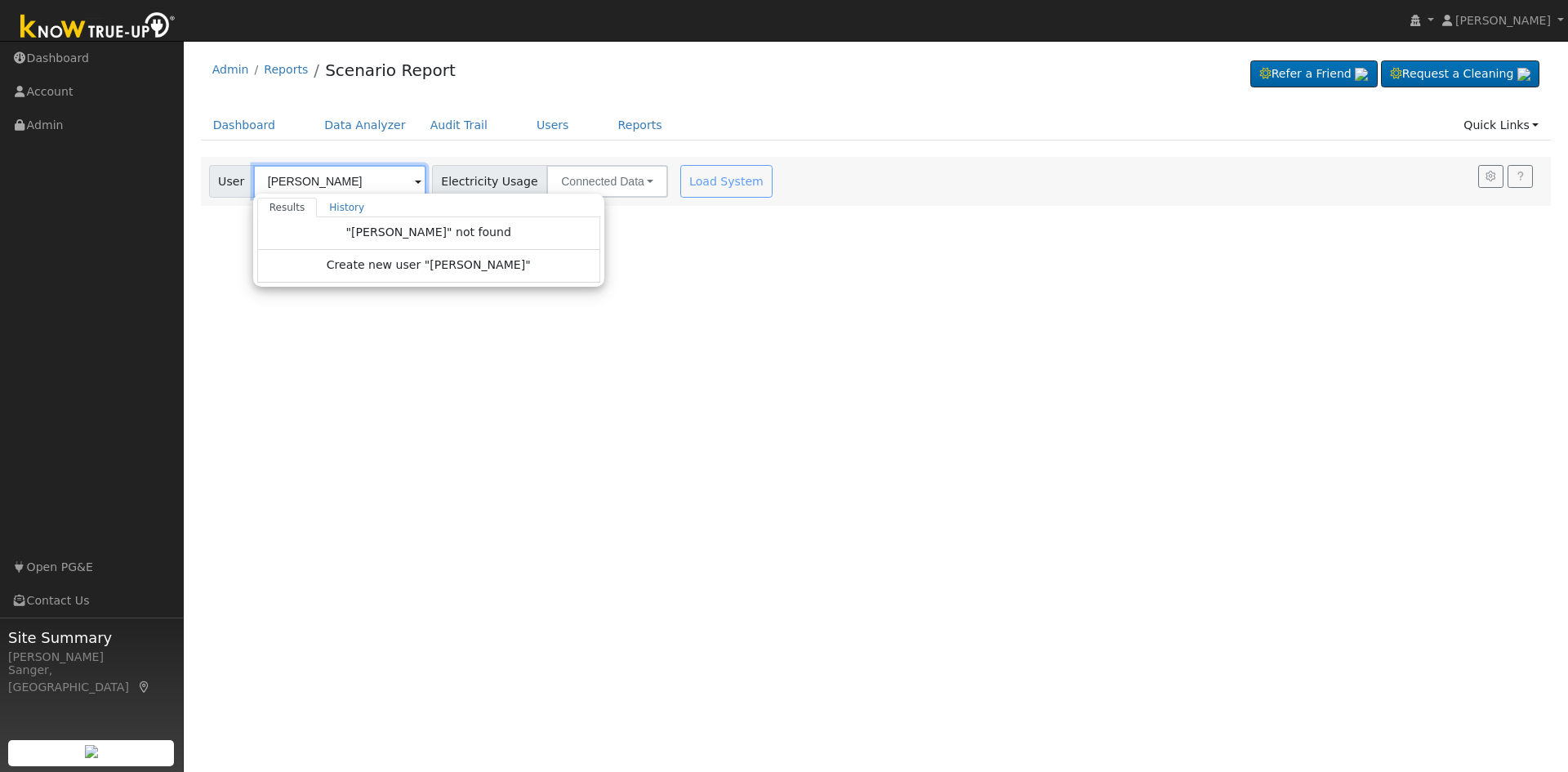
drag, startPoint x: 303, startPoint y: 179, endPoint x: 246, endPoint y: 175, distance: 57.1
click at [246, 175] on div "User [PERSON_NAME] Results History "[PERSON_NAME]" not found Create new user "[…" at bounding box center [317, 182] width 217 height 33
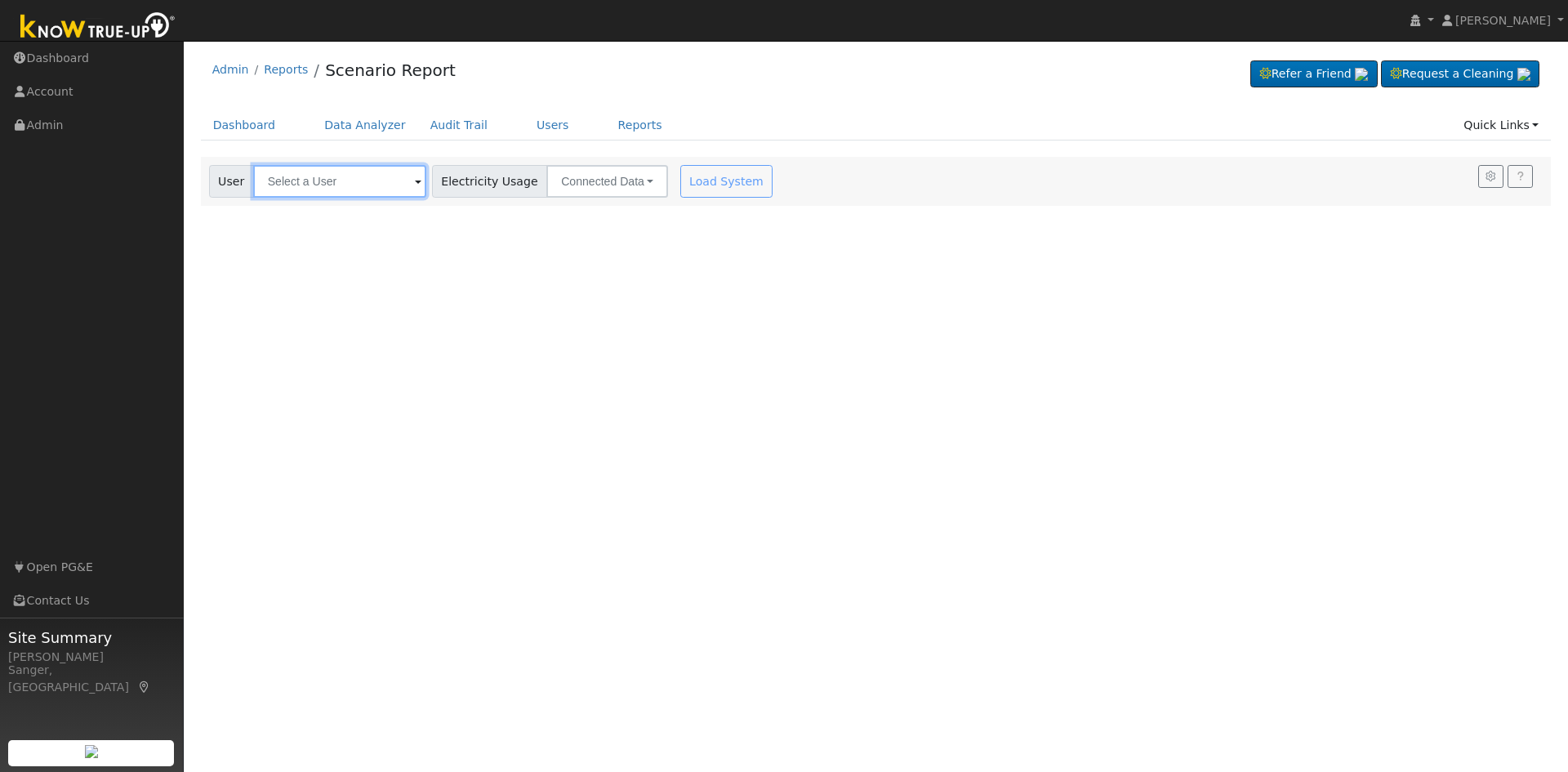
click at [334, 182] on input "text" at bounding box center [340, 182] width 174 height 33
paste input "[PERSON_NAME]"
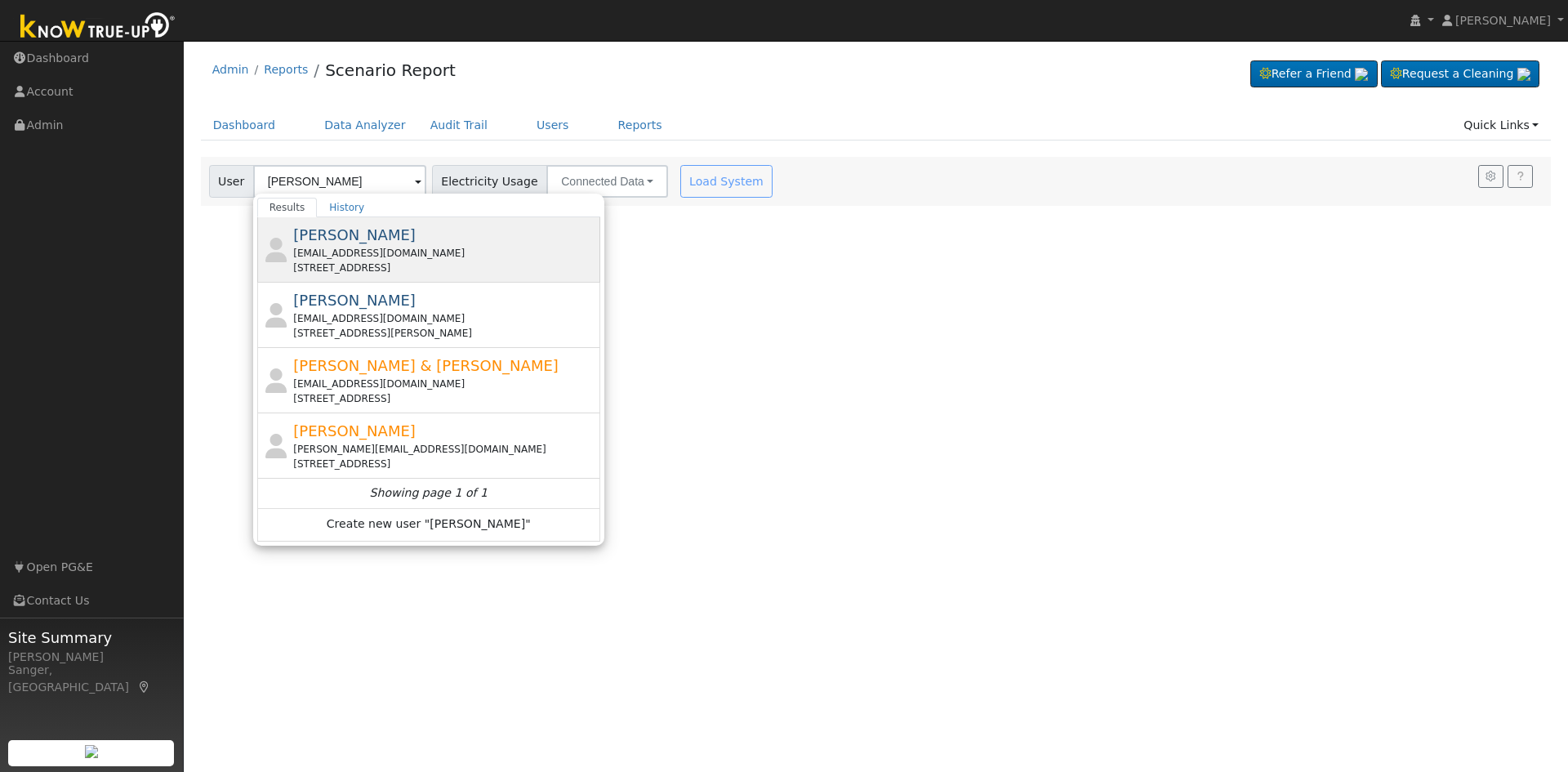
click at [423, 254] on div "[EMAIL_ADDRESS][DOMAIN_NAME]" at bounding box center [444, 253] width 303 height 14
type input "[PERSON_NAME]"
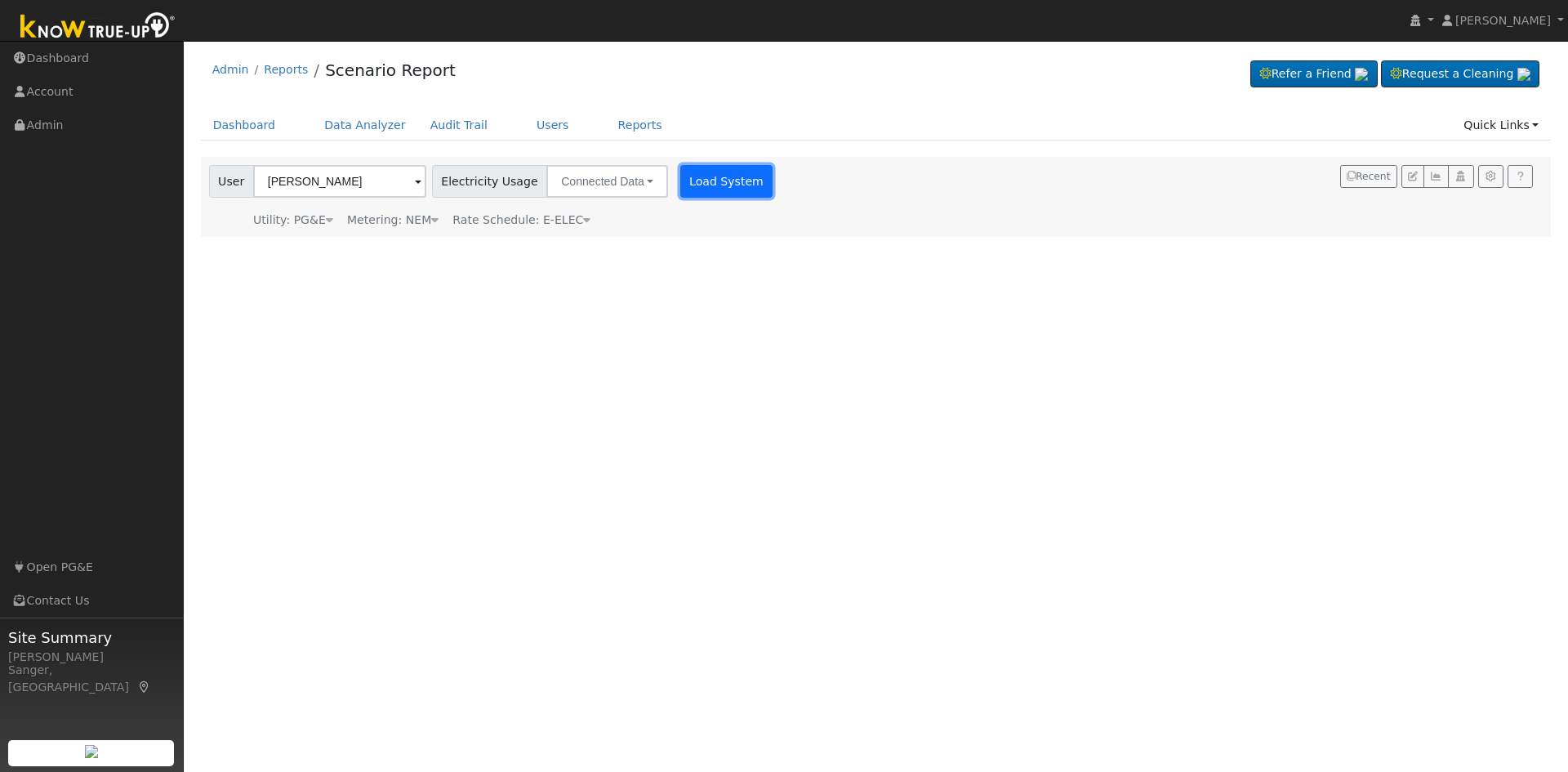
click at [681, 186] on button "Load System" at bounding box center [727, 182] width 93 height 33
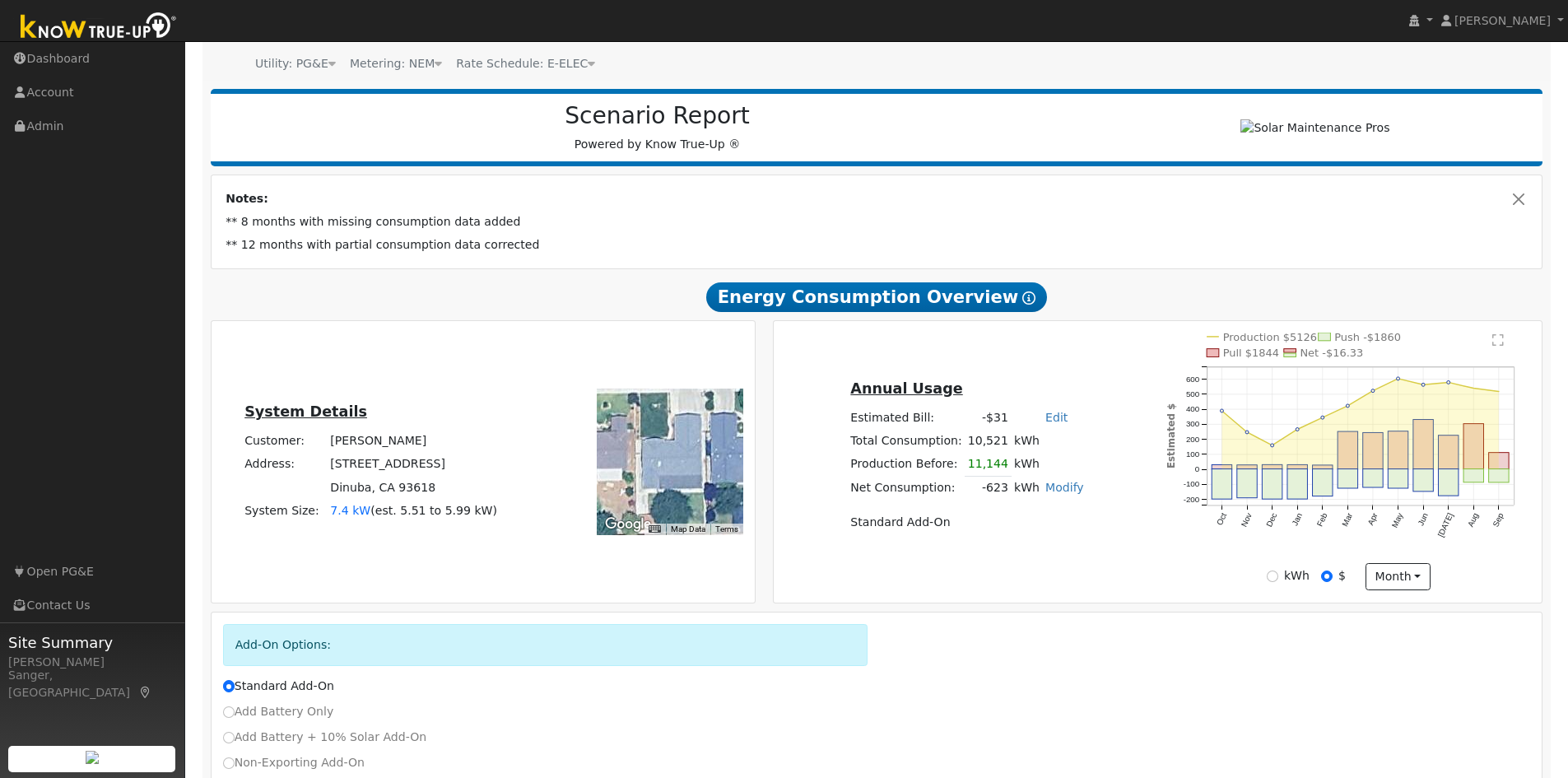
scroll to position [165, 0]
